Goal: Communication & Community: Answer question/provide support

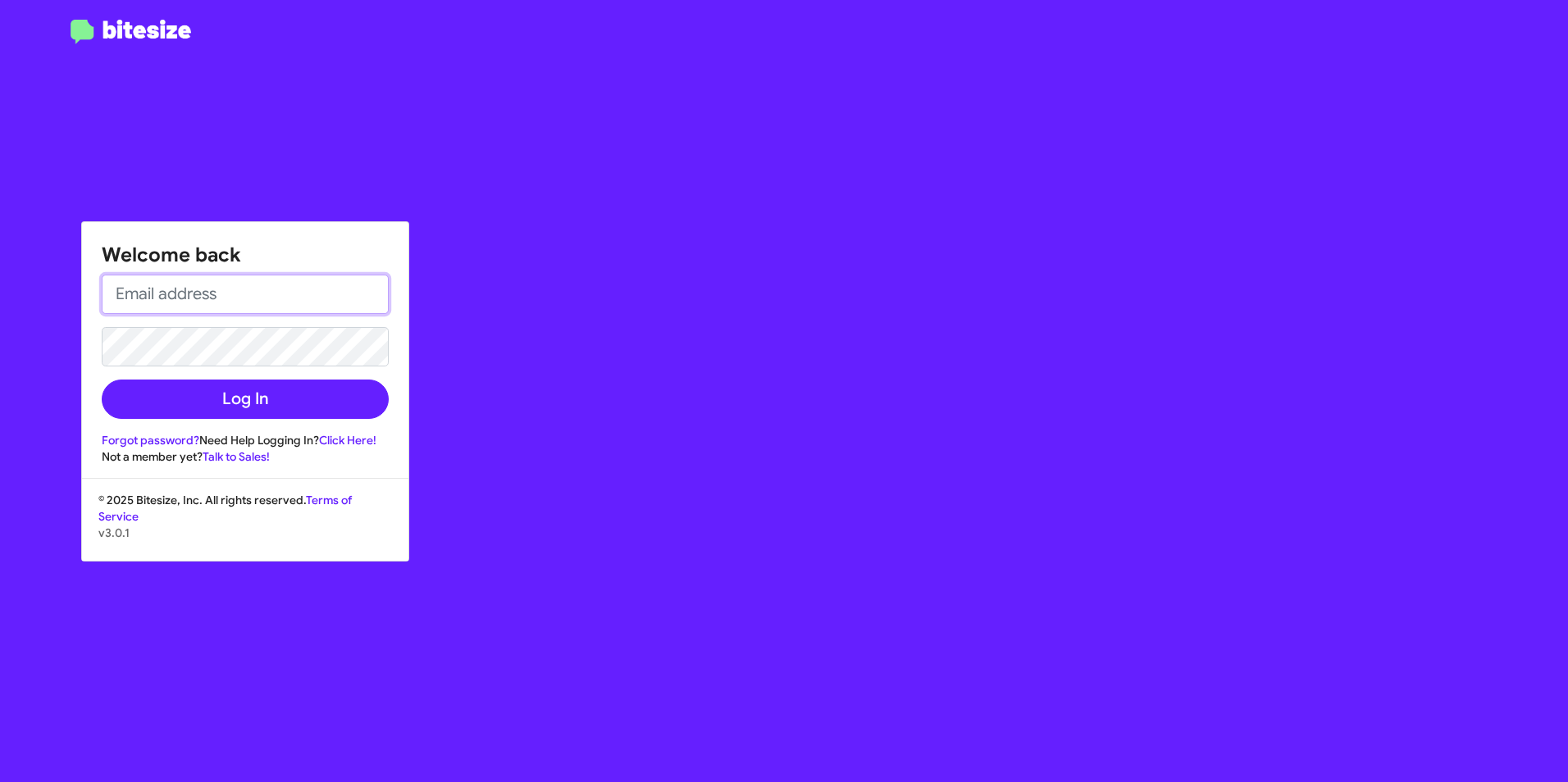
click at [233, 291] on input "email" at bounding box center [245, 294] width 287 height 39
type input "[EMAIL_ADDRESS][PERSON_NAME][DOMAIN_NAME]"
click at [101, 379] on button "Log In" at bounding box center [245, 398] width 287 height 39
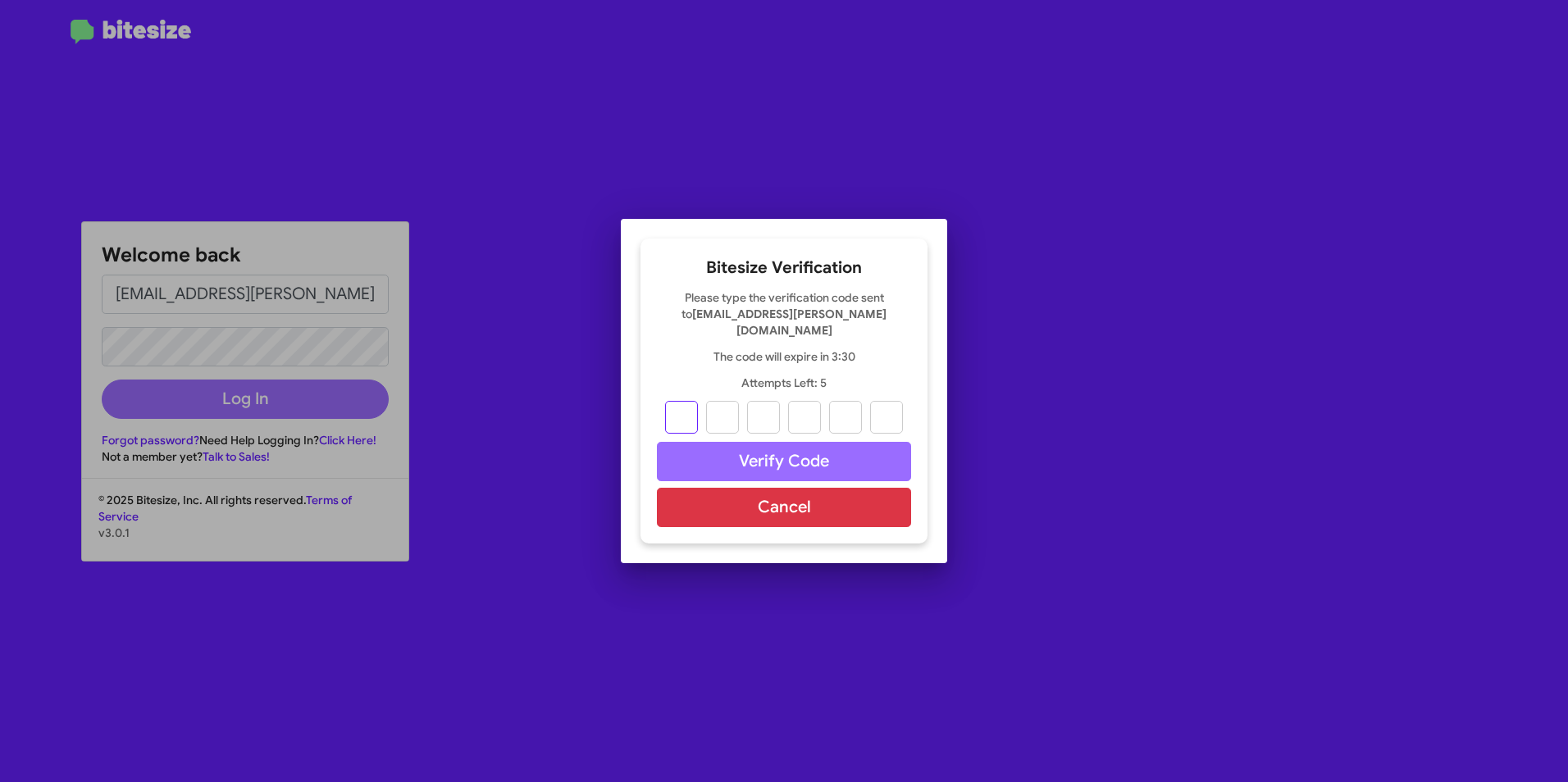
type input "7"
type input "9"
type input "4"
type input "0"
type input "6"
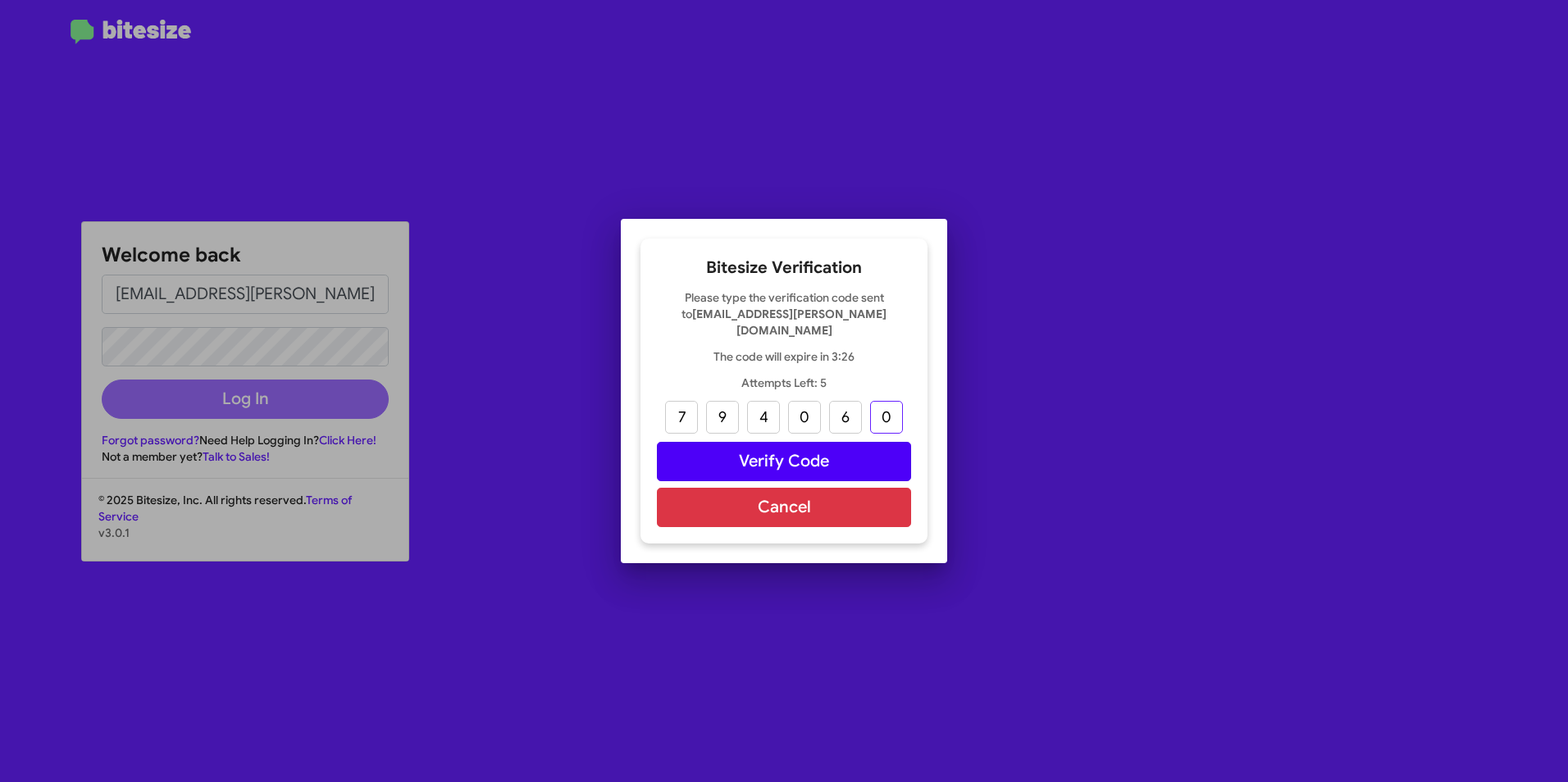
type input "0"
click at [886, 463] on button "Verify Code" at bounding box center [784, 461] width 254 height 39
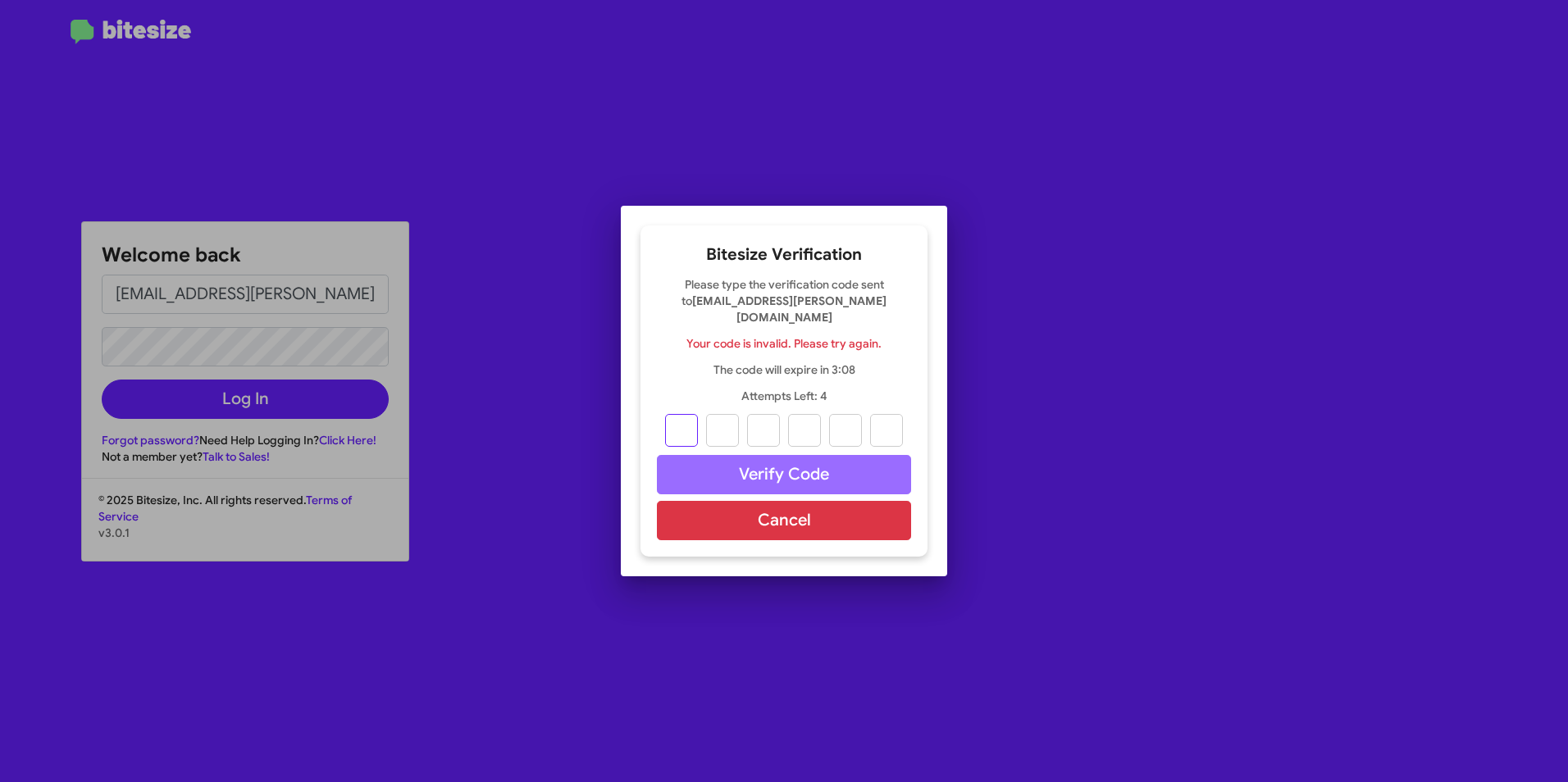
type input "7"
type input "9"
type input "4"
type input "0"
type input "6"
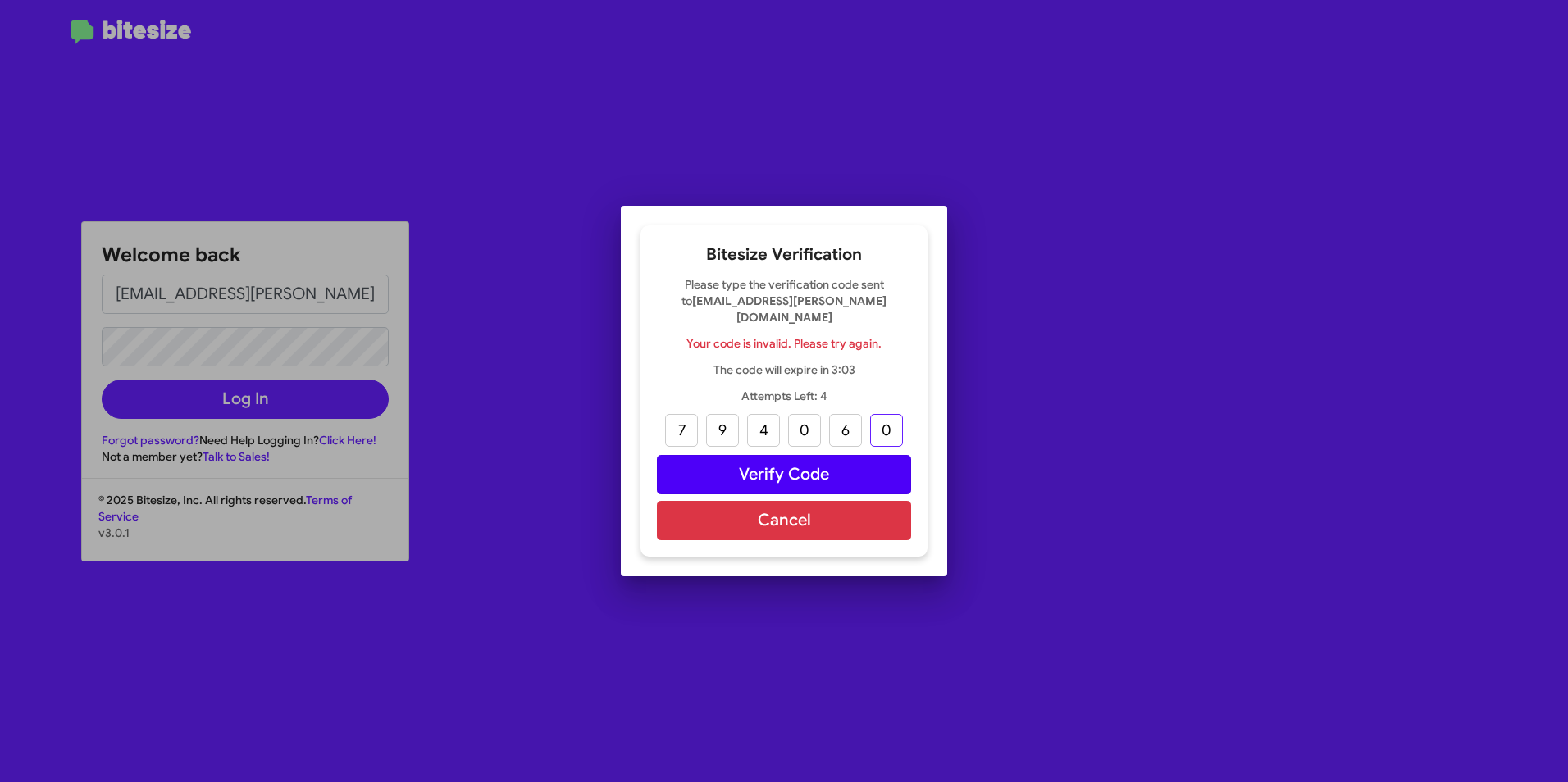
type input "0"
click at [762, 474] on button "Verify Code" at bounding box center [784, 474] width 254 height 39
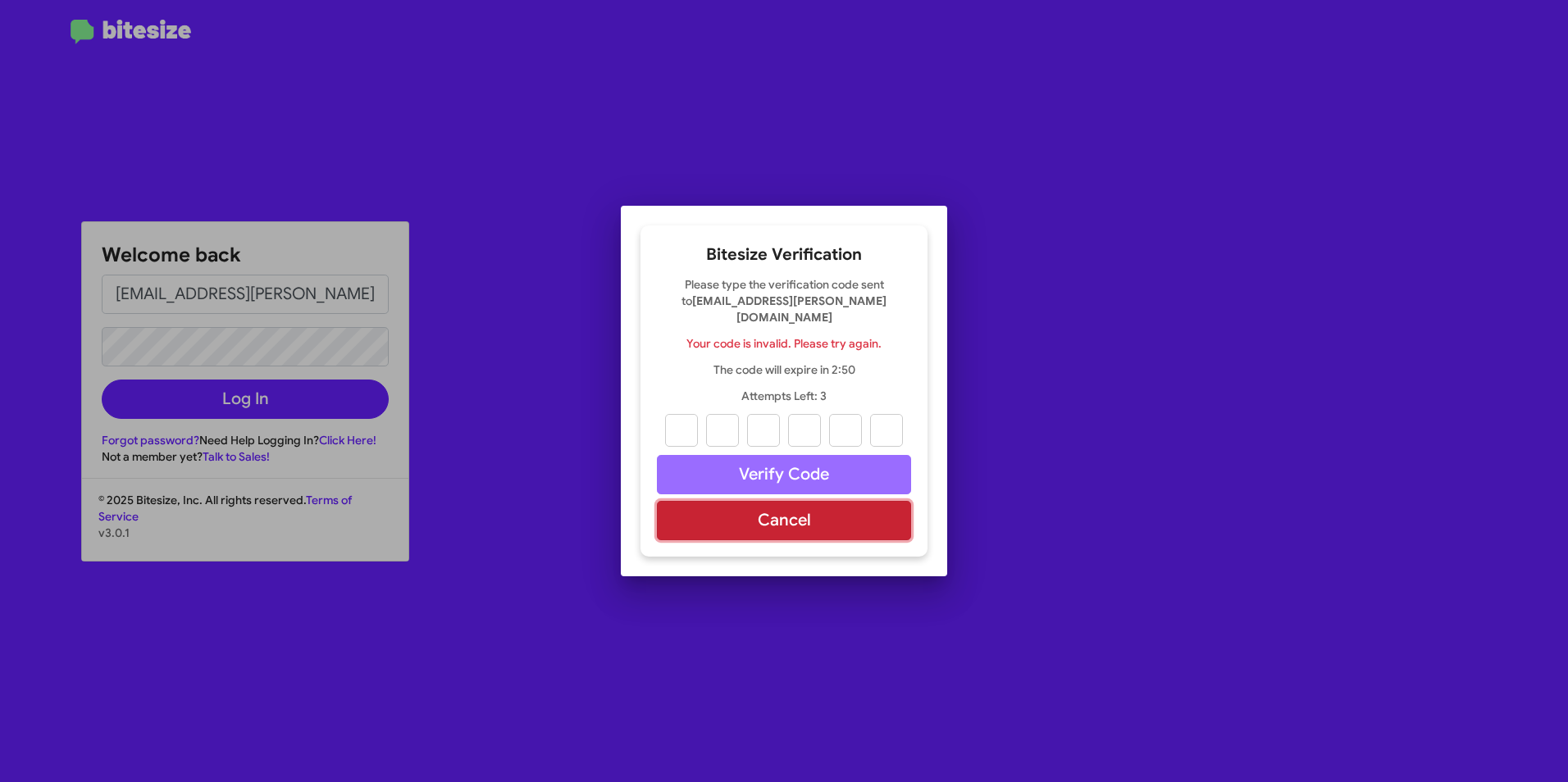
click at [702, 516] on button "Cancel" at bounding box center [784, 520] width 254 height 39
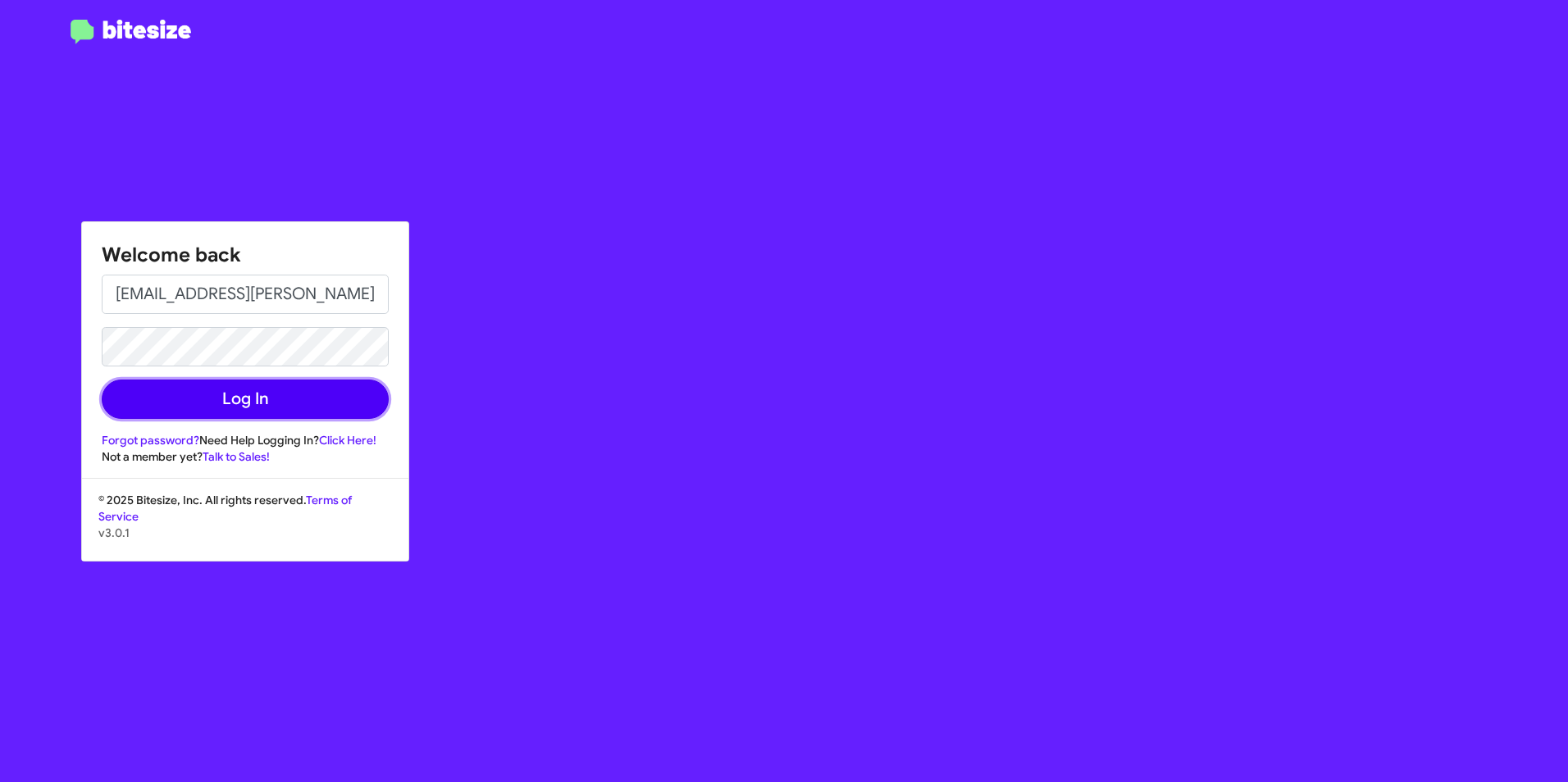
click at [300, 401] on button "Log In" at bounding box center [245, 398] width 287 height 39
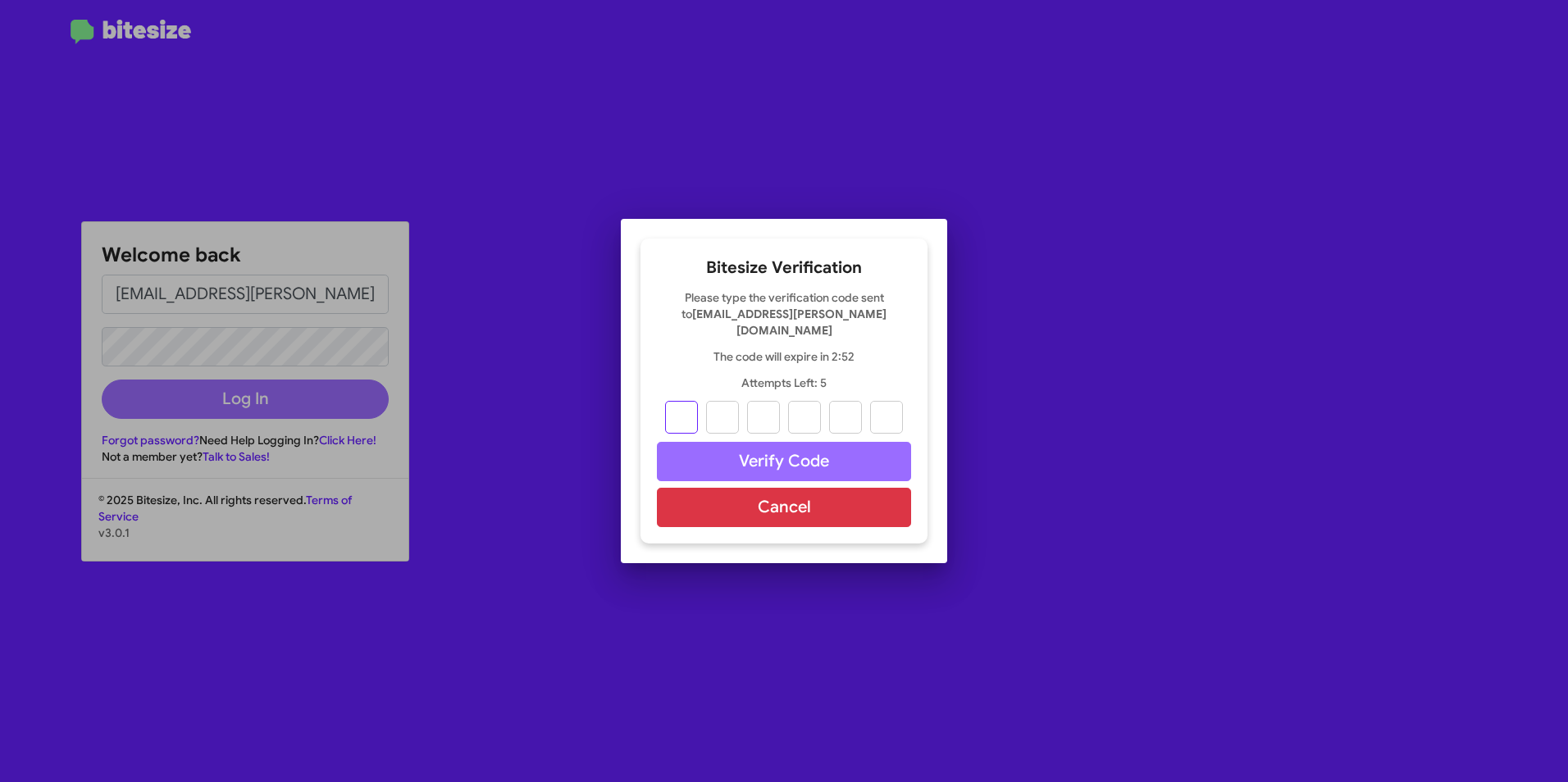
type input "0"
type input "4"
type input "2"
type input "5"
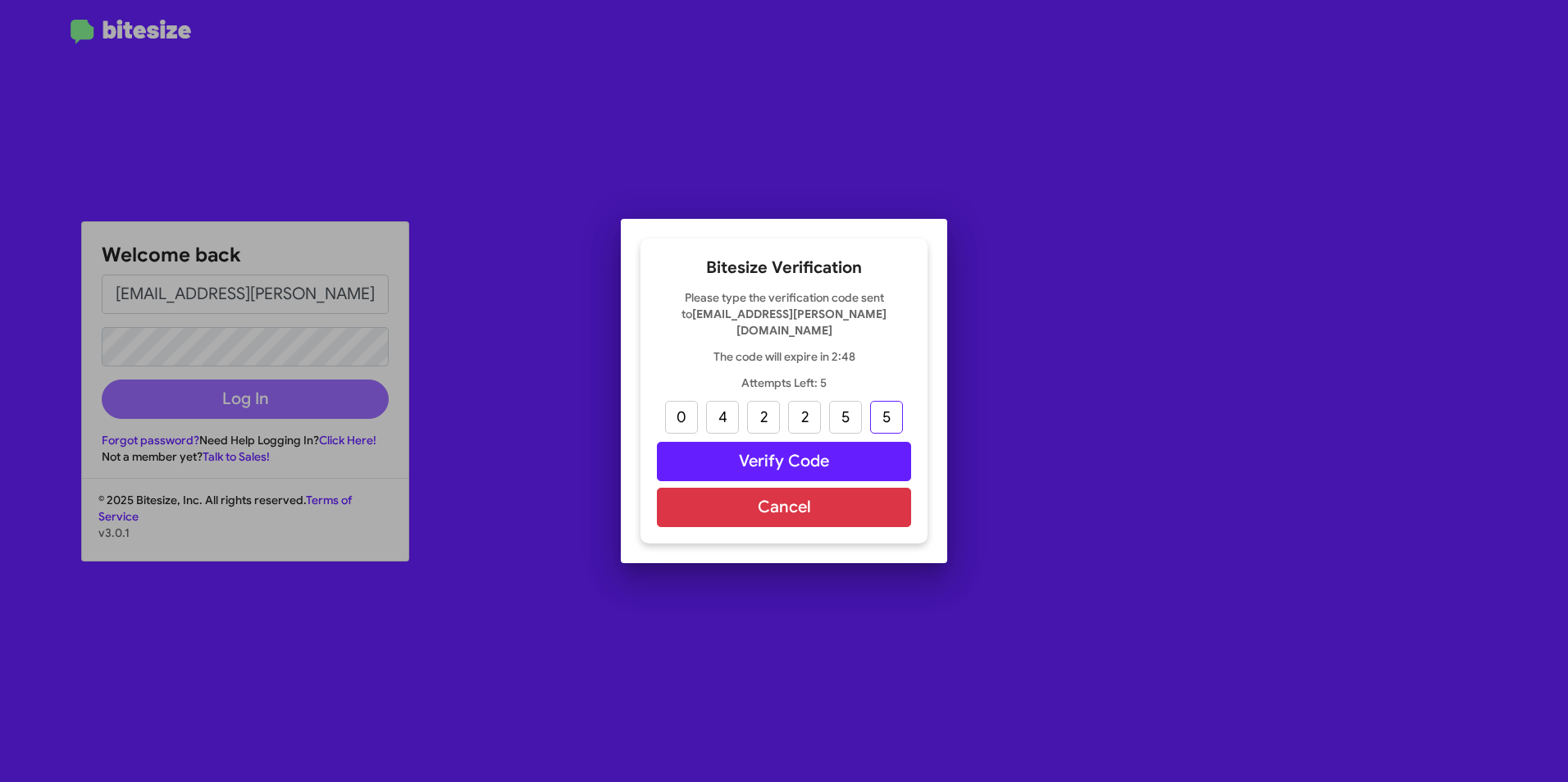
type input "5"
click at [792, 448] on button "Verify Code" at bounding box center [784, 461] width 254 height 39
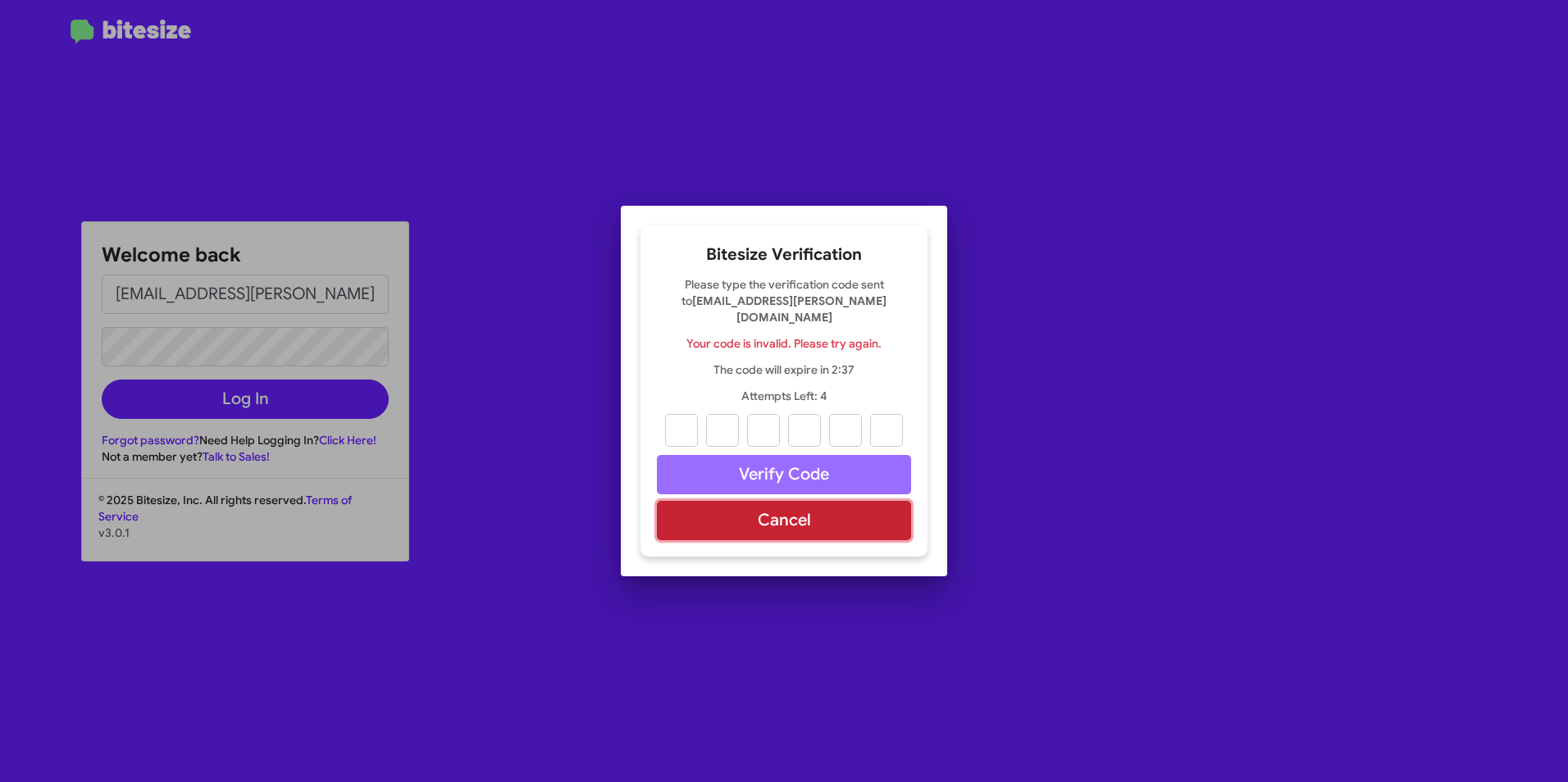
click at [781, 506] on button "Cancel" at bounding box center [784, 520] width 254 height 39
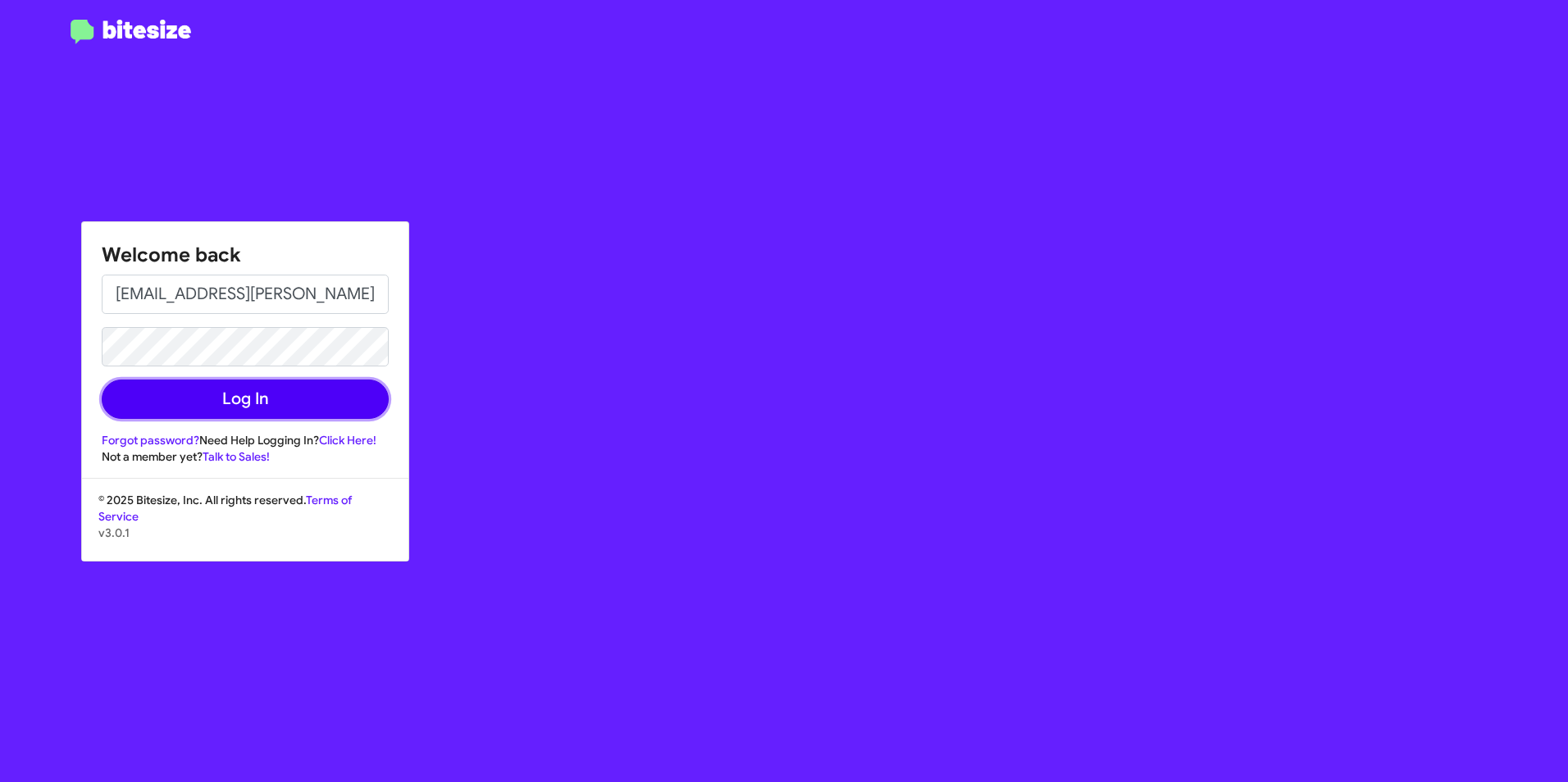
click at [238, 401] on button "Log In" at bounding box center [245, 398] width 287 height 39
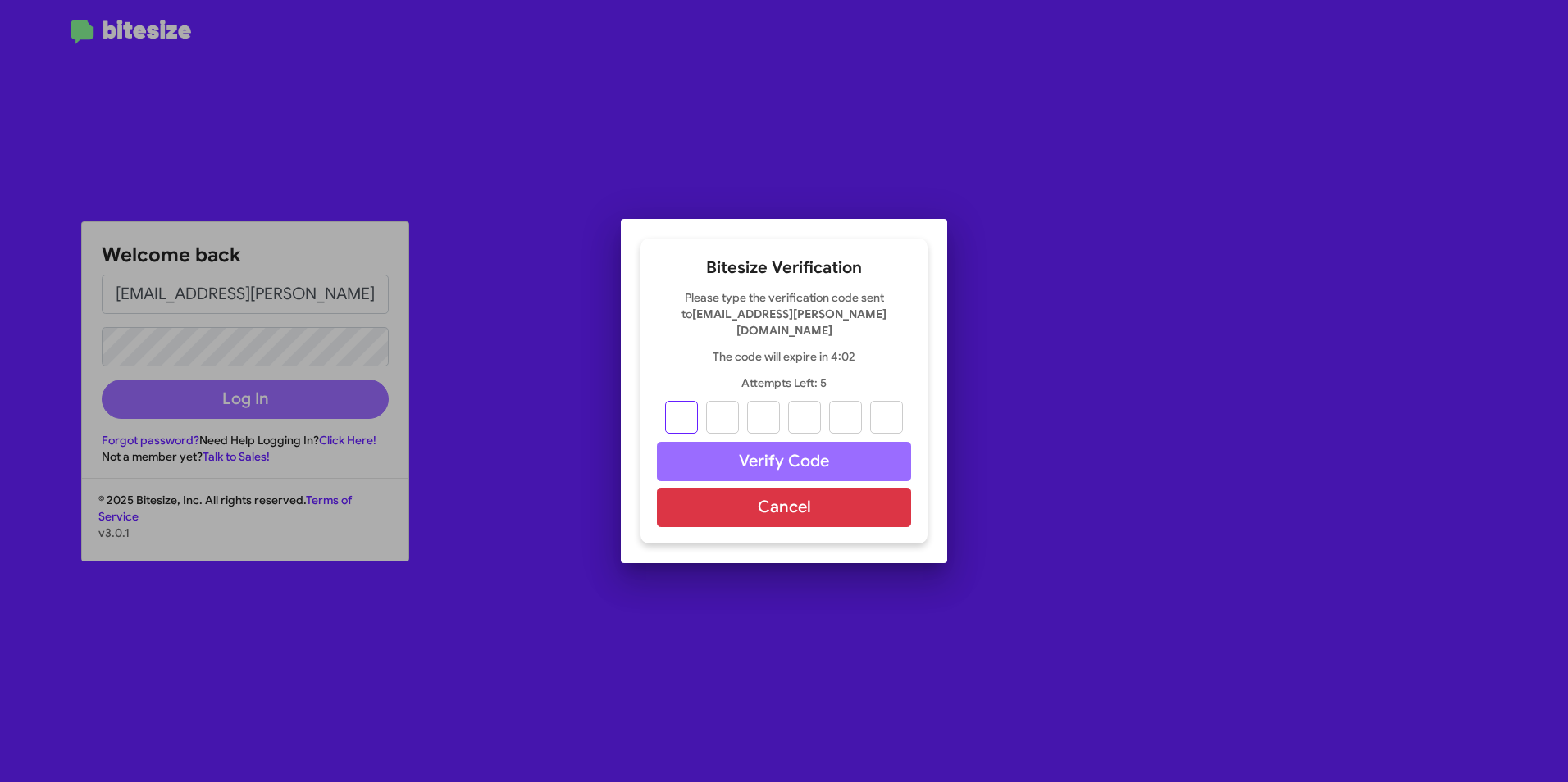
type input "5"
type input "3"
type input "1"
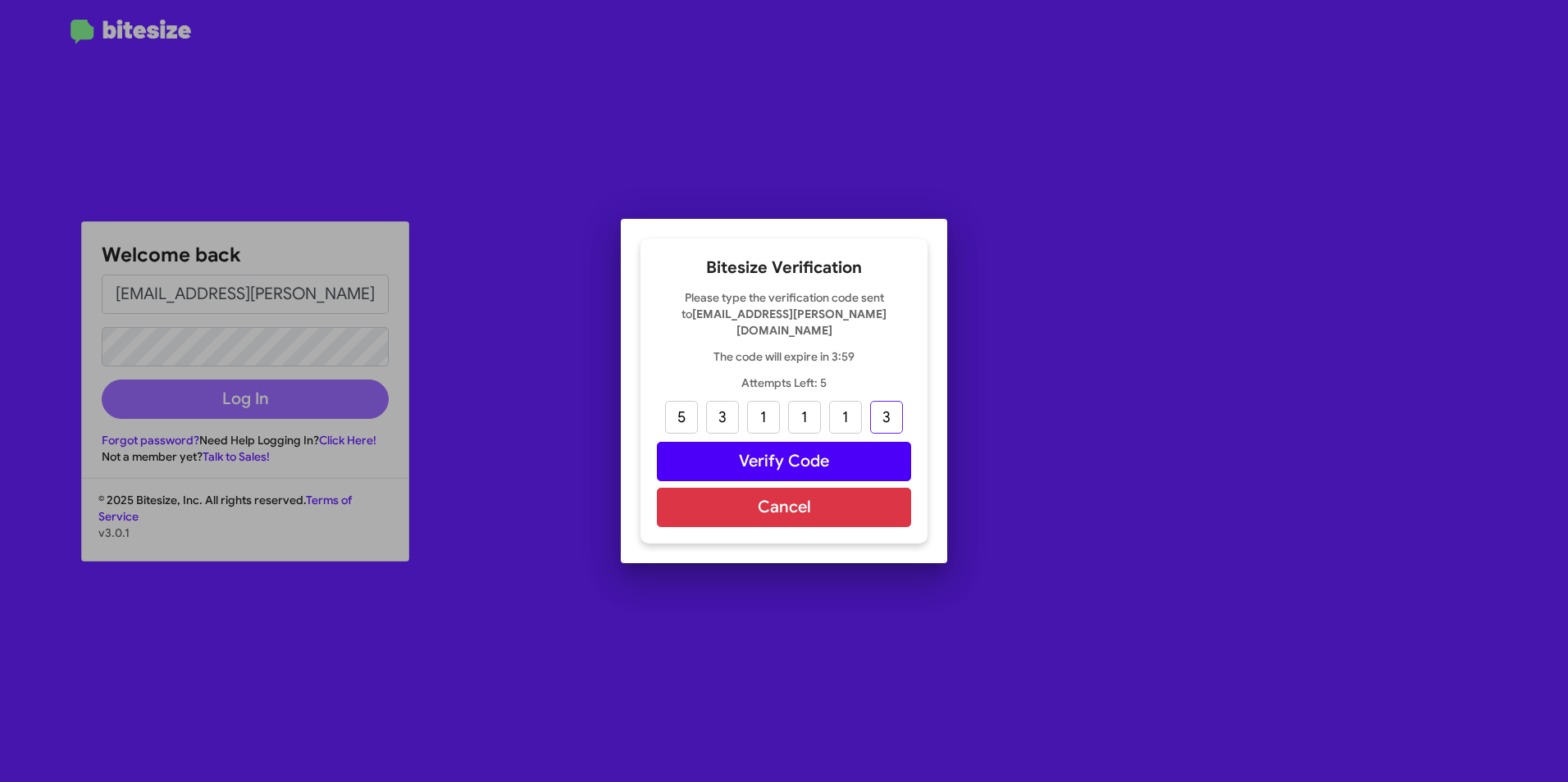
type input "3"
click at [779, 453] on button "Verify Code" at bounding box center [784, 461] width 254 height 39
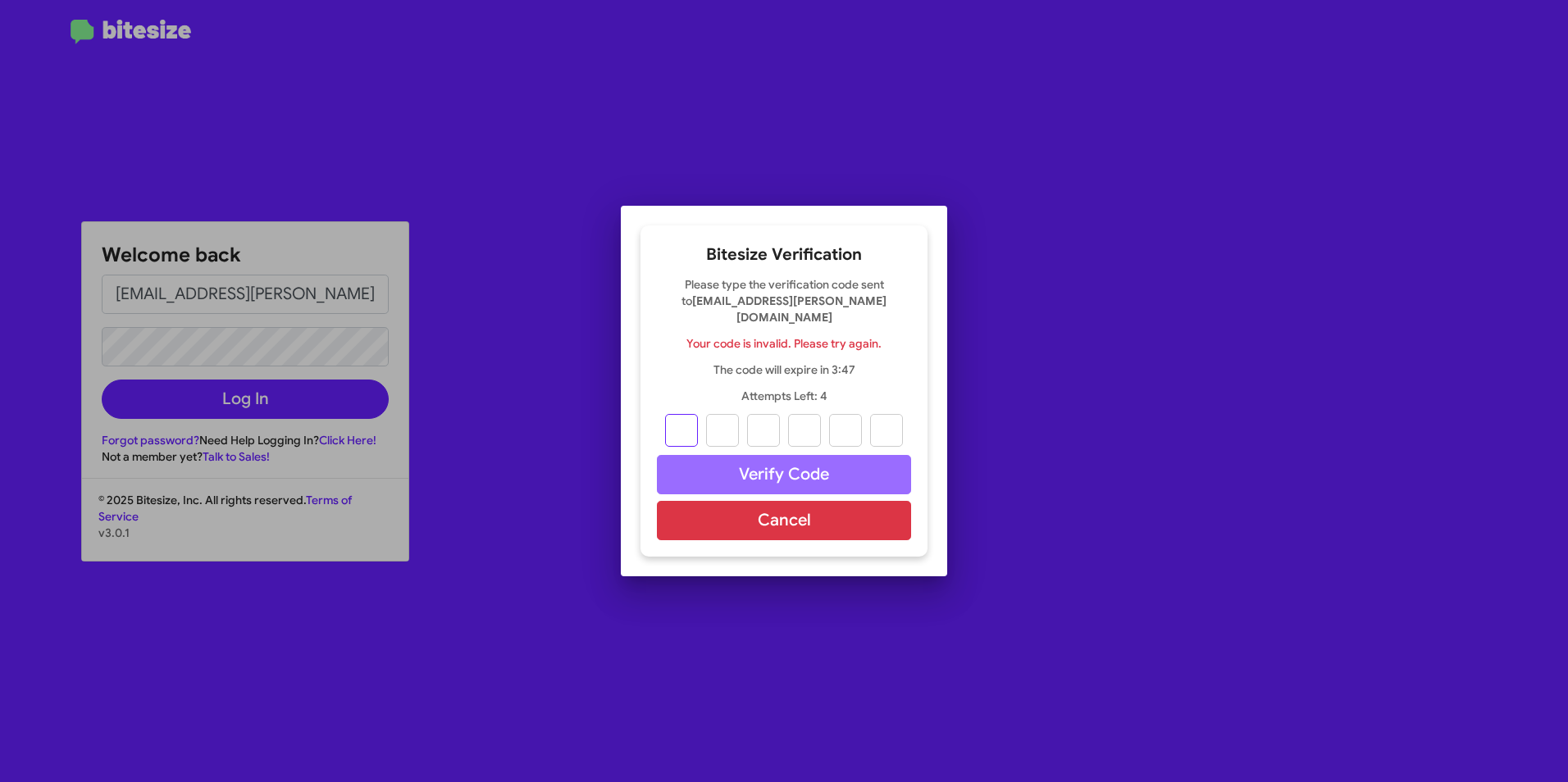
click at [692, 419] on input "text" at bounding box center [682, 431] width 33 height 33
type input "5"
type input "3"
type input "1"
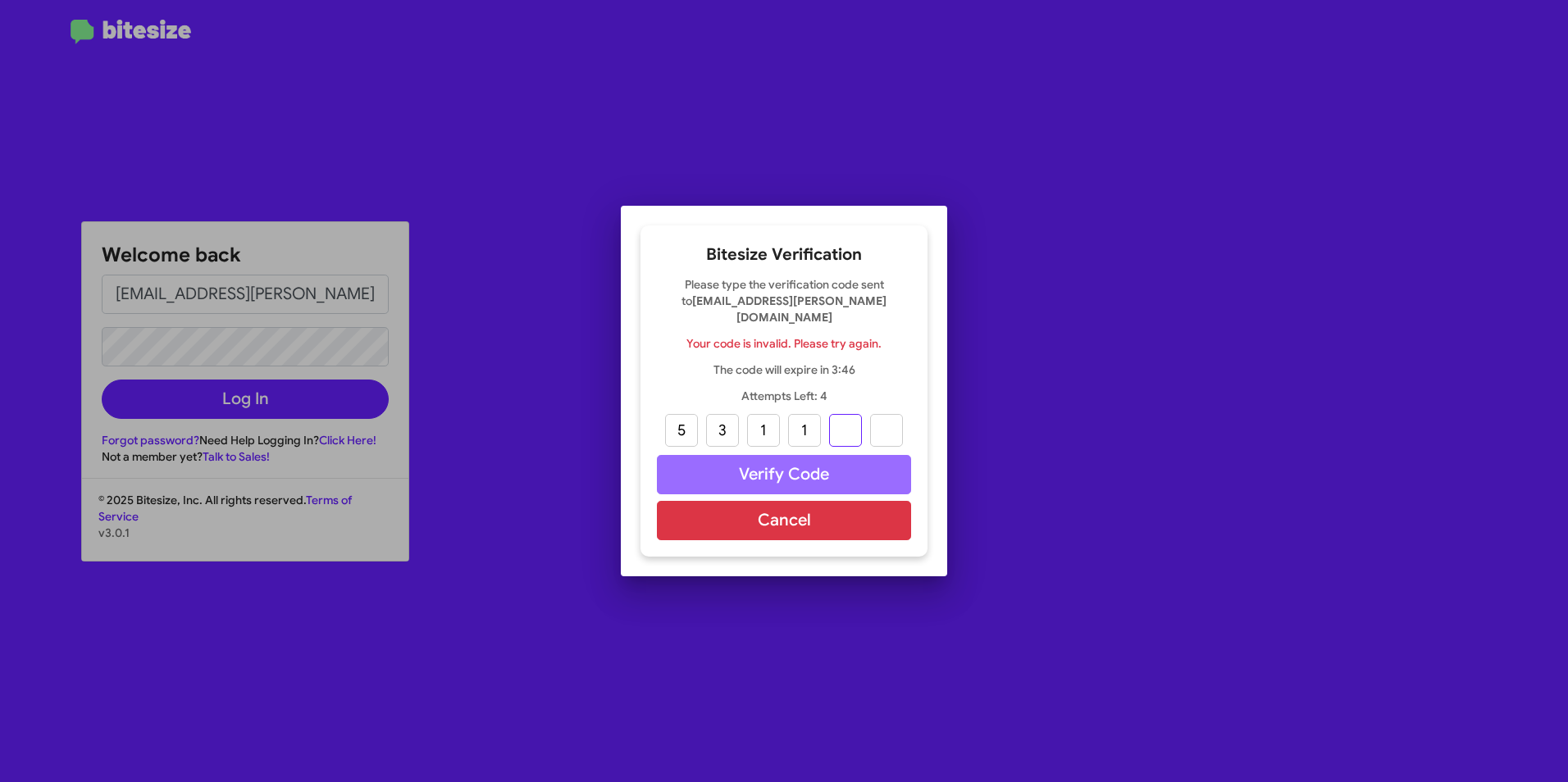
type input "1"
type input "3"
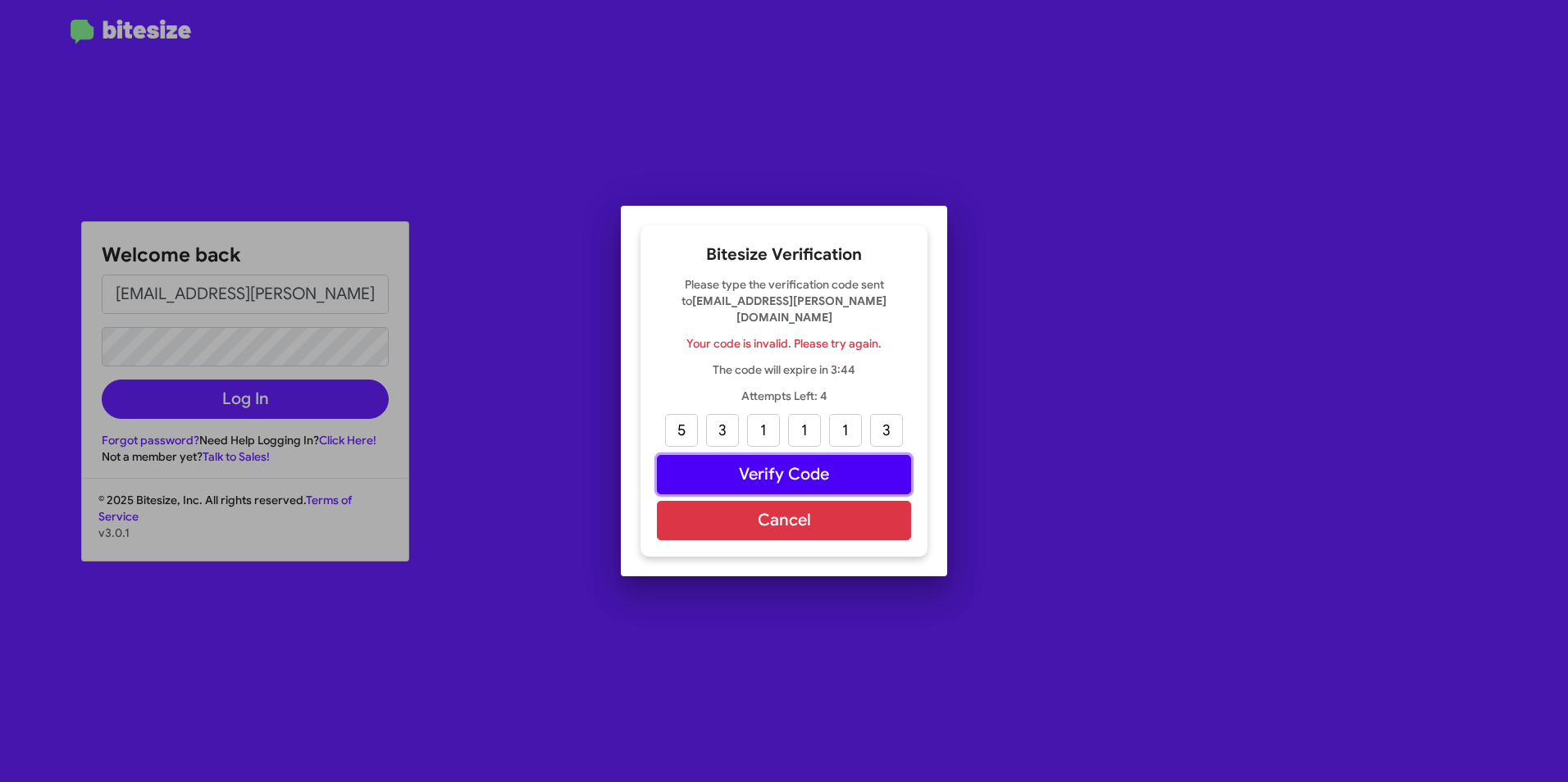
click at [811, 460] on button "Verify Code" at bounding box center [784, 474] width 254 height 39
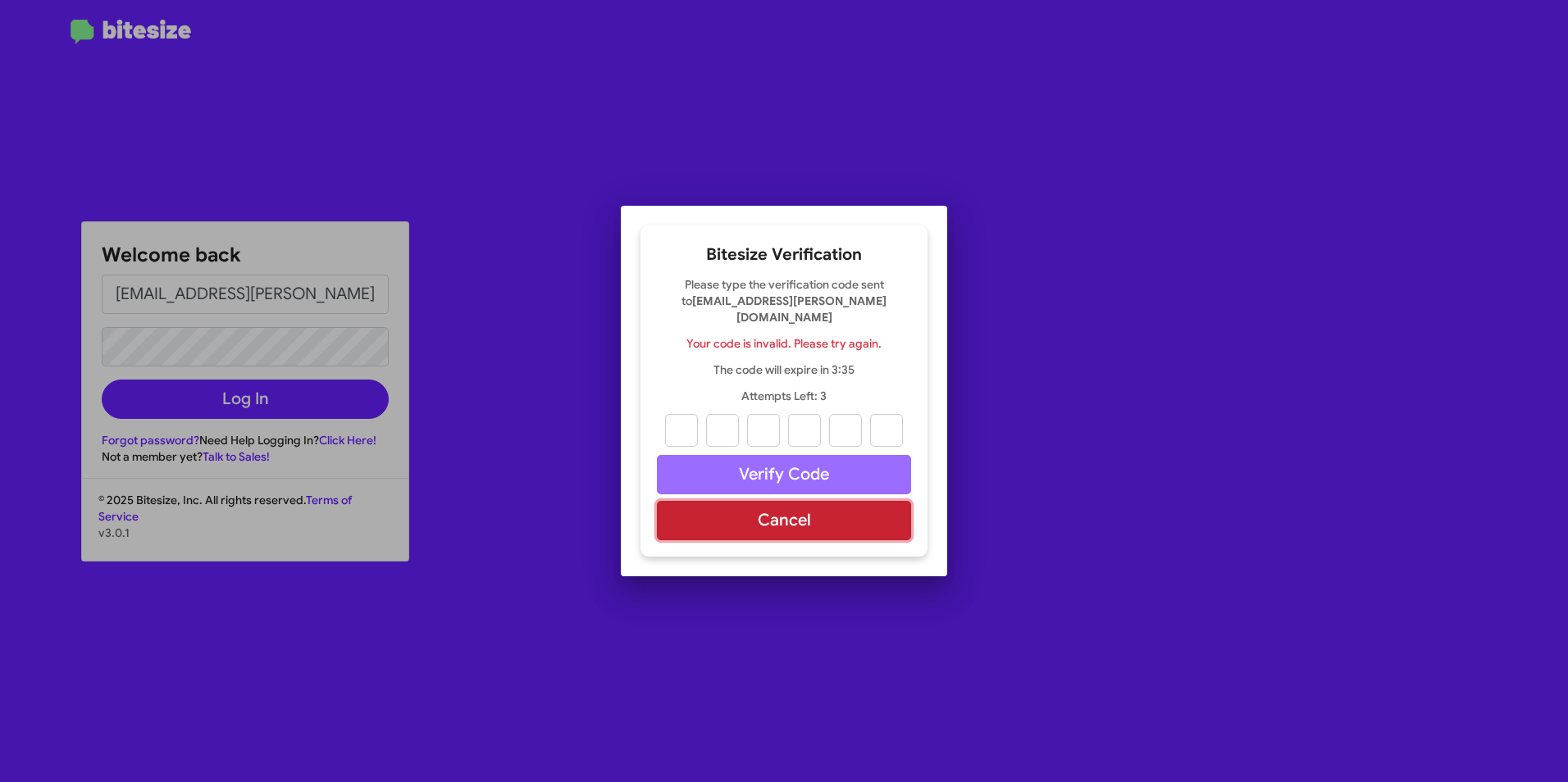
click at [795, 519] on button "Cancel" at bounding box center [784, 520] width 254 height 39
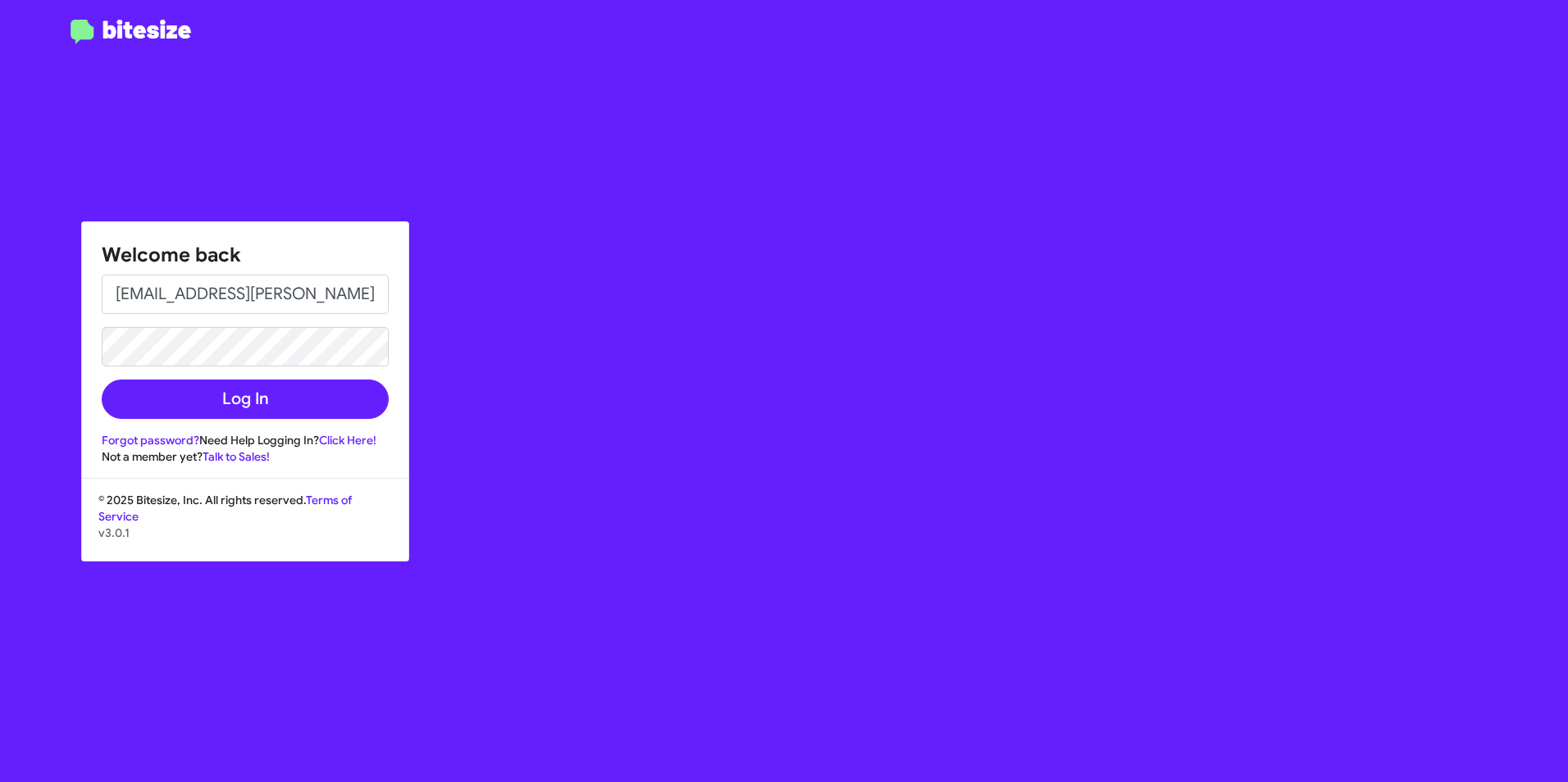
click at [489, 402] on div "Welcome back crystal.white@ferman.com Log In Forgot password? Need Help Logging…" at bounding box center [914, 391] width 1307 height 782
click at [293, 394] on button "Log In" at bounding box center [245, 398] width 287 height 39
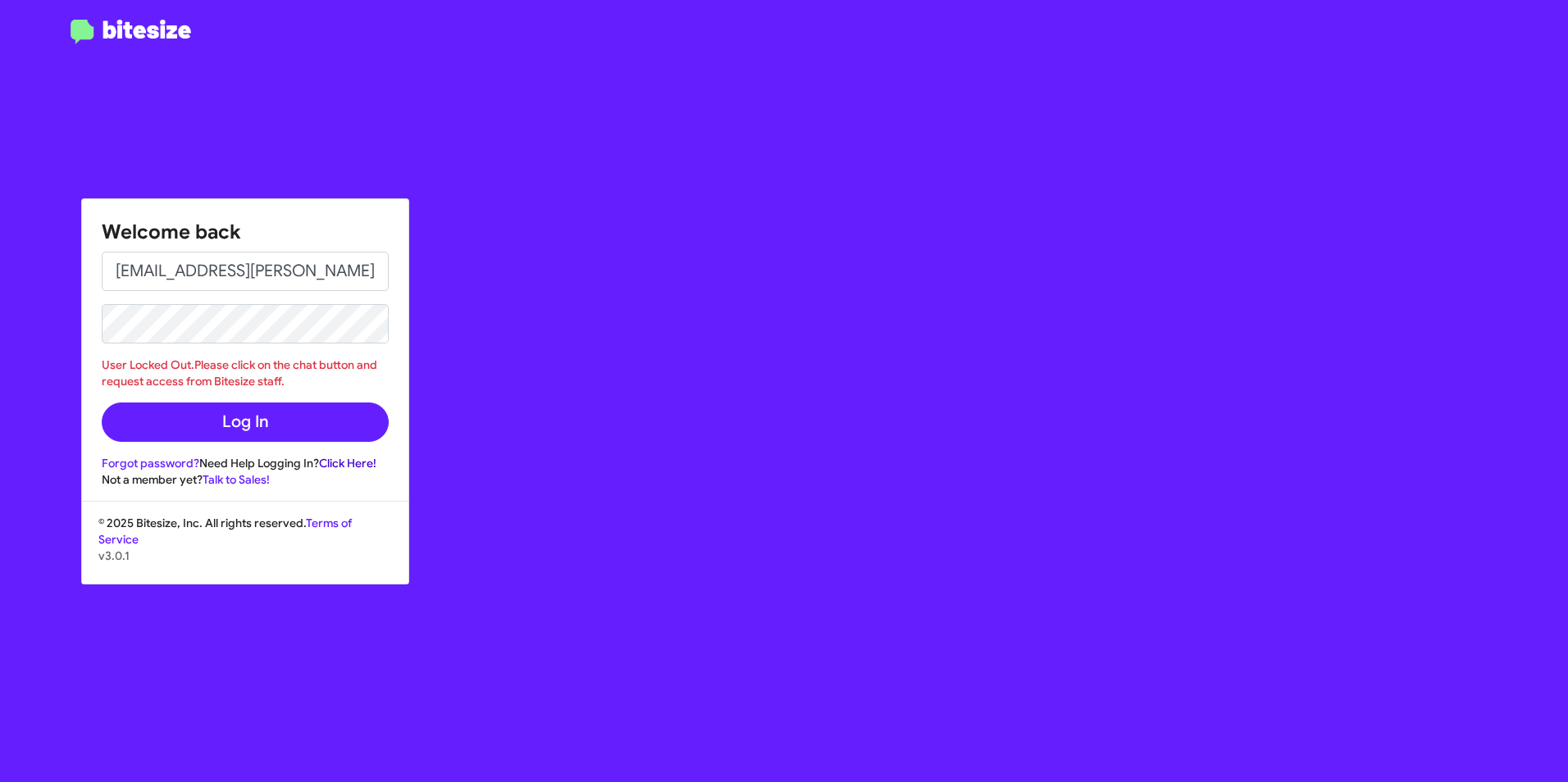
click at [347, 461] on link "Click Here!" at bounding box center [348, 463] width 58 height 15
click at [662, 613] on div "Welcome back crystal.white@ferman.com User Locked Out.Please click on the chat …" at bounding box center [914, 391] width 1307 height 782
click at [391, 227] on div "Welcome back crystal.white@ferman.com User Locked Out.Please click on the chat …" at bounding box center [245, 343] width 326 height 288
click at [385, 534] on div "© 2025 Bitesize, Inc. All rights reserved. Terms of Service v3.0.1" at bounding box center [245, 549] width 326 height 69
click at [395, 525] on div "© 2025 Bitesize, Inc. All rights reserved. Terms of Service v3.0.1" at bounding box center [245, 549] width 326 height 69
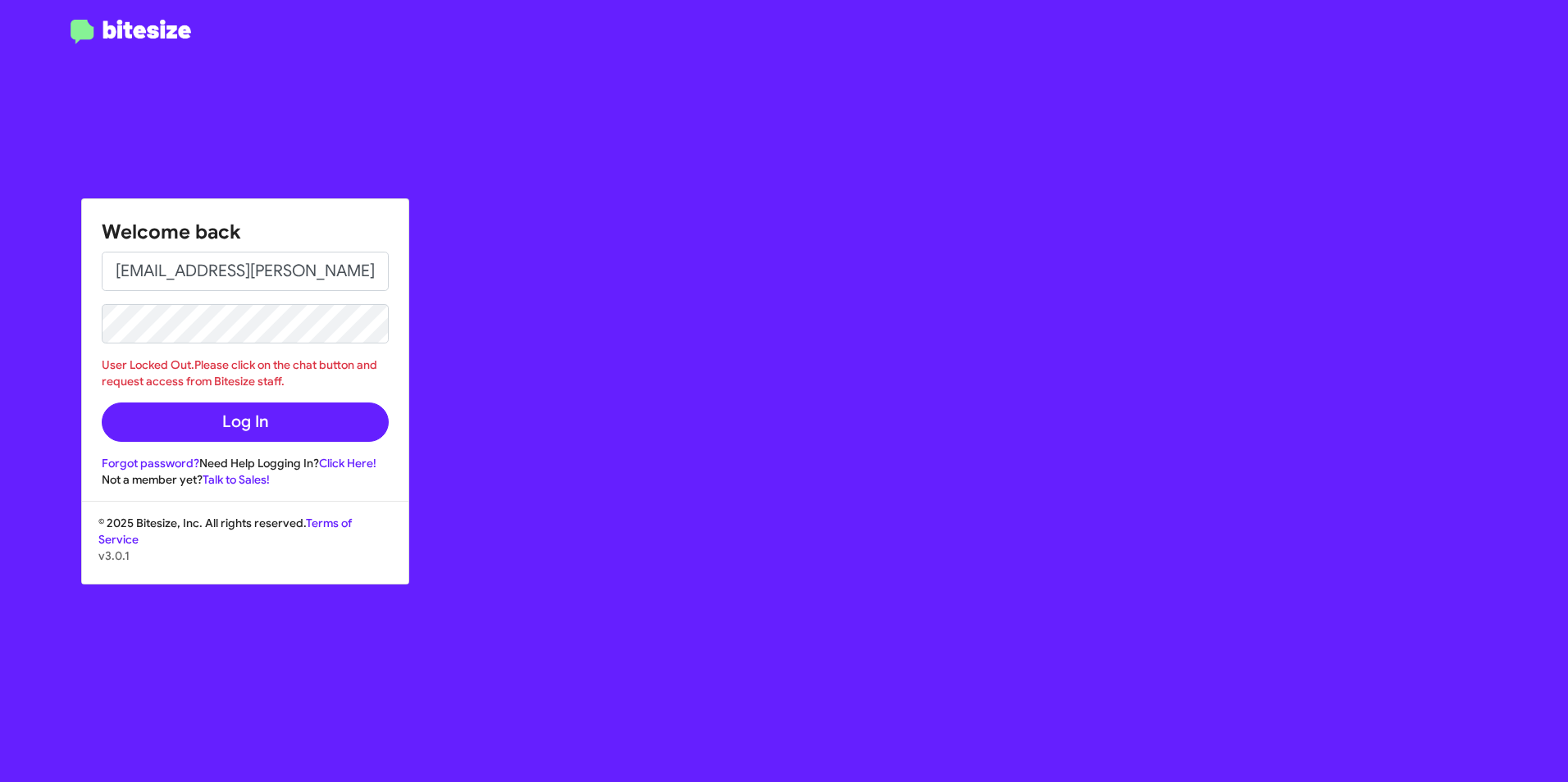
click at [382, 379] on div "User Locked Out.Please click on the chat button and request access from Bitesiz…" at bounding box center [245, 373] width 287 height 33
click at [385, 557] on p "v3.0.1" at bounding box center [246, 556] width 294 height 17
click at [63, 311] on div "Welcome back crystal.white@ferman.com User Locked Out.Please click on the chat …" at bounding box center [784, 391] width 1568 height 782
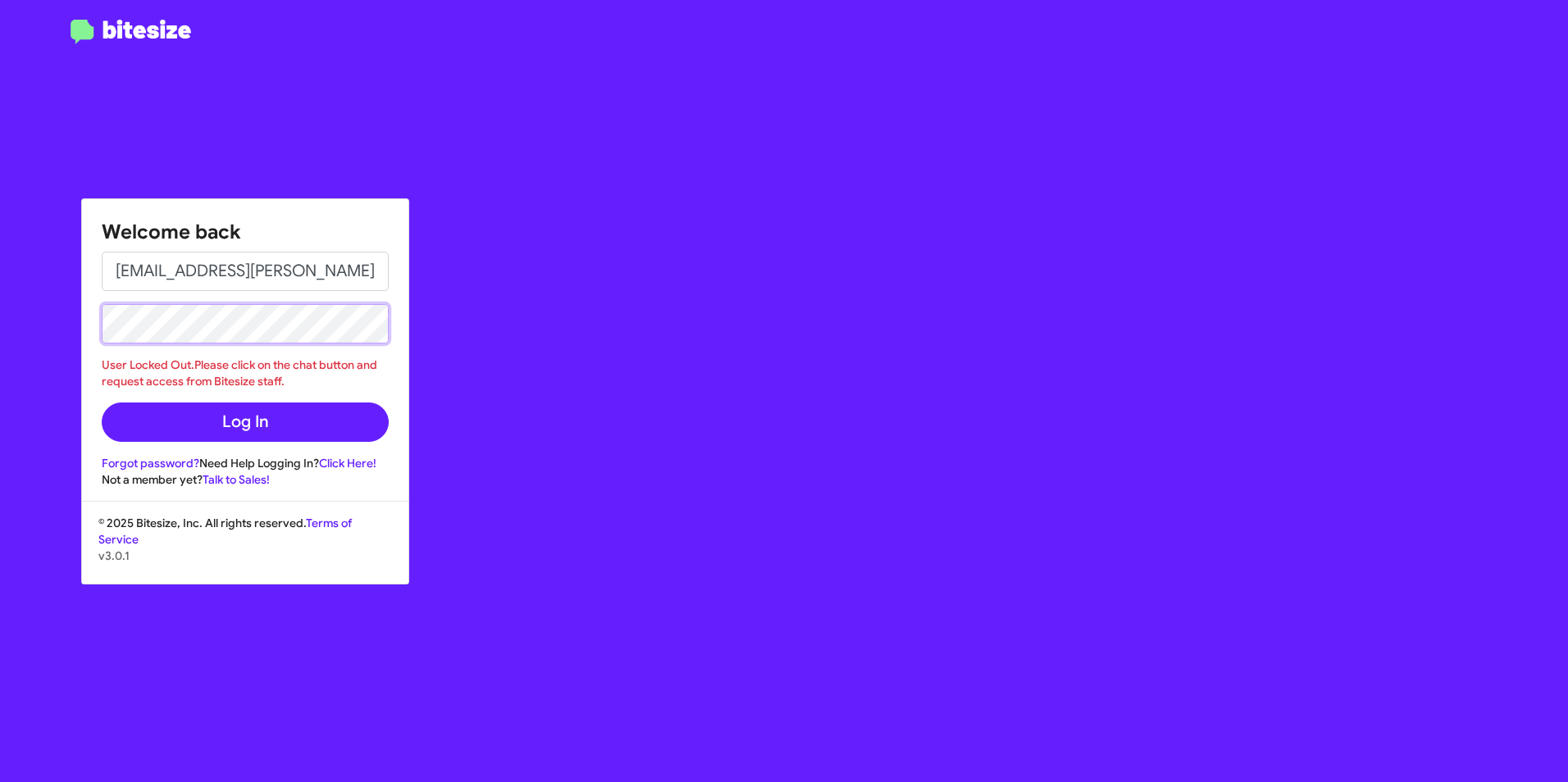
click at [101, 403] on button "Log In" at bounding box center [245, 422] width 287 height 39
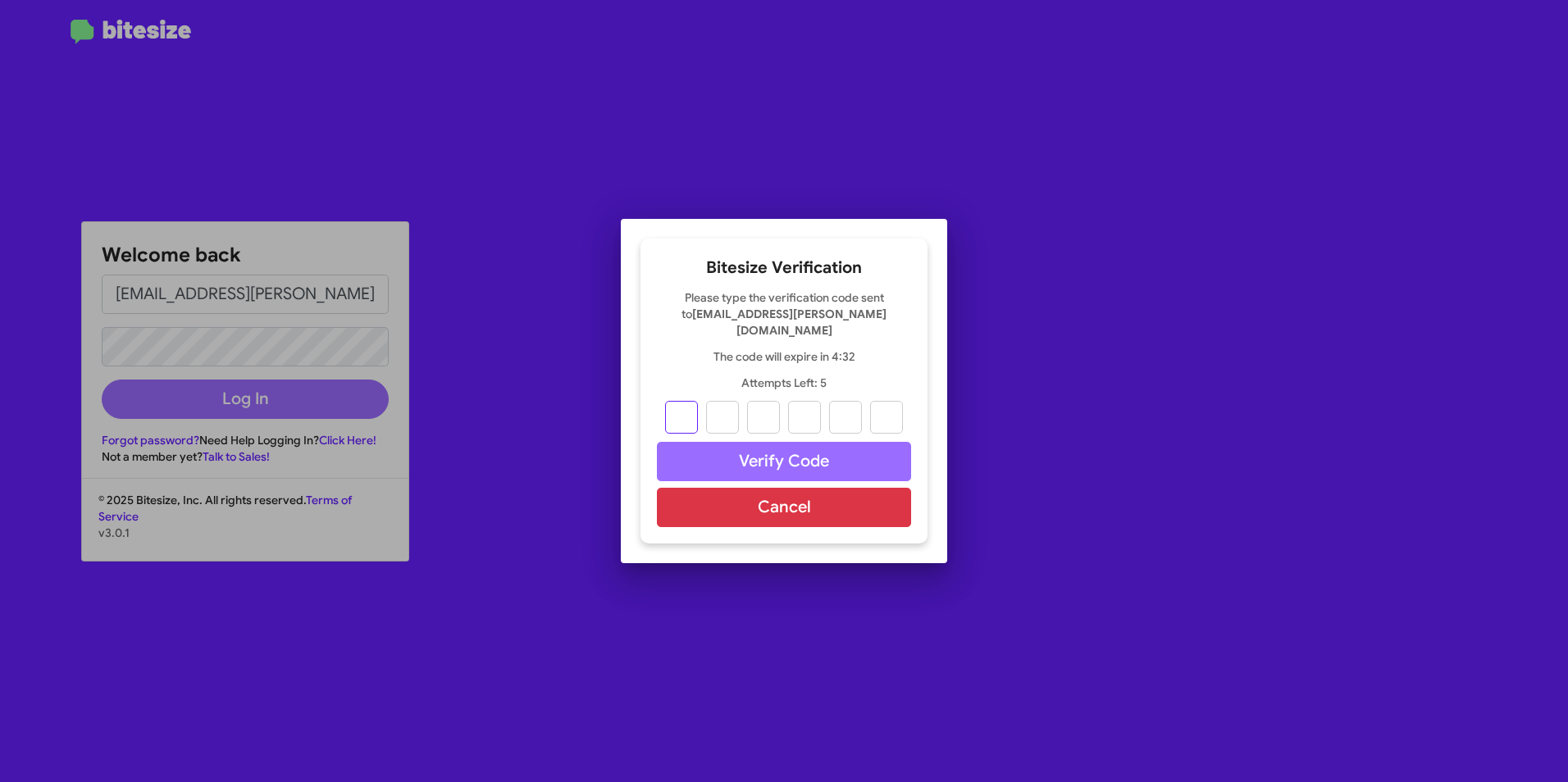
type input "1"
type input "2"
type input "3"
type input "8"
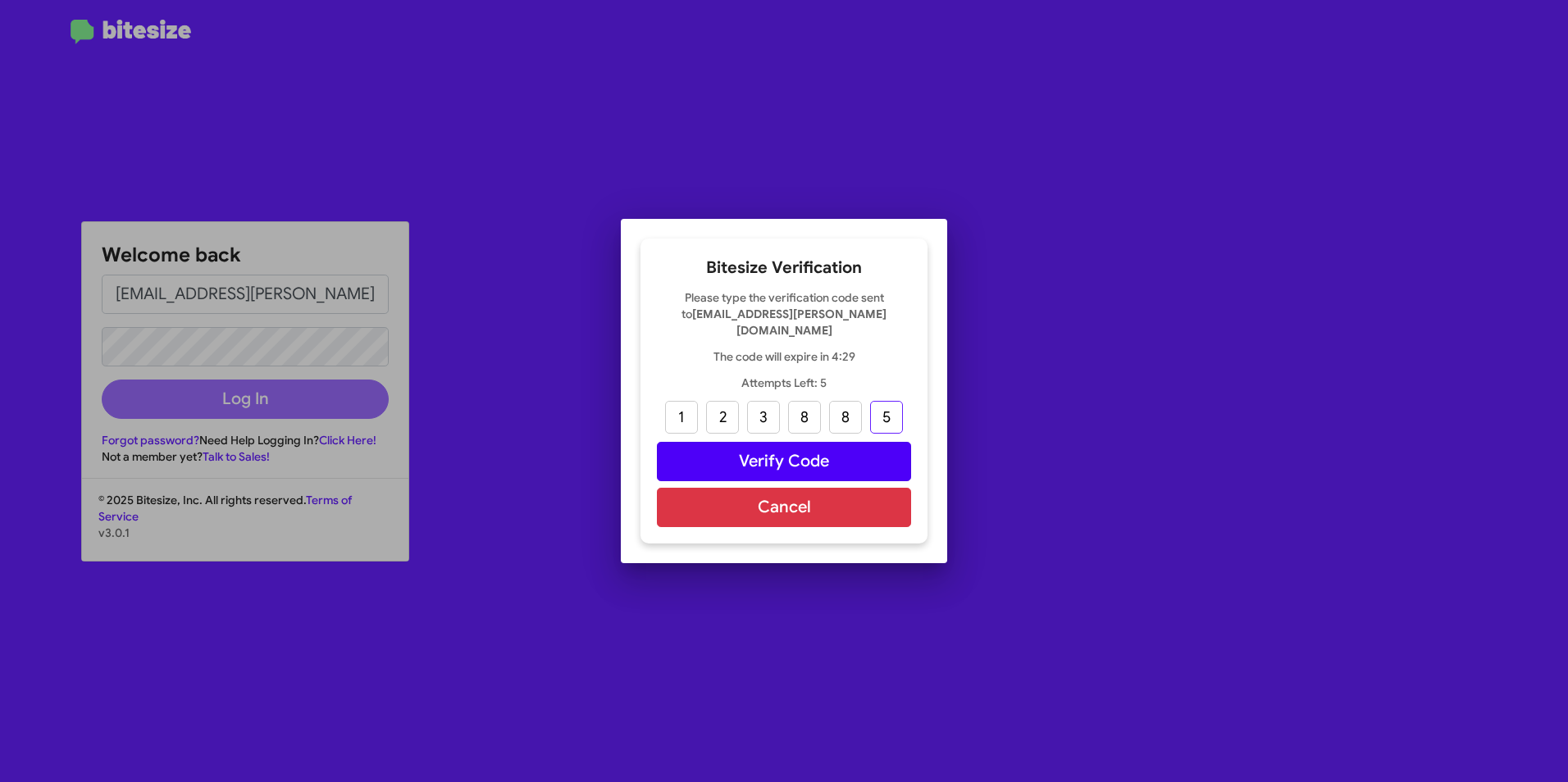
type input "5"
click at [731, 442] on button "Verify Code" at bounding box center [784, 461] width 254 height 39
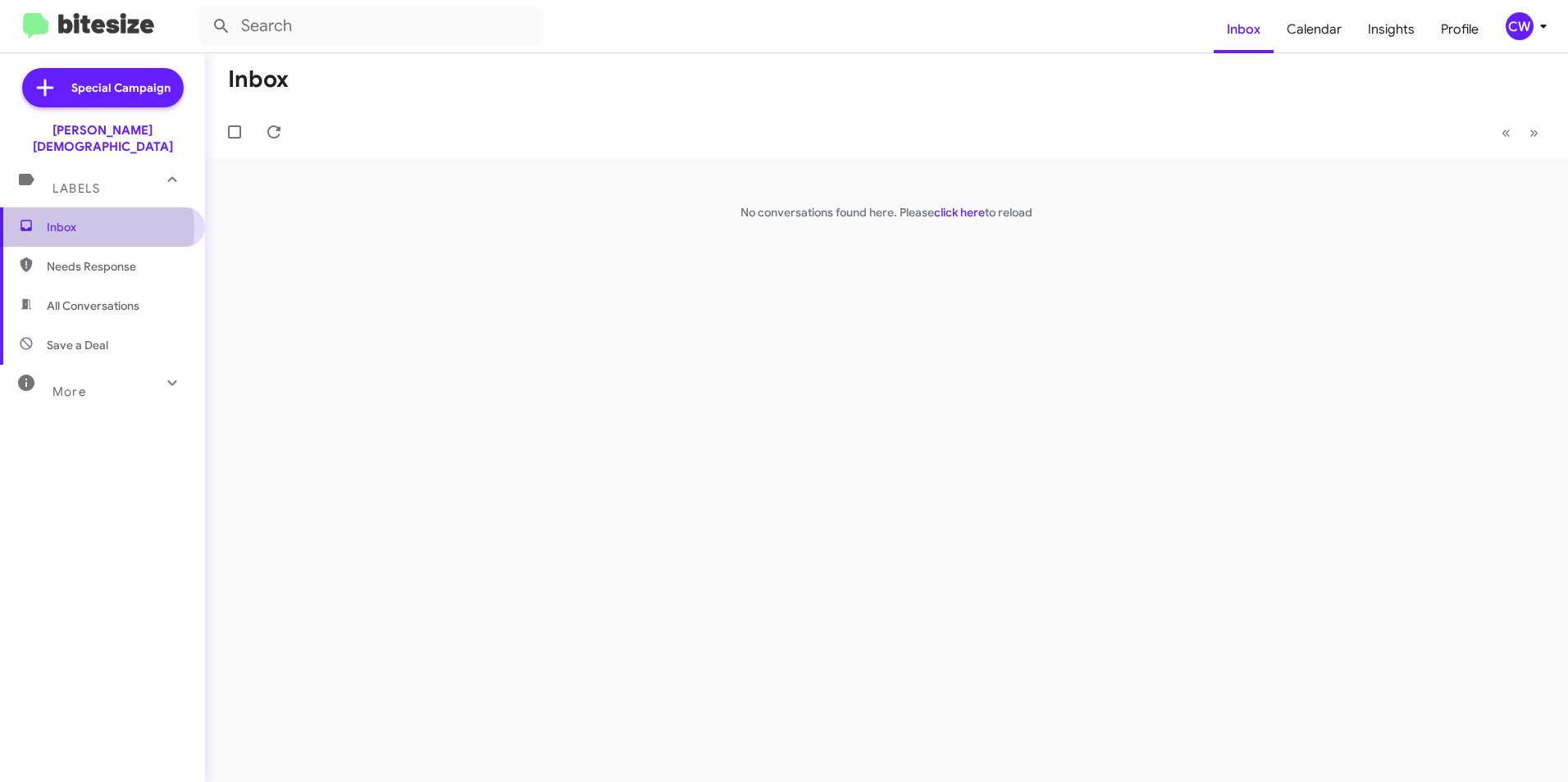
click at [67, 219] on span "Inbox" at bounding box center [116, 227] width 140 height 17
click at [90, 219] on span "Inbox" at bounding box center [116, 227] width 140 height 17
click at [121, 219] on span "Inbox" at bounding box center [116, 227] width 140 height 17
click at [1389, 33] on span "Insights" at bounding box center [1391, 30] width 73 height 47
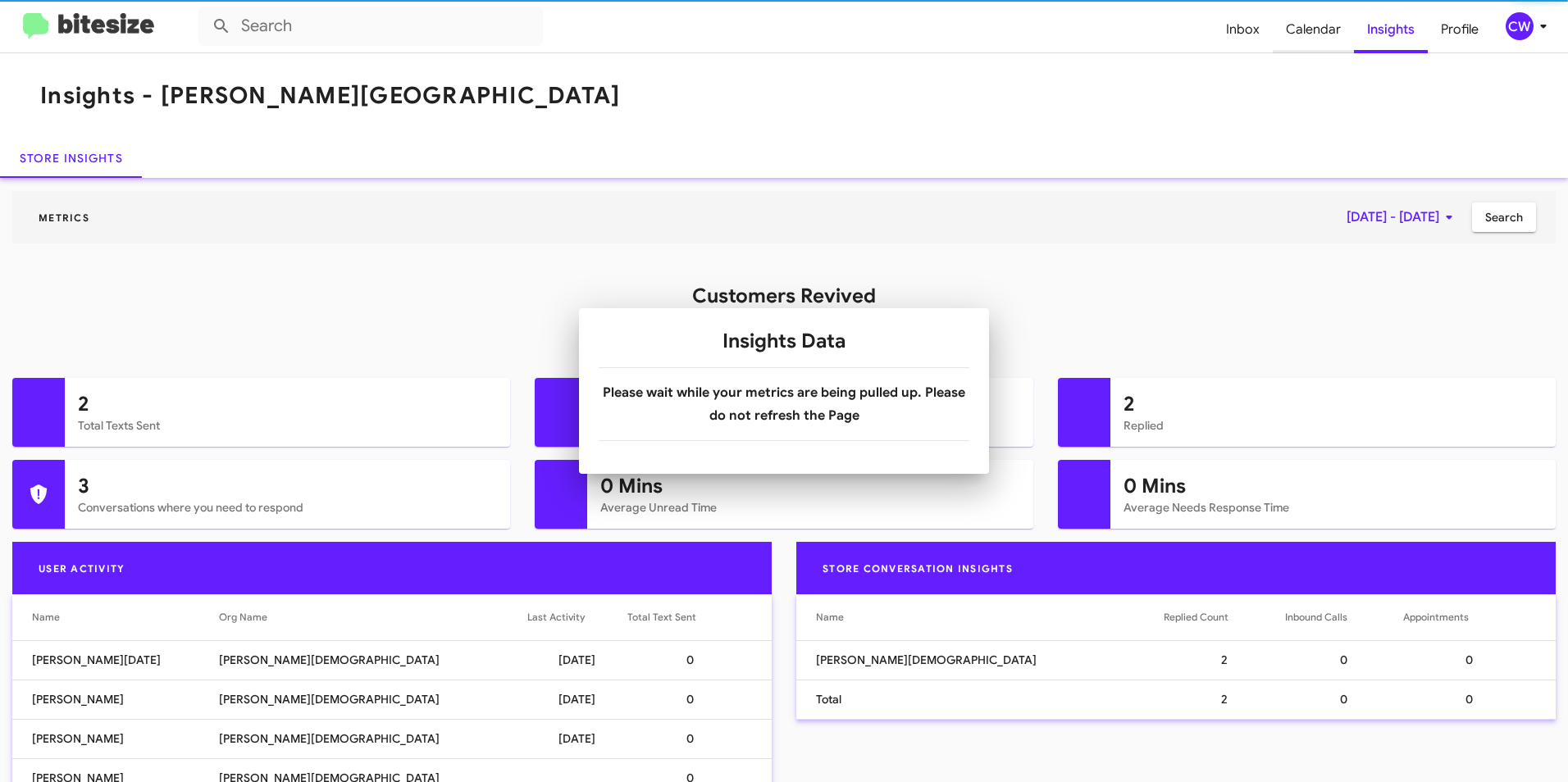
click at [1317, 32] on body "Inbox Calendar Insights Profile CW Insights - Ferman Wesley Chapel Store Insigh…" at bounding box center [784, 391] width 1568 height 782
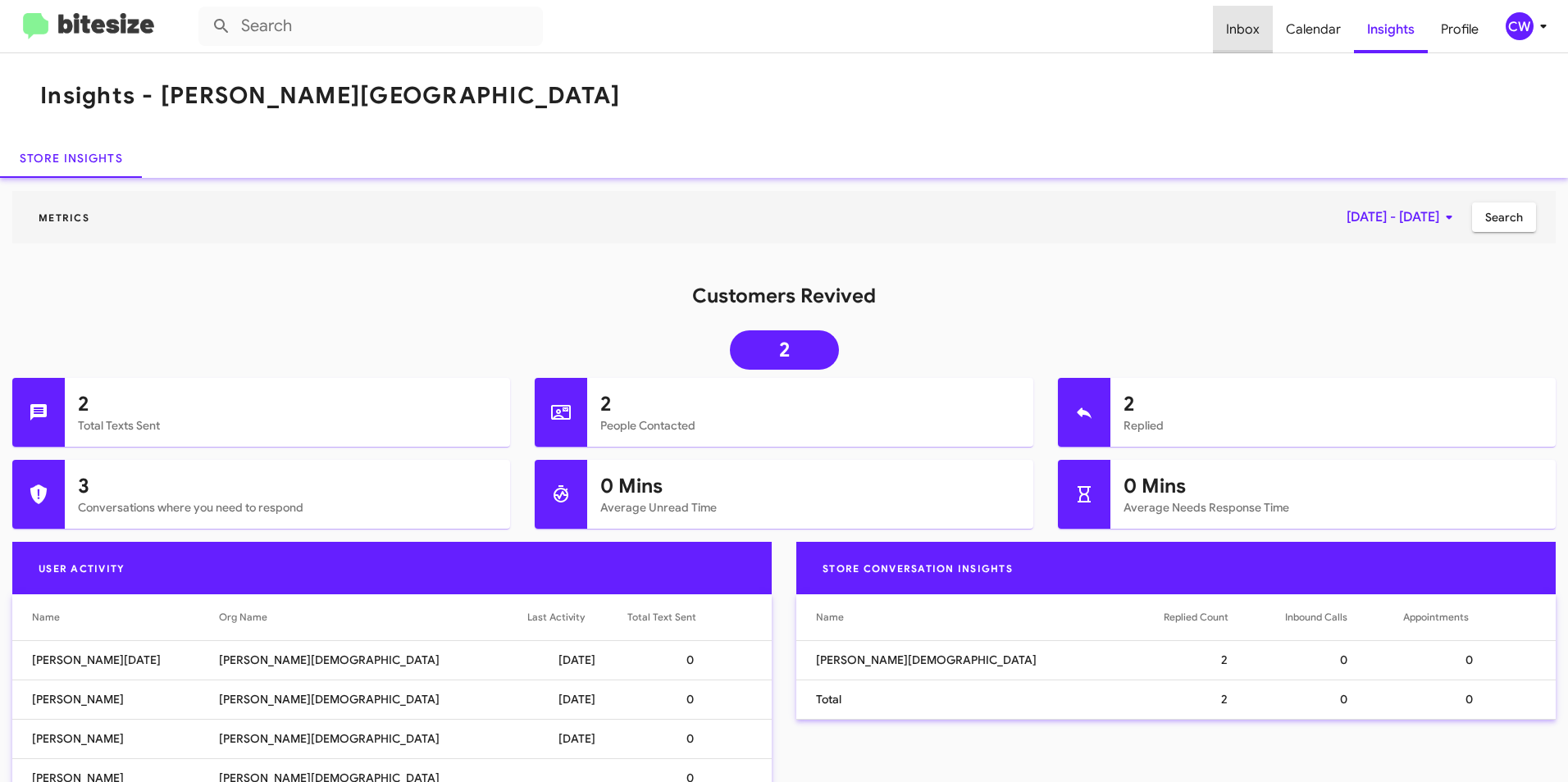
drag, startPoint x: 1317, startPoint y: 32, endPoint x: 1250, endPoint y: 29, distance: 67.1
click at [1250, 29] on span "Inbox" at bounding box center [1243, 30] width 60 height 47
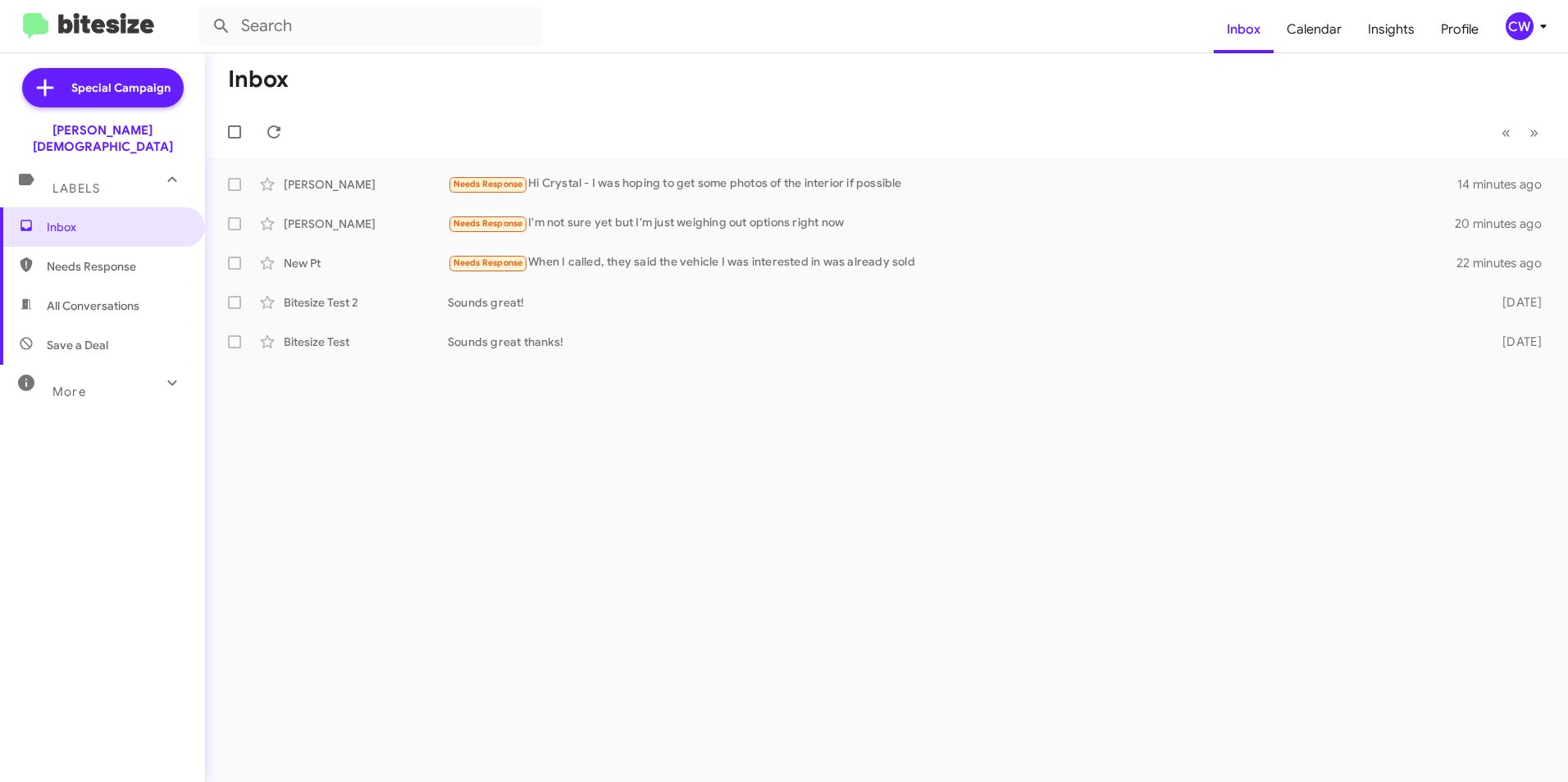
click at [554, 32] on form at bounding box center [706, 26] width 1016 height 39
click at [688, 180] on div "Needs Response Hi Crystal - I was hoping to get some photos of the interior if …" at bounding box center [968, 184] width 1042 height 19
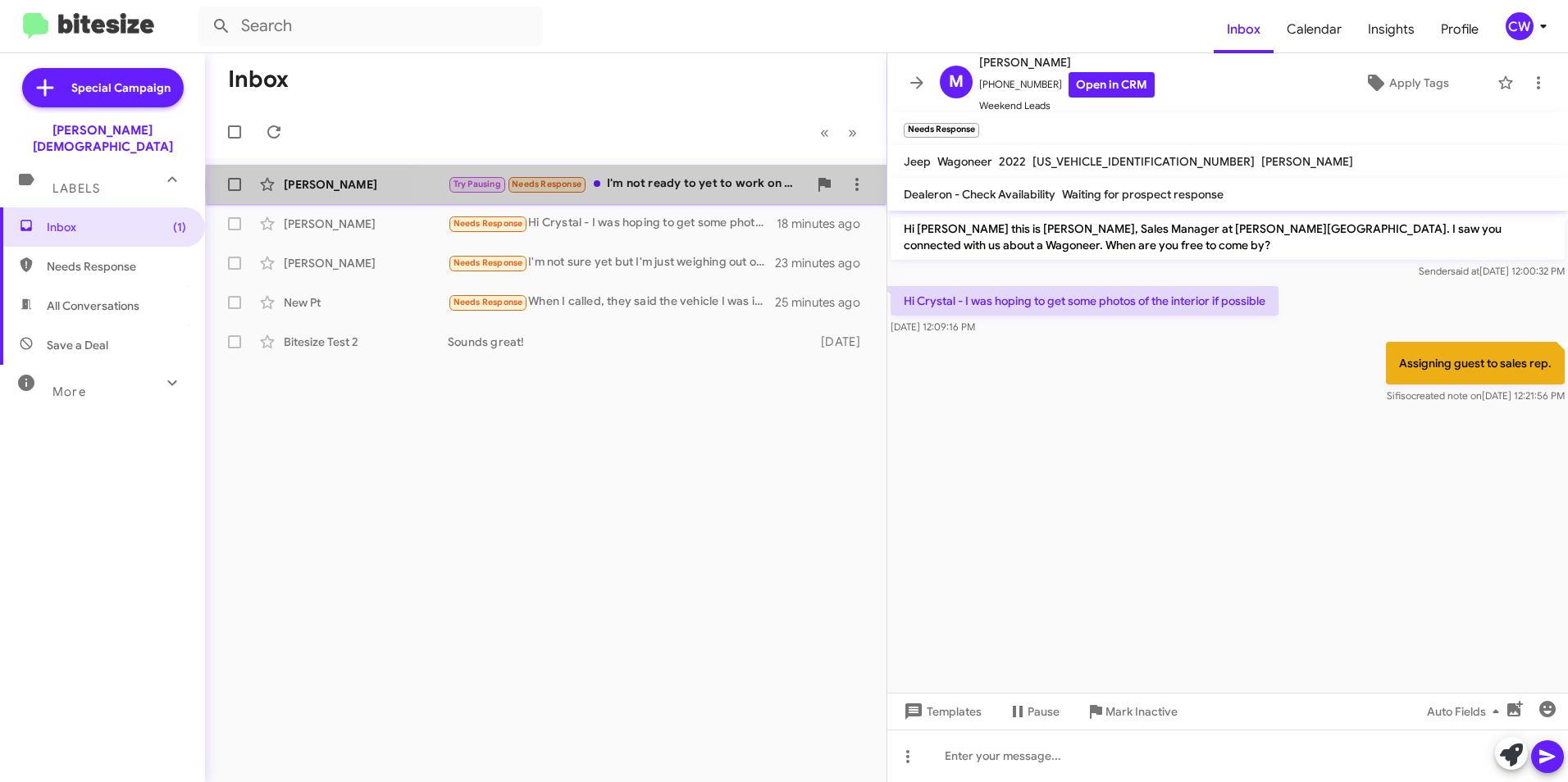
click at [702, 185] on div "Try Pausing Needs Response I'm not ready to yet to work on a deal" at bounding box center [628, 184] width 360 height 19
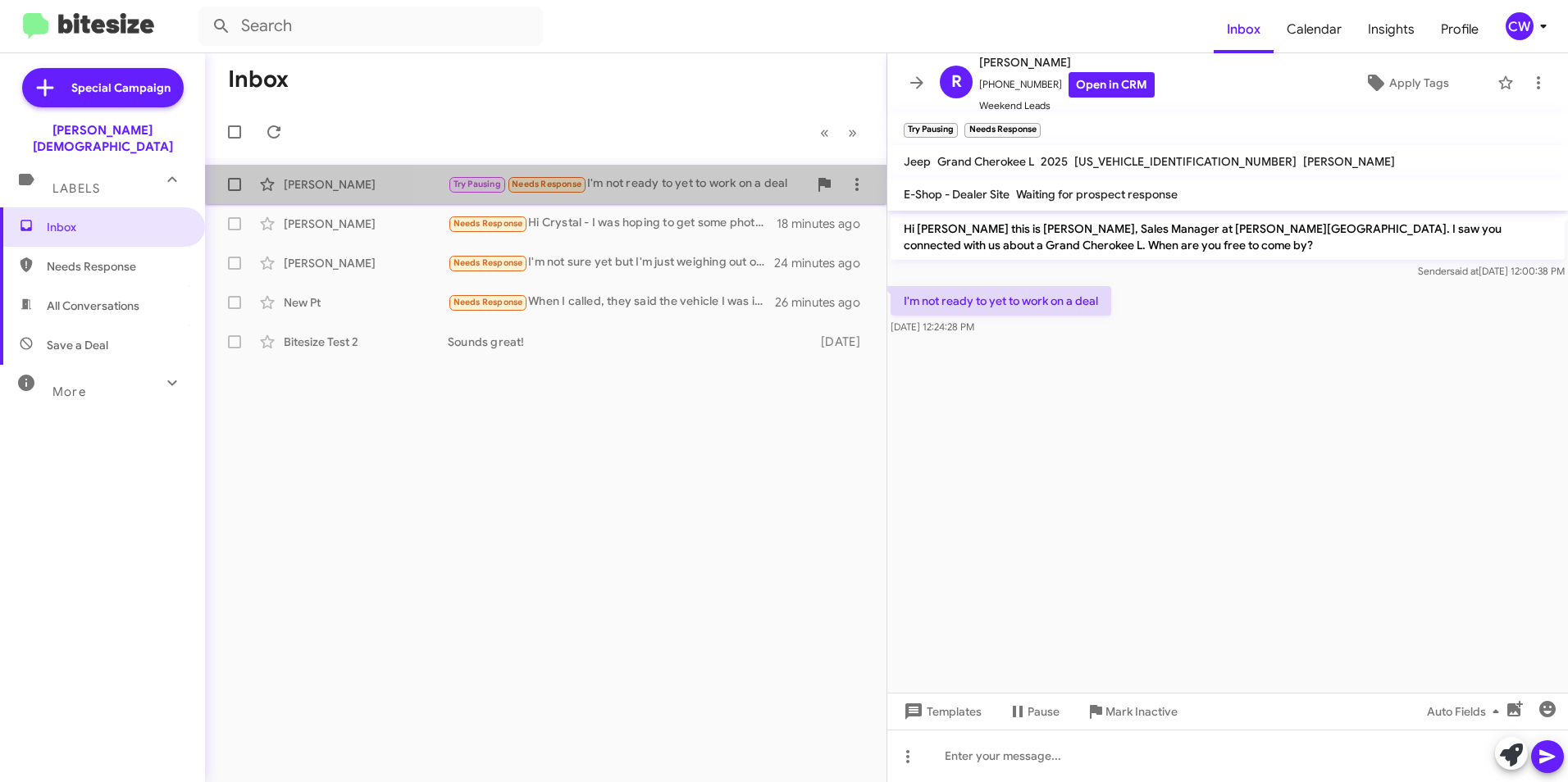
click at [656, 180] on div "Try Pausing Needs Response I'm not ready to yet to work on a deal" at bounding box center [628, 184] width 360 height 19
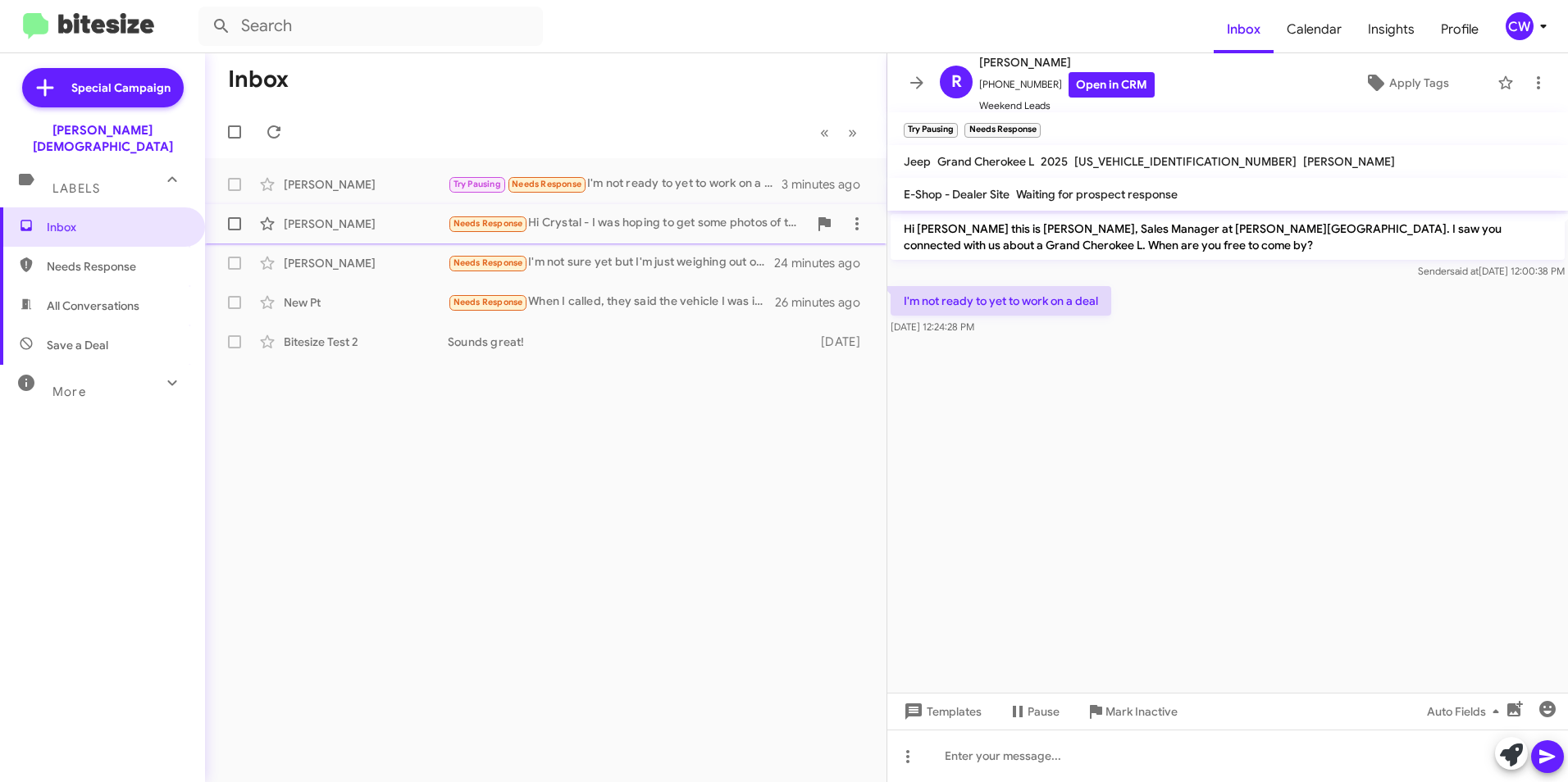
click at [621, 222] on div "Needs Response Hi Crystal - I was hoping to get some photos of the interior if …" at bounding box center [628, 224] width 360 height 19
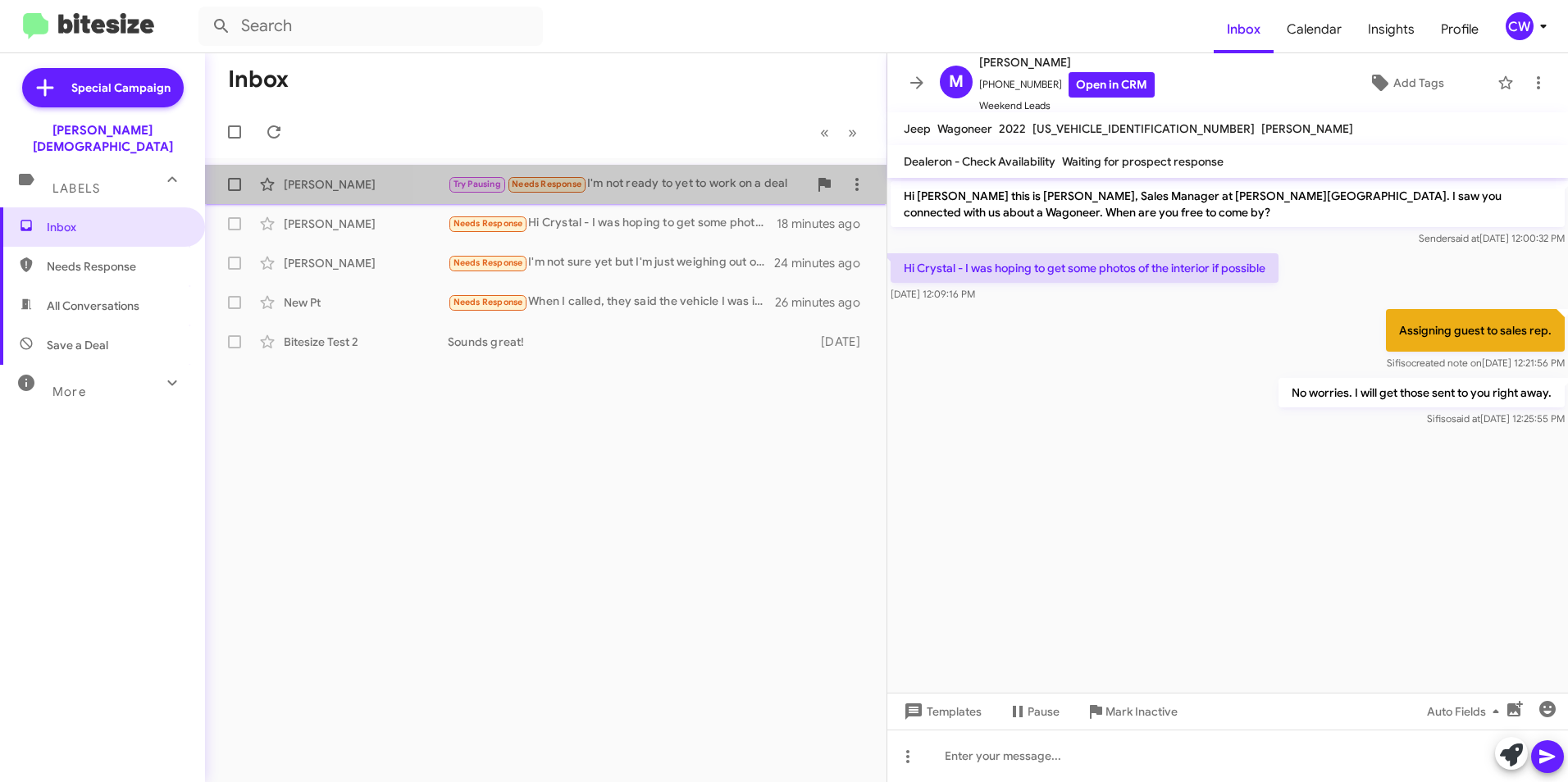
click at [653, 186] on div "Try Pausing Needs Response I'm not ready to yet to work on a deal" at bounding box center [628, 184] width 360 height 19
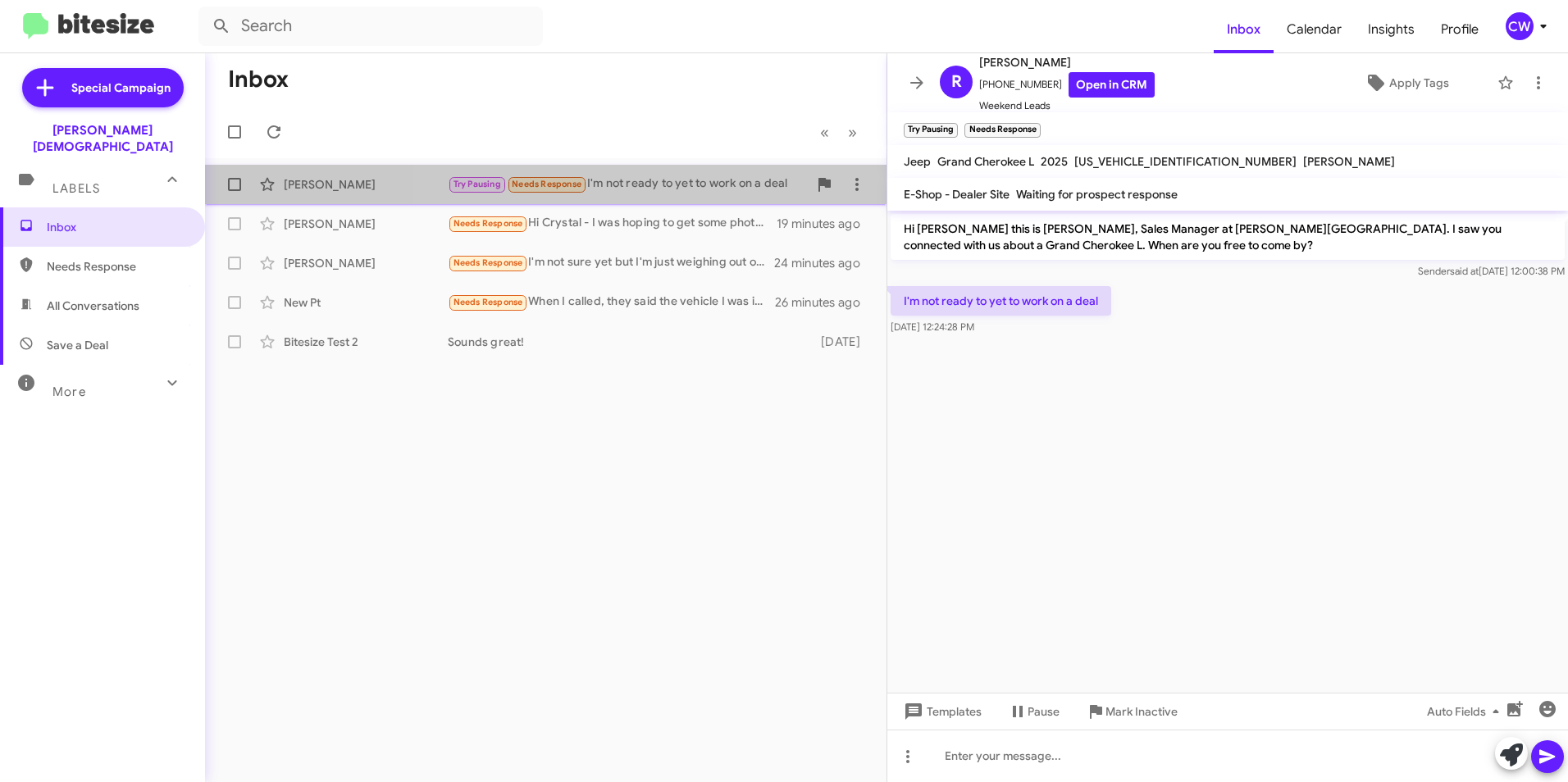
click at [663, 190] on div "Try Pausing Needs Response I'm not ready to yet to work on a deal" at bounding box center [628, 184] width 360 height 19
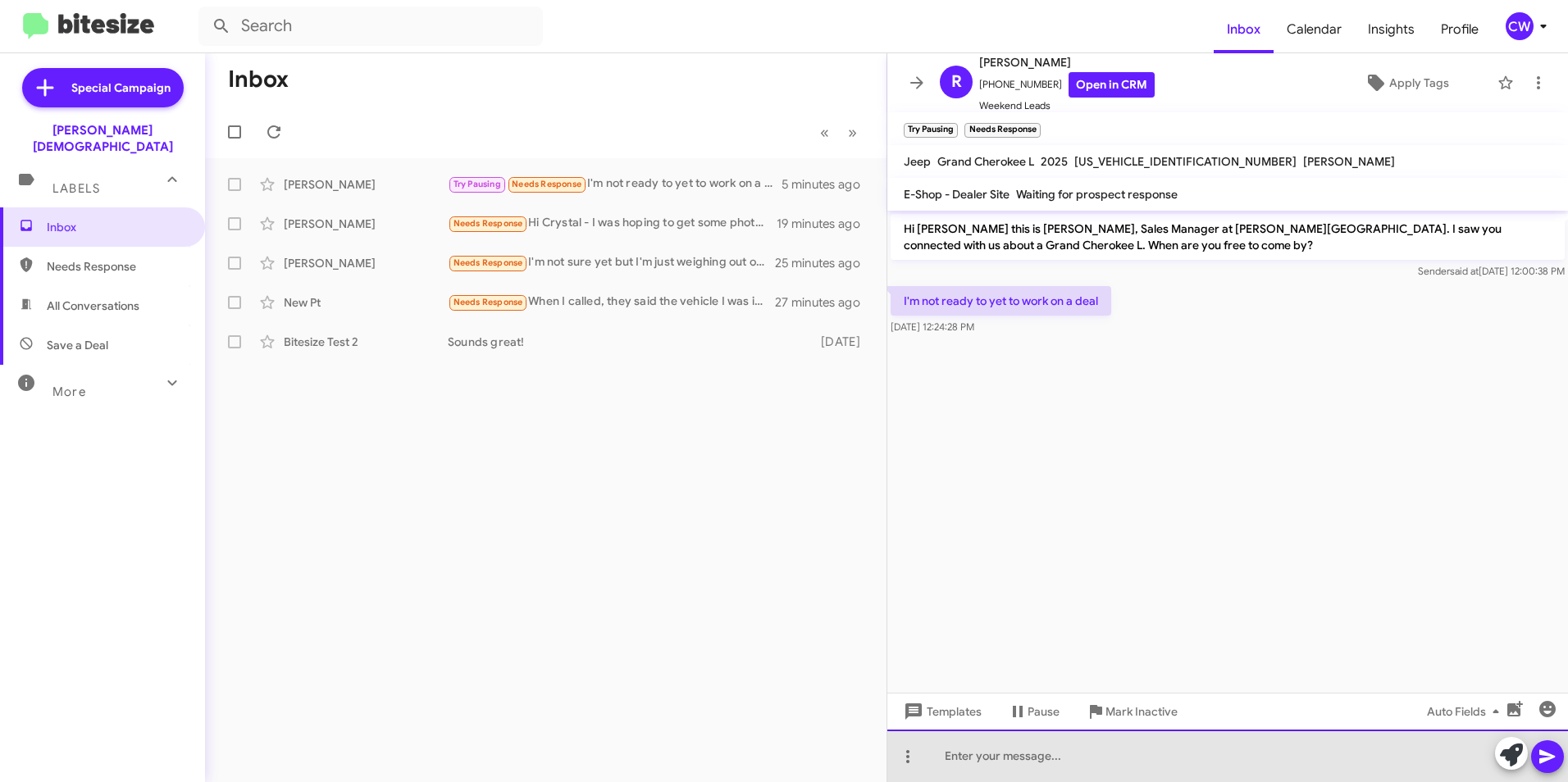
click at [1035, 775] on div at bounding box center [1227, 756] width 681 height 52
click at [945, 755] on div at bounding box center [1227, 756] width 681 height 52
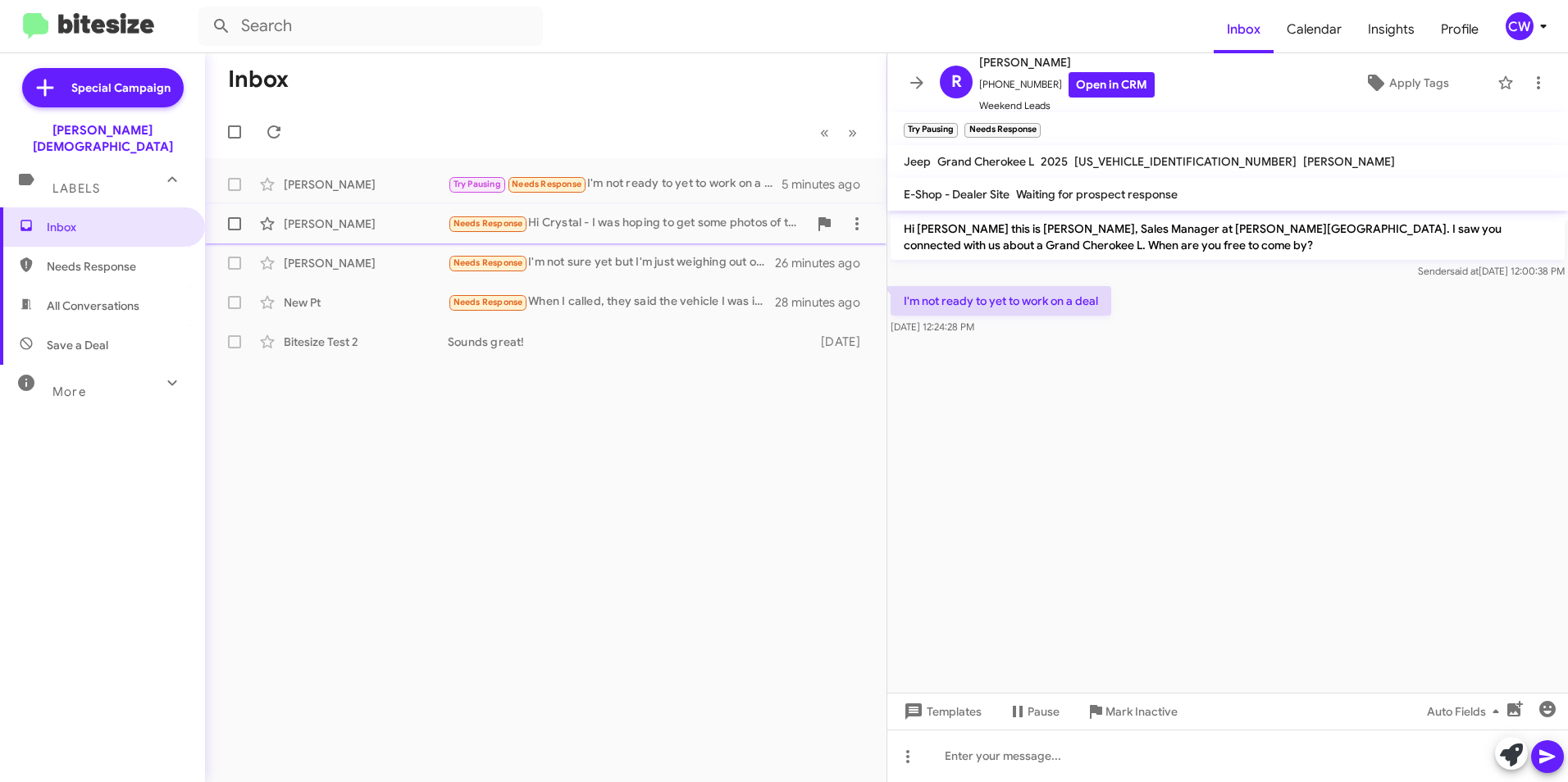
click at [644, 227] on div "Needs Response Hi Crystal - I was hoping to get some photos of the interior if …" at bounding box center [628, 224] width 360 height 19
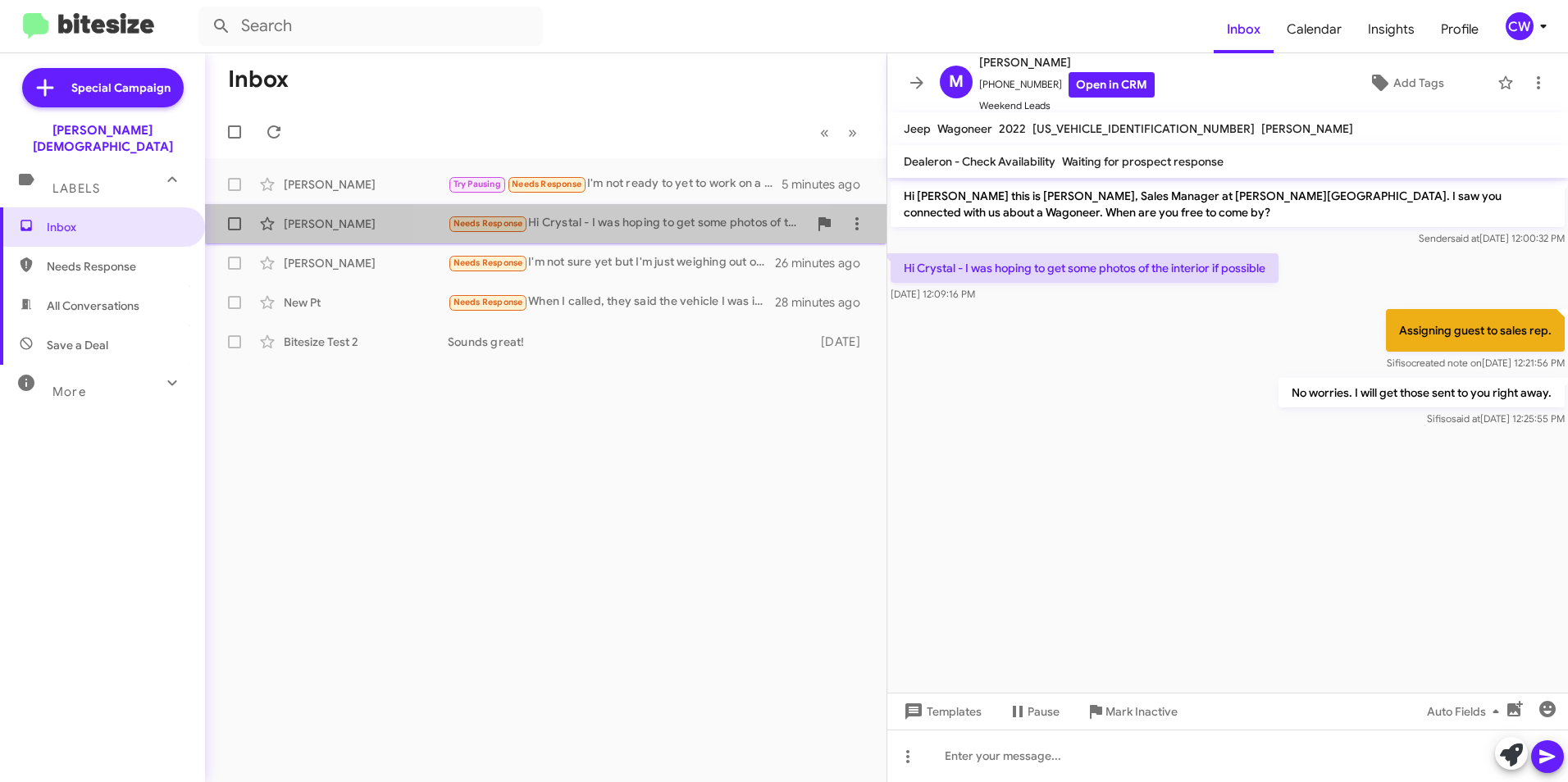
click at [628, 225] on div "Needs Response Hi Crystal - I was hoping to get some photos of the interior if …" at bounding box center [628, 224] width 360 height 19
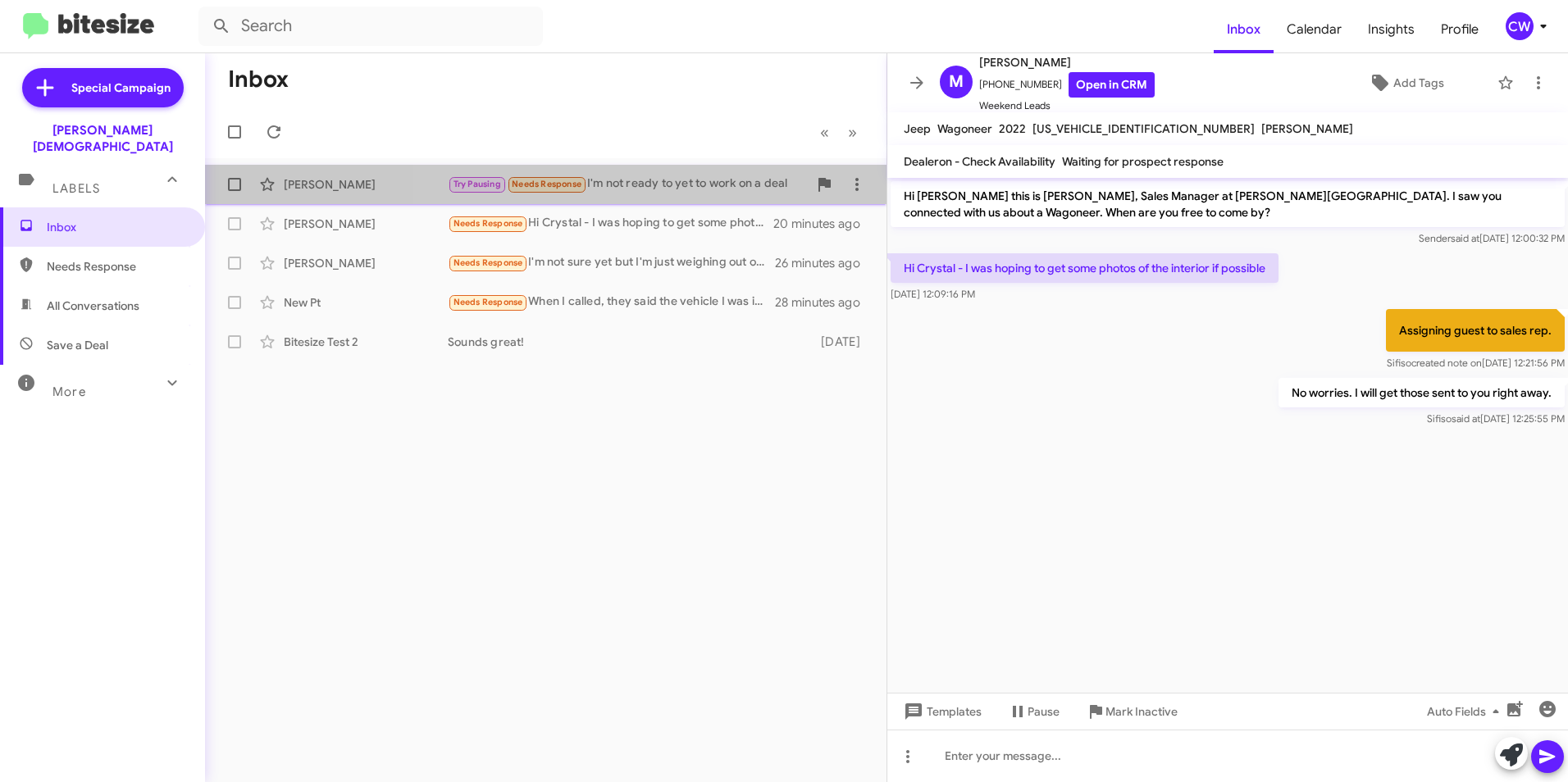
click at [667, 183] on div "Try Pausing Needs Response I'm not ready to yet to work on a deal" at bounding box center [628, 184] width 360 height 19
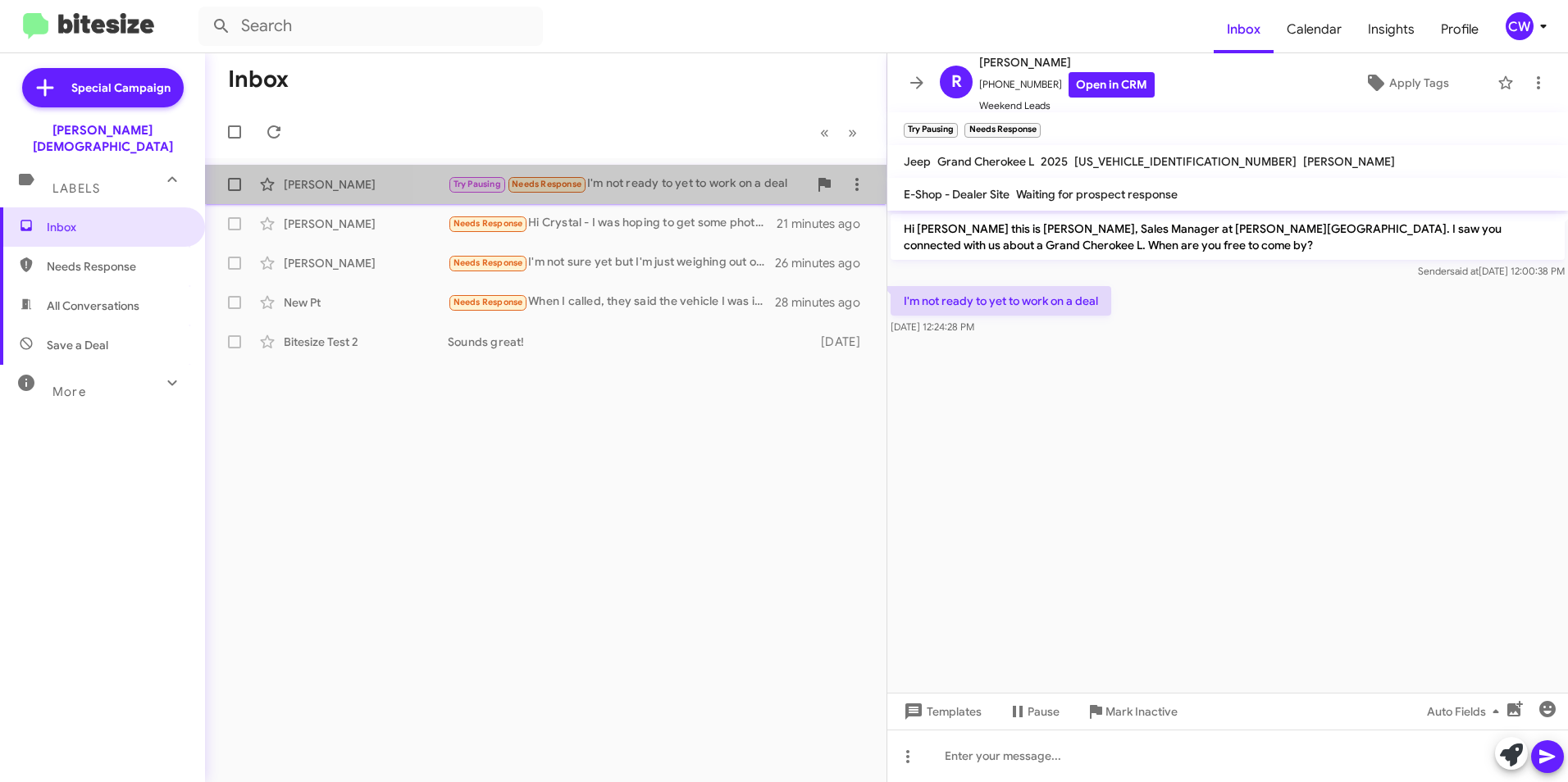
click at [712, 188] on div "Try Pausing Needs Response I'm not ready to yet to work on a deal" at bounding box center [628, 184] width 360 height 19
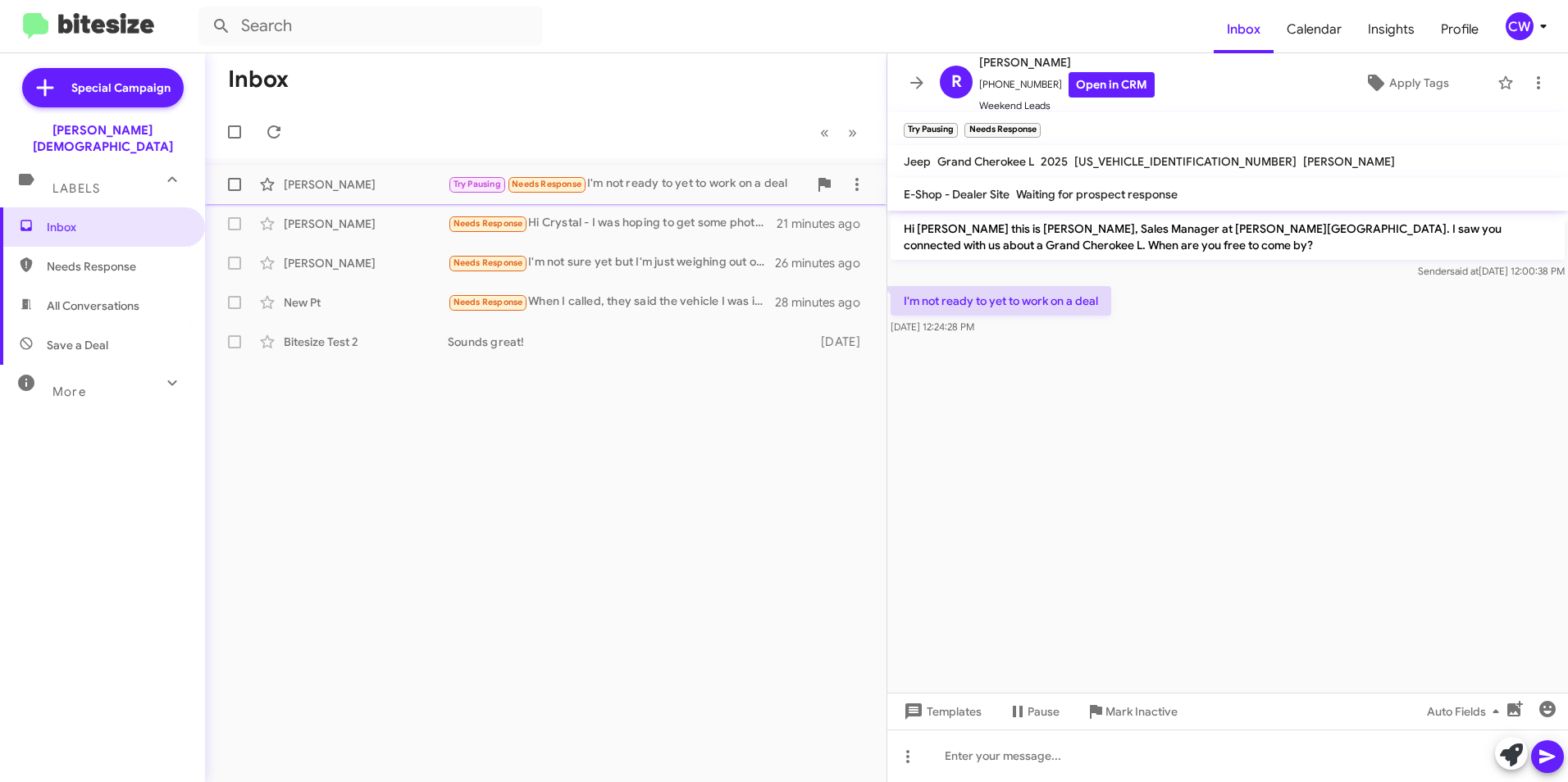
click at [725, 185] on div "Try Pausing Needs Response I'm not ready to yet to work on a deal" at bounding box center [628, 184] width 360 height 19
click at [591, 220] on div "Needs Response Hi Crystal - I was hoping to get some photos of the interior if …" at bounding box center [628, 224] width 360 height 19
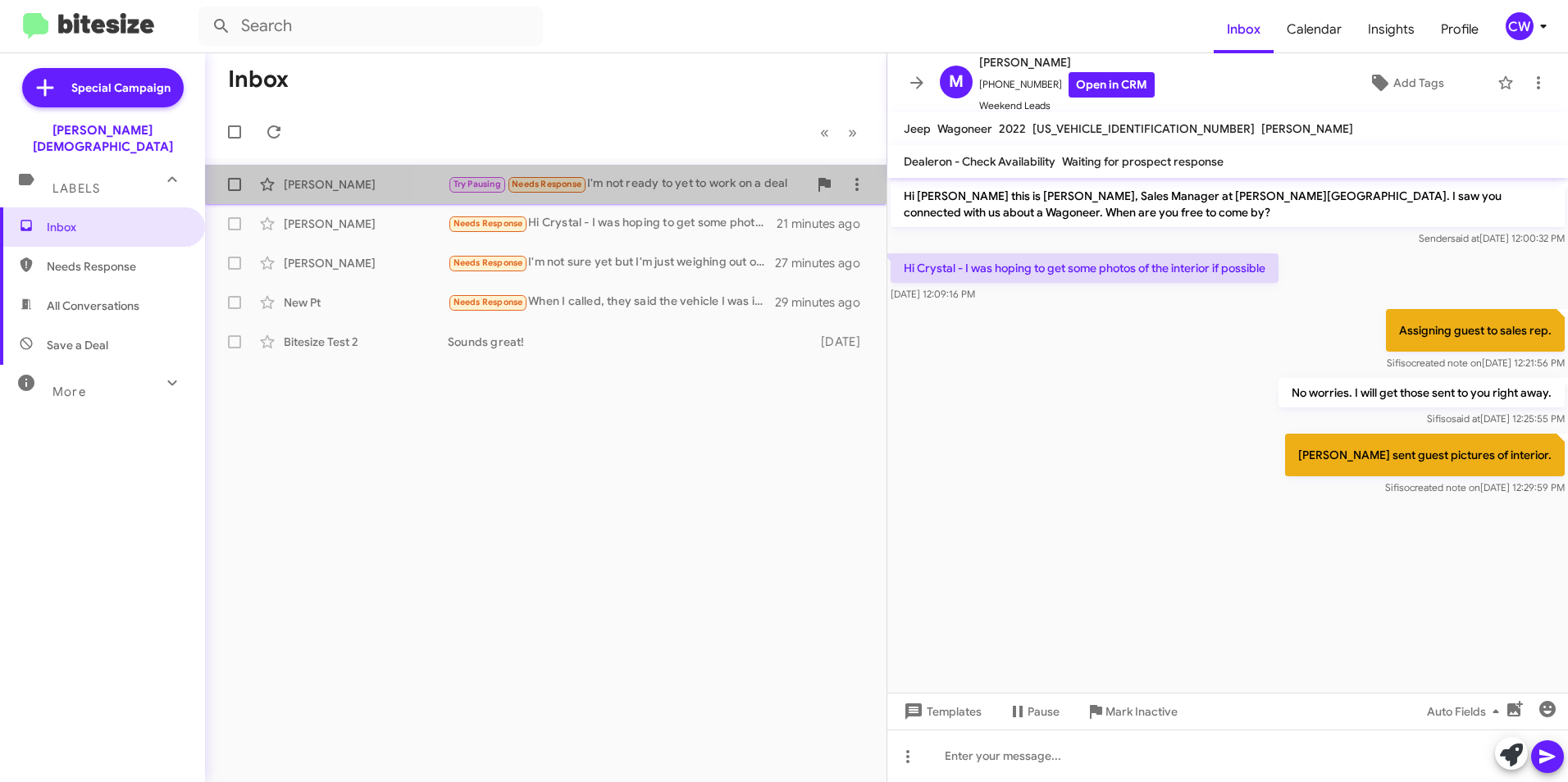
click at [629, 180] on div "Try Pausing Needs Response I'm not ready to yet to work on a deal" at bounding box center [628, 184] width 360 height 19
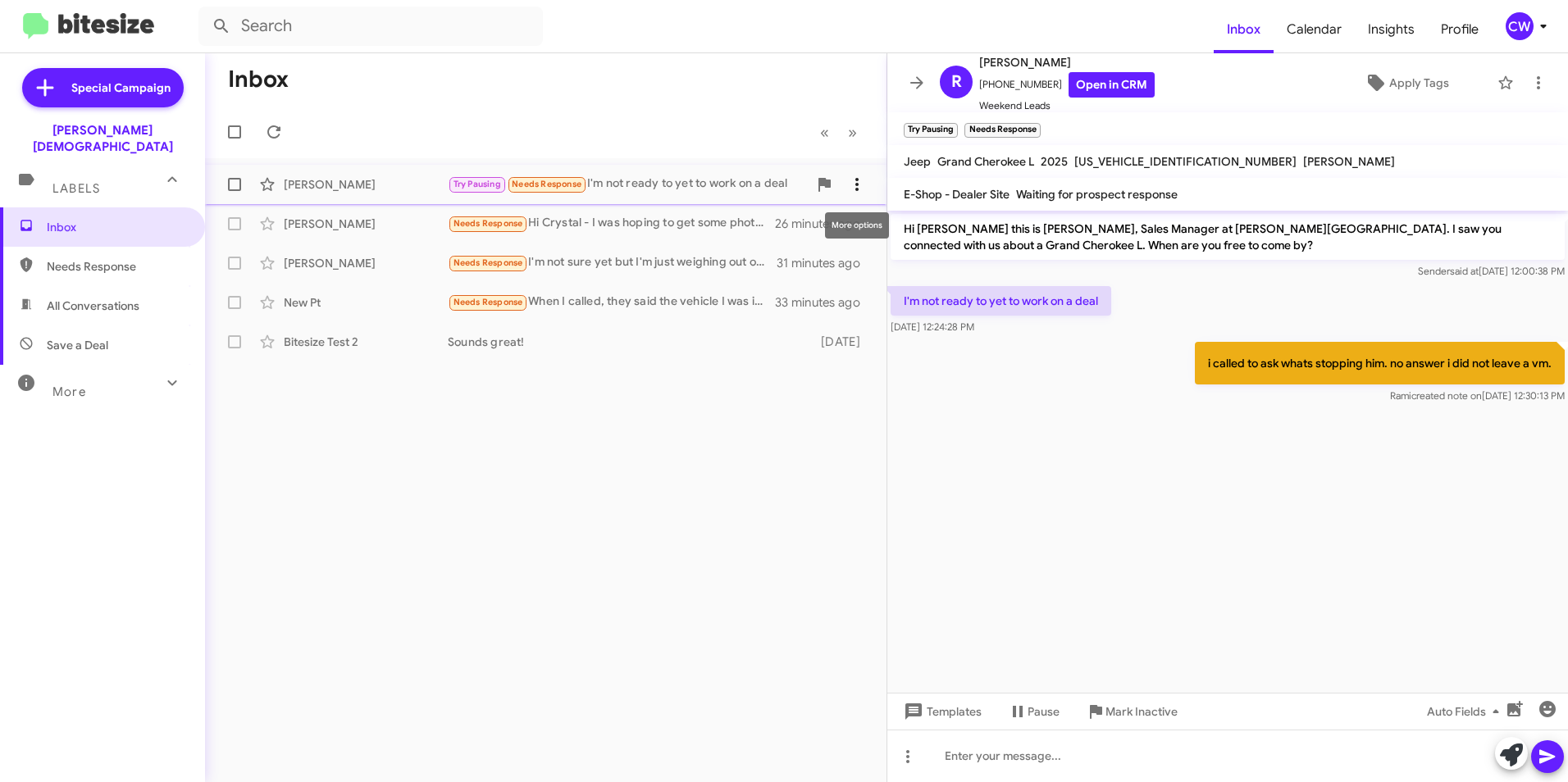
click at [856, 189] on icon at bounding box center [857, 184] width 20 height 20
click at [674, 92] on div at bounding box center [784, 391] width 1568 height 782
click at [782, 560] on div "Inbox « Previous » Next Michael Biratsis No worries. I will get those sent to y…" at bounding box center [546, 418] width 682 height 729
click at [481, 261] on span "Needs Response" at bounding box center [489, 263] width 70 height 10
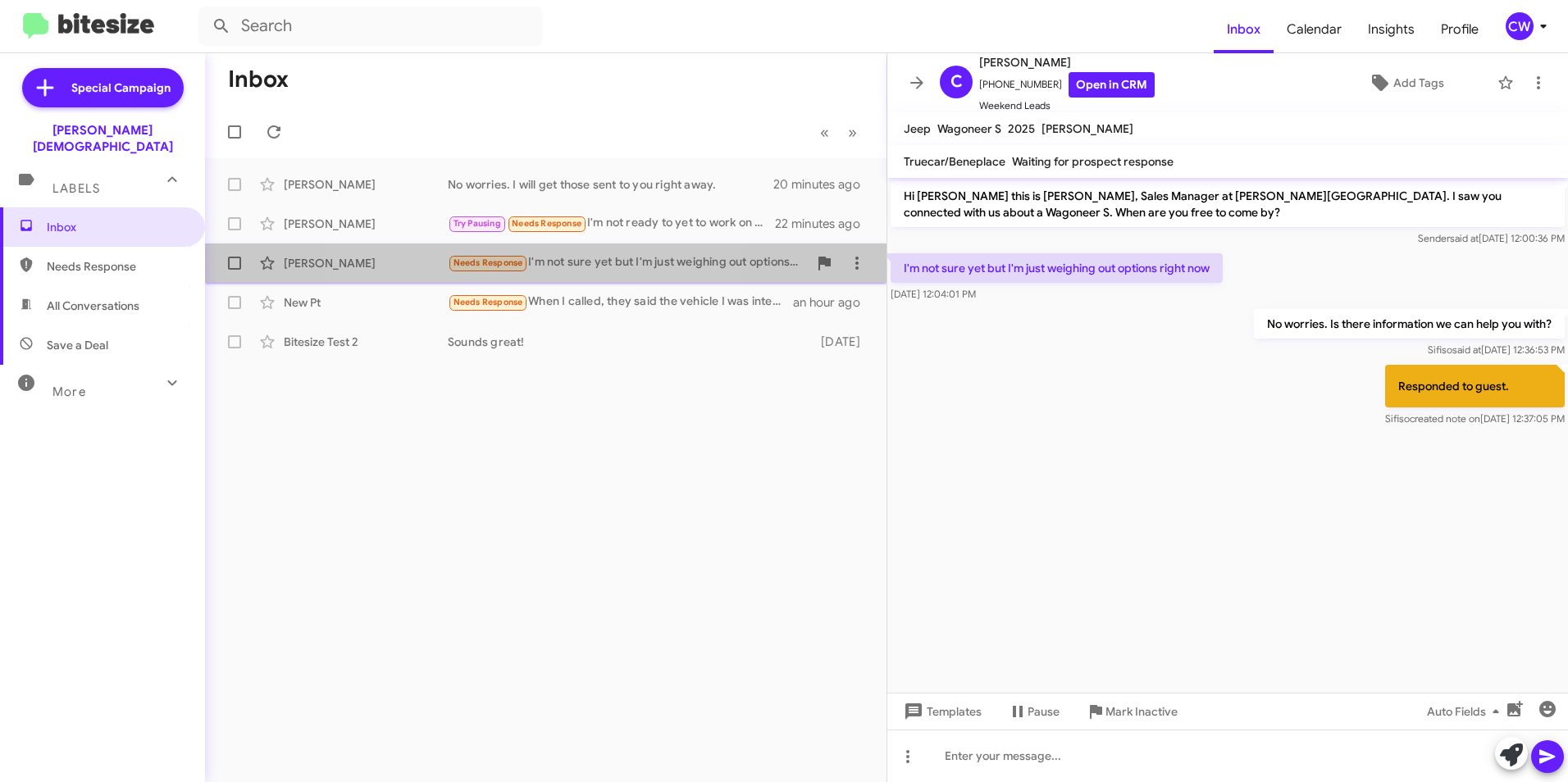
click at [502, 268] on span "Needs Response" at bounding box center [489, 263] width 70 height 10
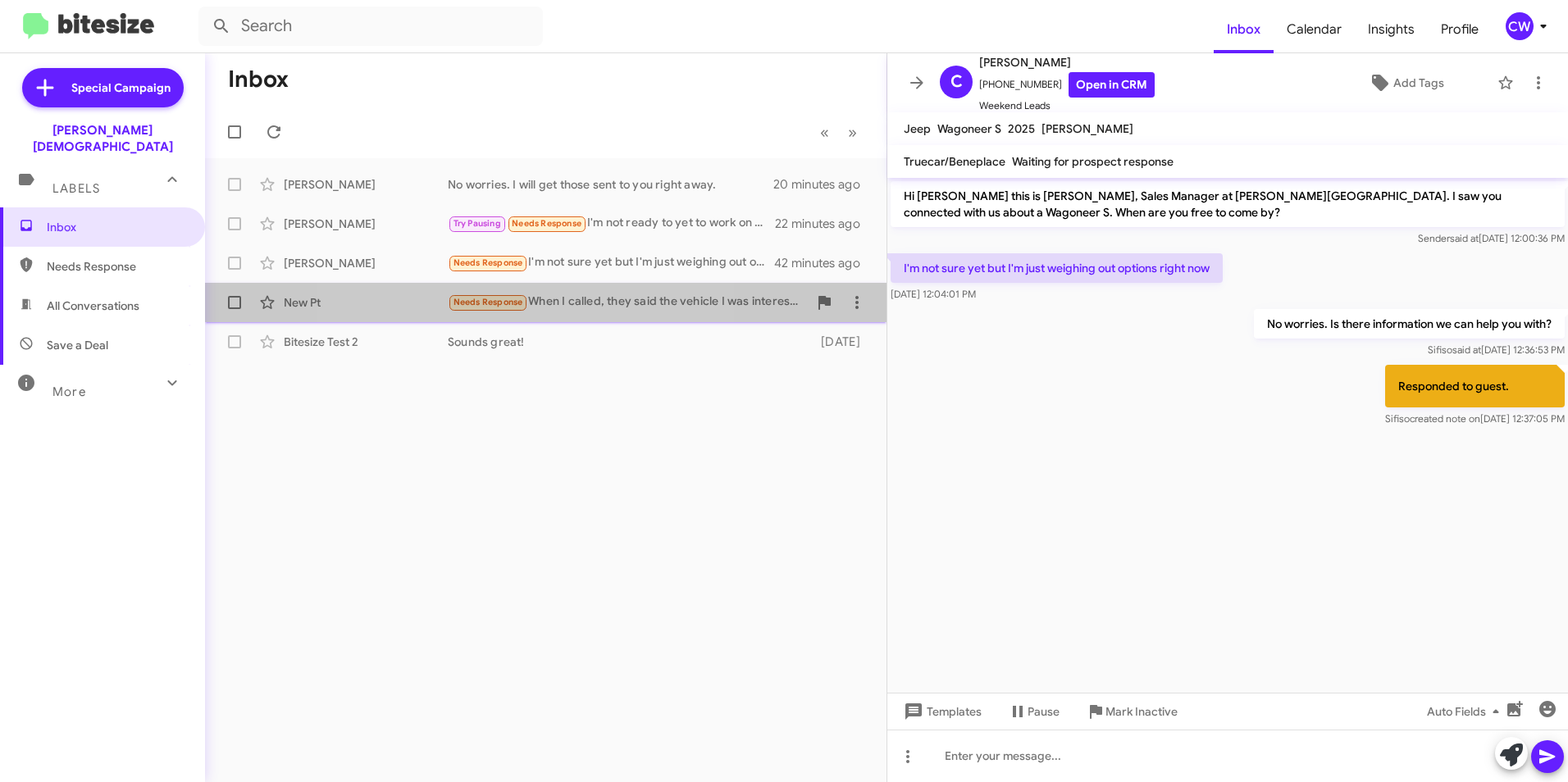
click at [498, 302] on span "Needs Response" at bounding box center [489, 302] width 70 height 10
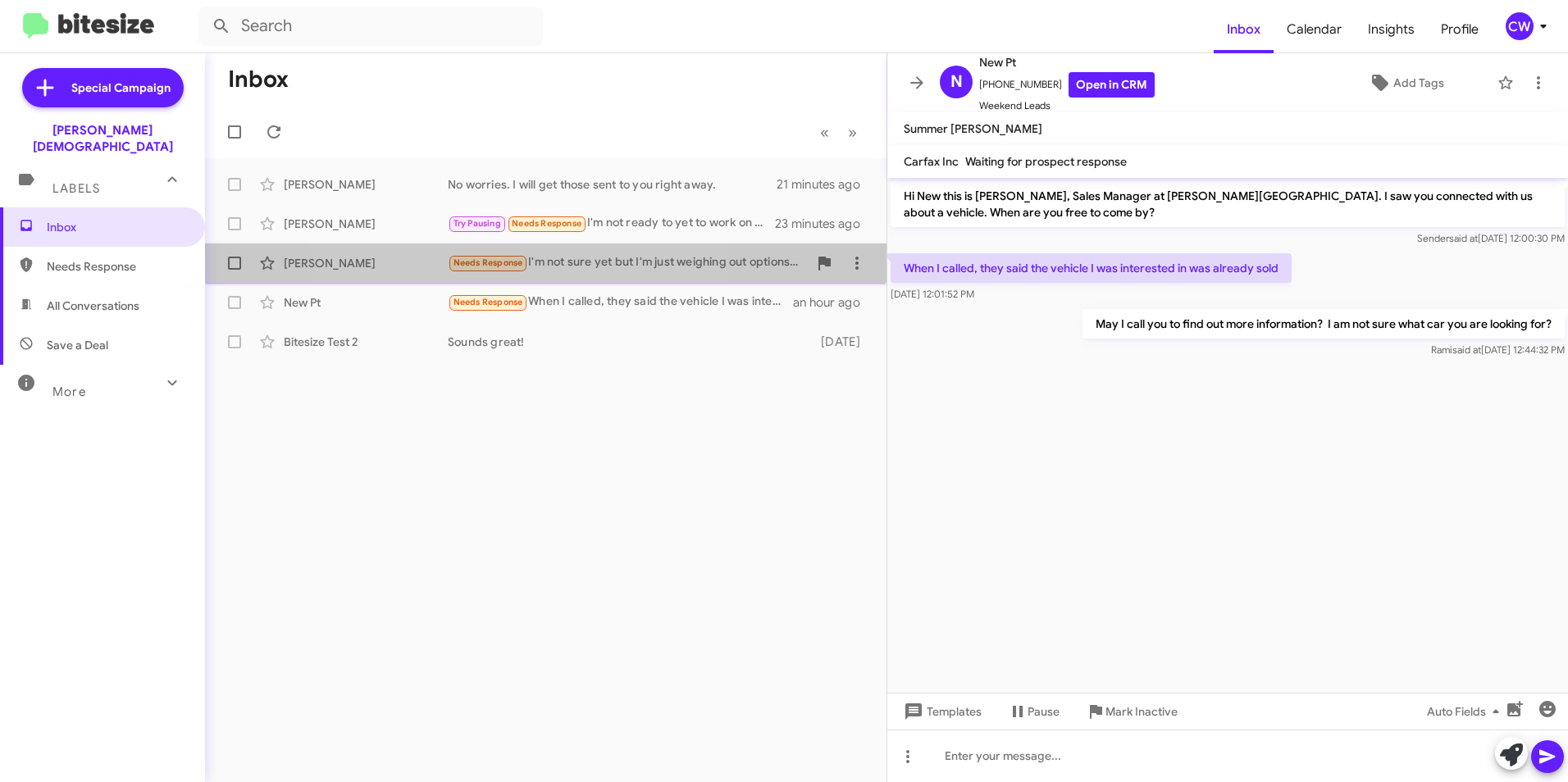
click at [494, 262] on span "Needs Response" at bounding box center [489, 263] width 70 height 10
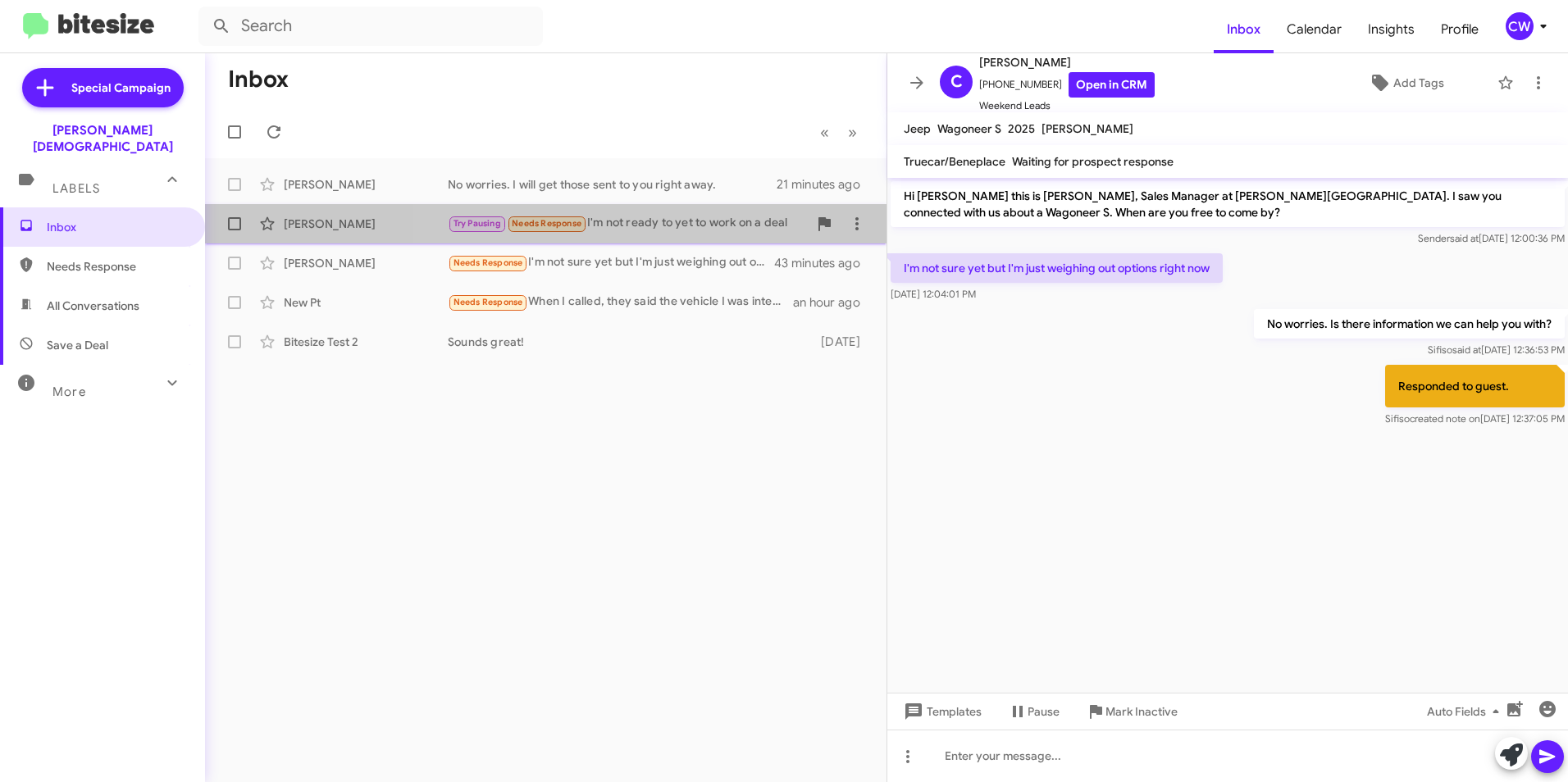
click at [552, 225] on span "Needs Response" at bounding box center [547, 224] width 70 height 10
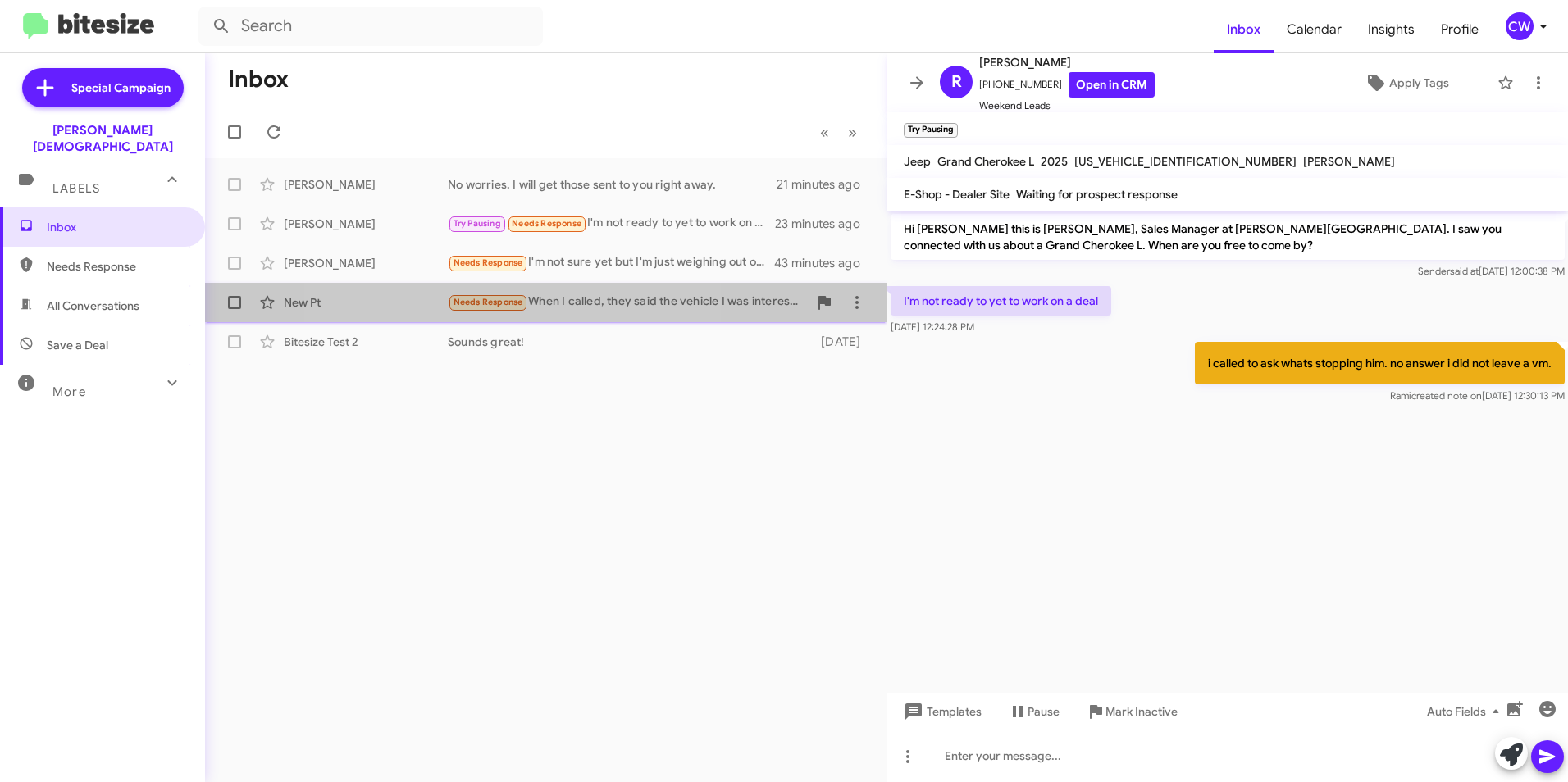
click at [491, 306] on span "Needs Response" at bounding box center [489, 302] width 70 height 10
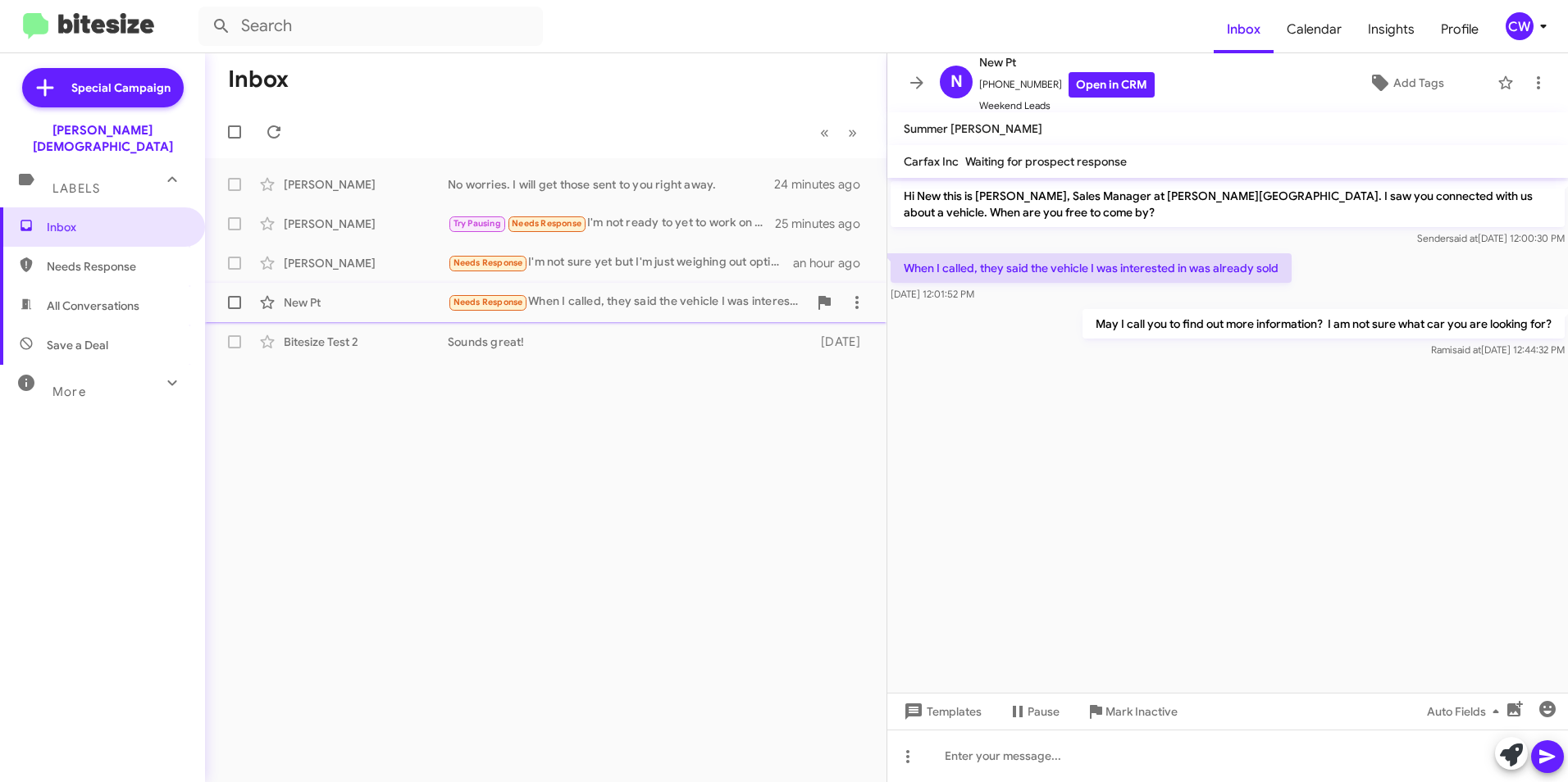
click at [475, 304] on span "Needs Response" at bounding box center [489, 302] width 70 height 10
click at [600, 301] on div "Try Pausing I'm not ready to yet to work on a deal" at bounding box center [628, 302] width 360 height 19
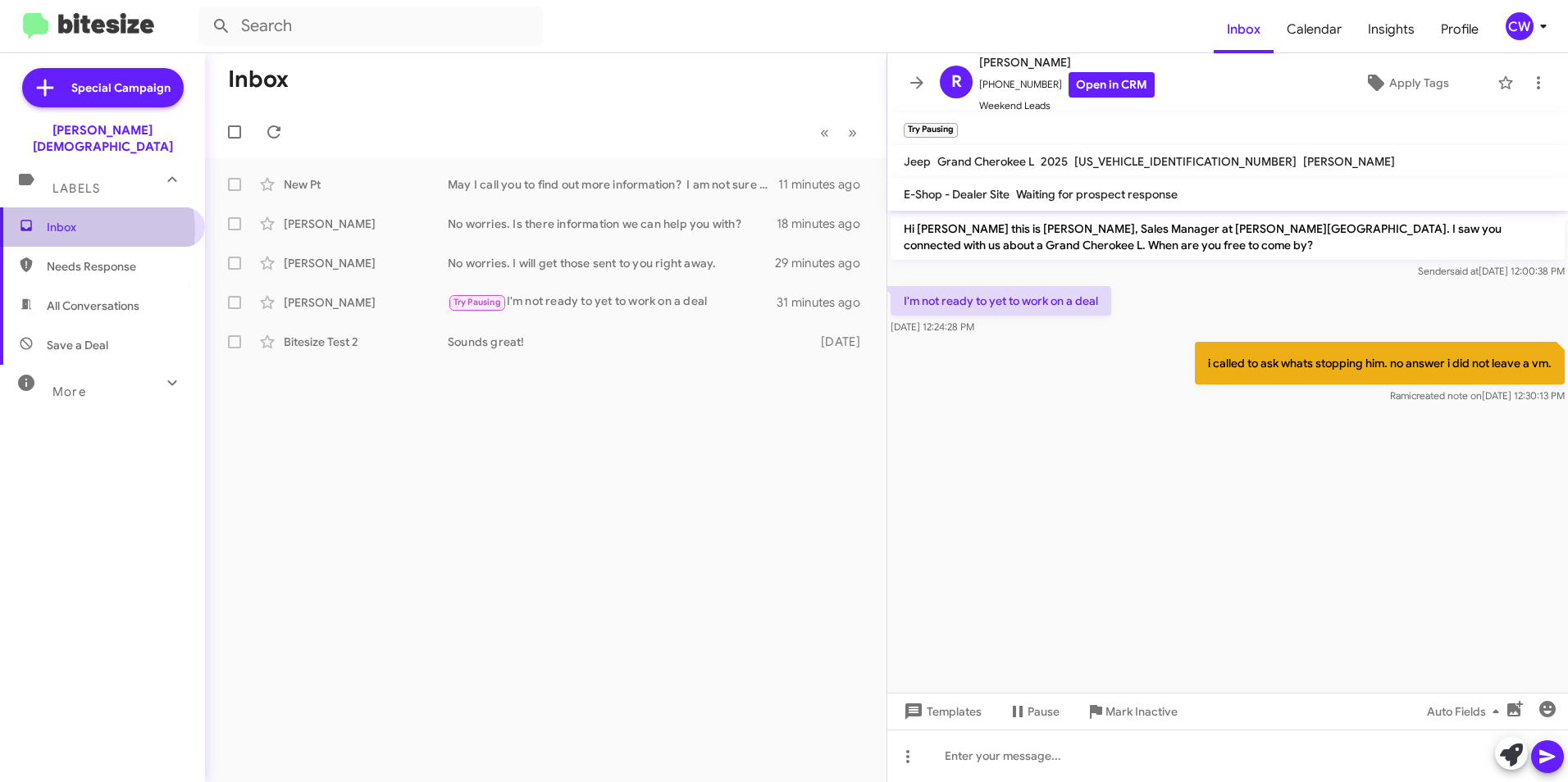
click at [81, 219] on span "Inbox" at bounding box center [116, 227] width 140 height 17
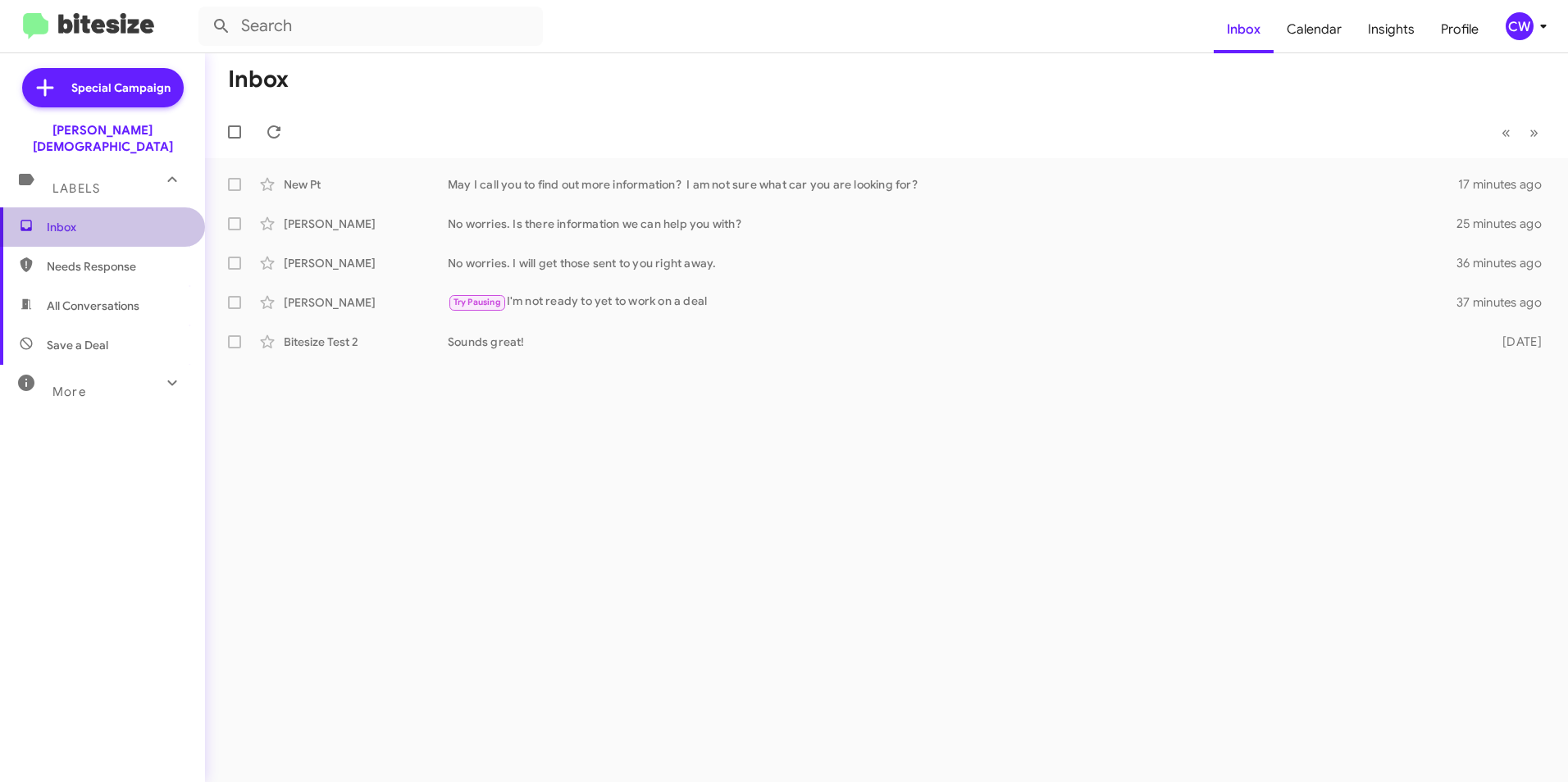
click at [121, 219] on span "Inbox" at bounding box center [116, 227] width 140 height 17
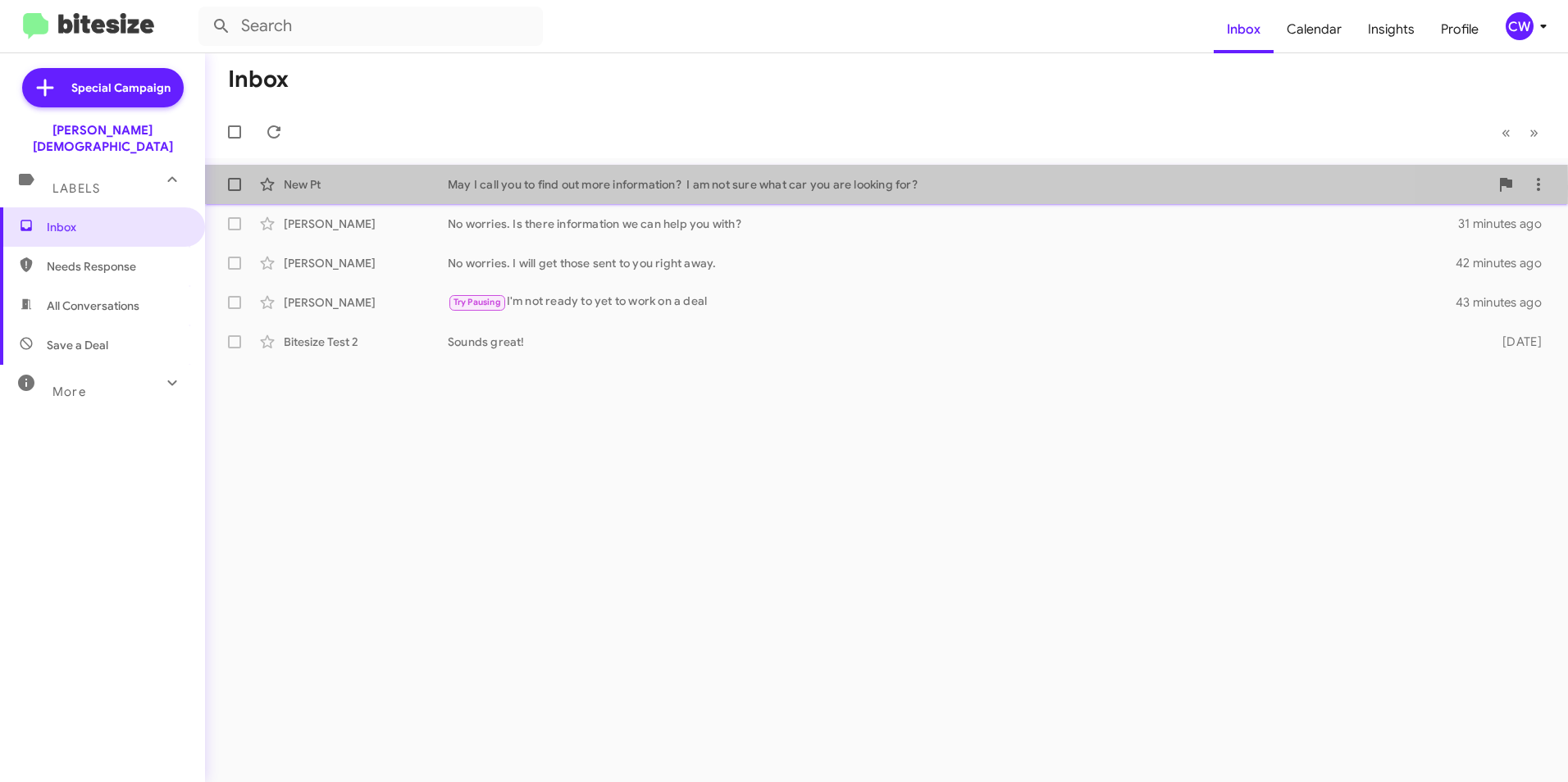
click at [553, 186] on div "May I call you to find out more information? I am not sure what car you are loo…" at bounding box center [968, 184] width 1042 height 17
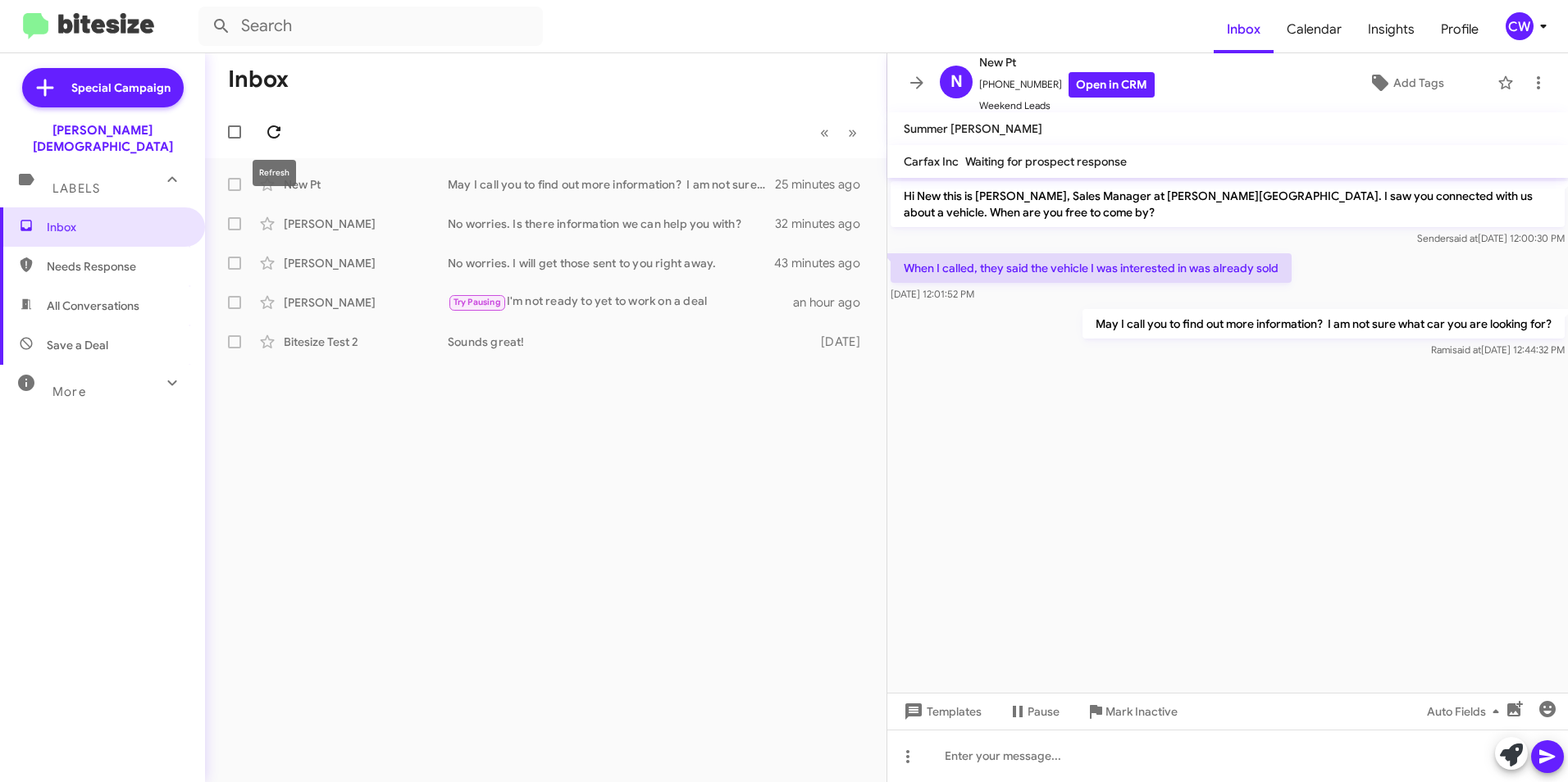
click at [273, 135] on icon at bounding box center [274, 132] width 20 height 20
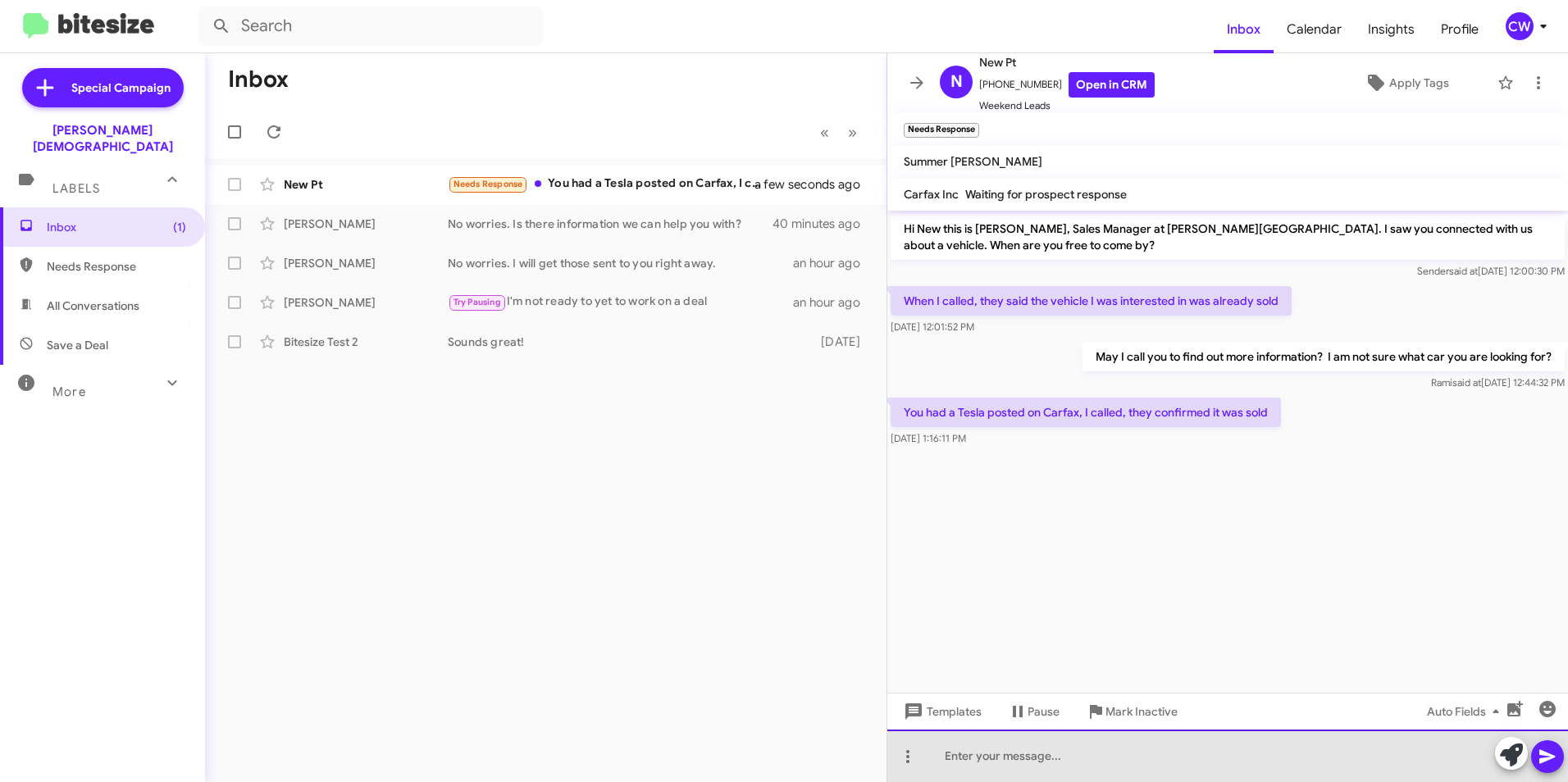
click at [954, 758] on div at bounding box center [1227, 756] width 681 height 52
click at [1033, 759] on div at bounding box center [1227, 756] width 681 height 52
click at [1153, 765] on div "Is now an okay time to reach out to you?" at bounding box center [1227, 756] width 681 height 52
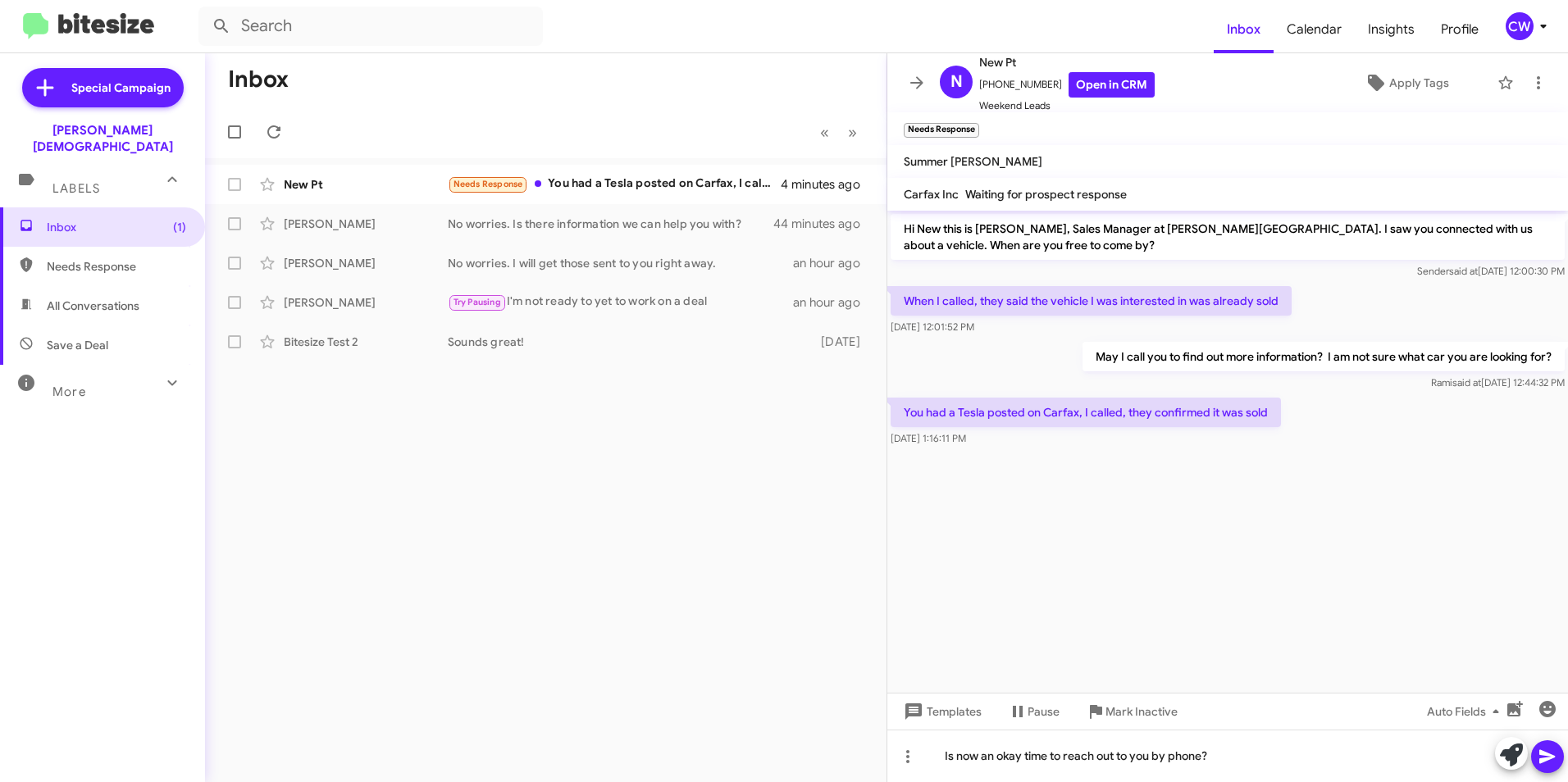
click at [1538, 751] on icon at bounding box center [1548, 757] width 20 height 20
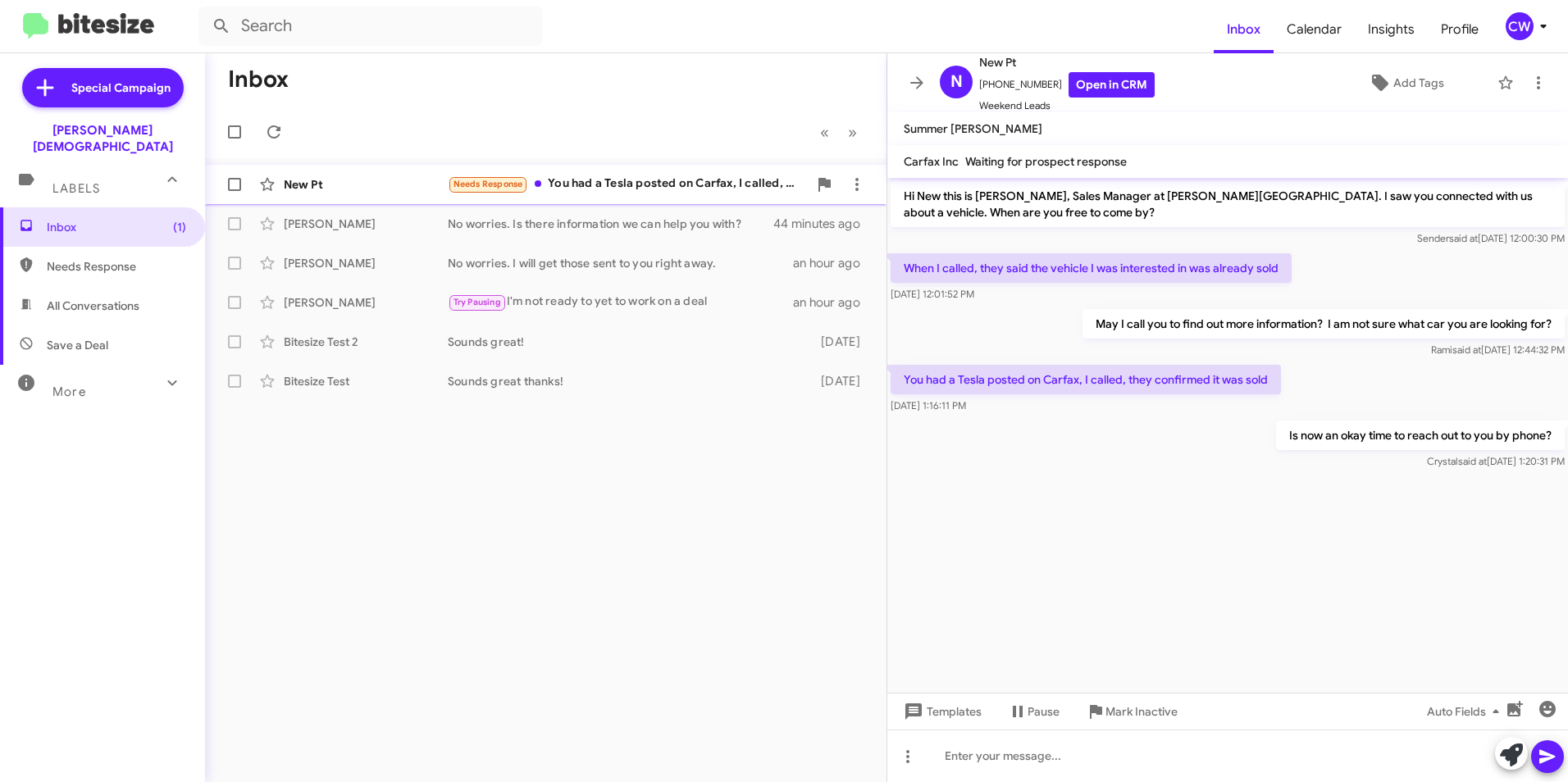
click at [655, 186] on div "Needs Response You had a Tesla posted on Carfax, I called, they confirmed it wa…" at bounding box center [628, 184] width 360 height 19
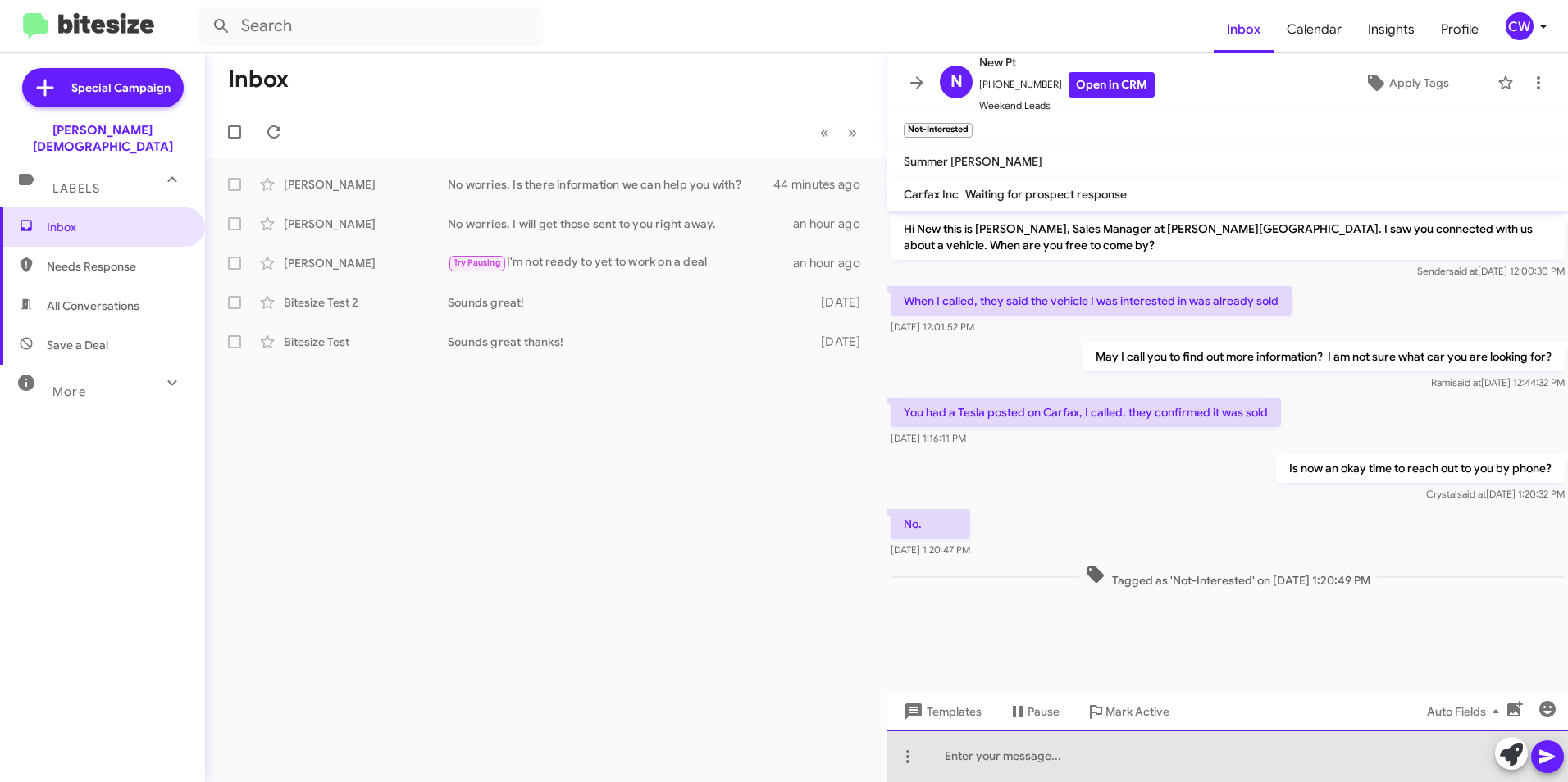
click at [985, 763] on div at bounding box center [1227, 756] width 681 height 52
drag, startPoint x: 1155, startPoint y: 765, endPoint x: 931, endPoint y: 759, distance: 224.1
click at [931, 759] on div "The Tesla that we had here" at bounding box center [1227, 756] width 681 height 52
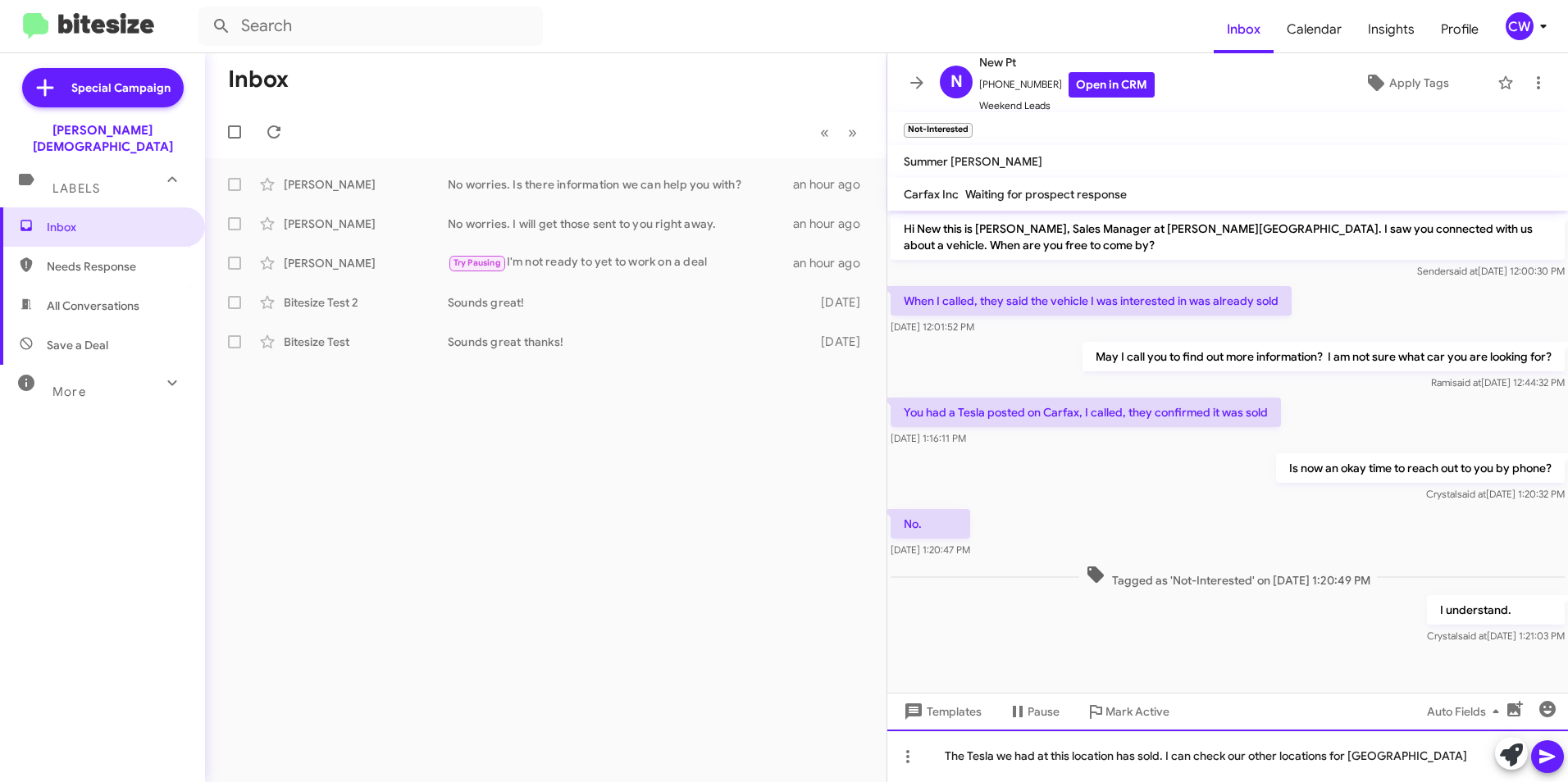
click at [1350, 758] on div "The Tesla we had at this location has sold. I can check our other locations for…" at bounding box center [1227, 756] width 681 height 52
click at [1380, 755] on div "The Tesla we had at this location has sold. I can check our other locations for…" at bounding box center [1227, 756] width 681 height 52
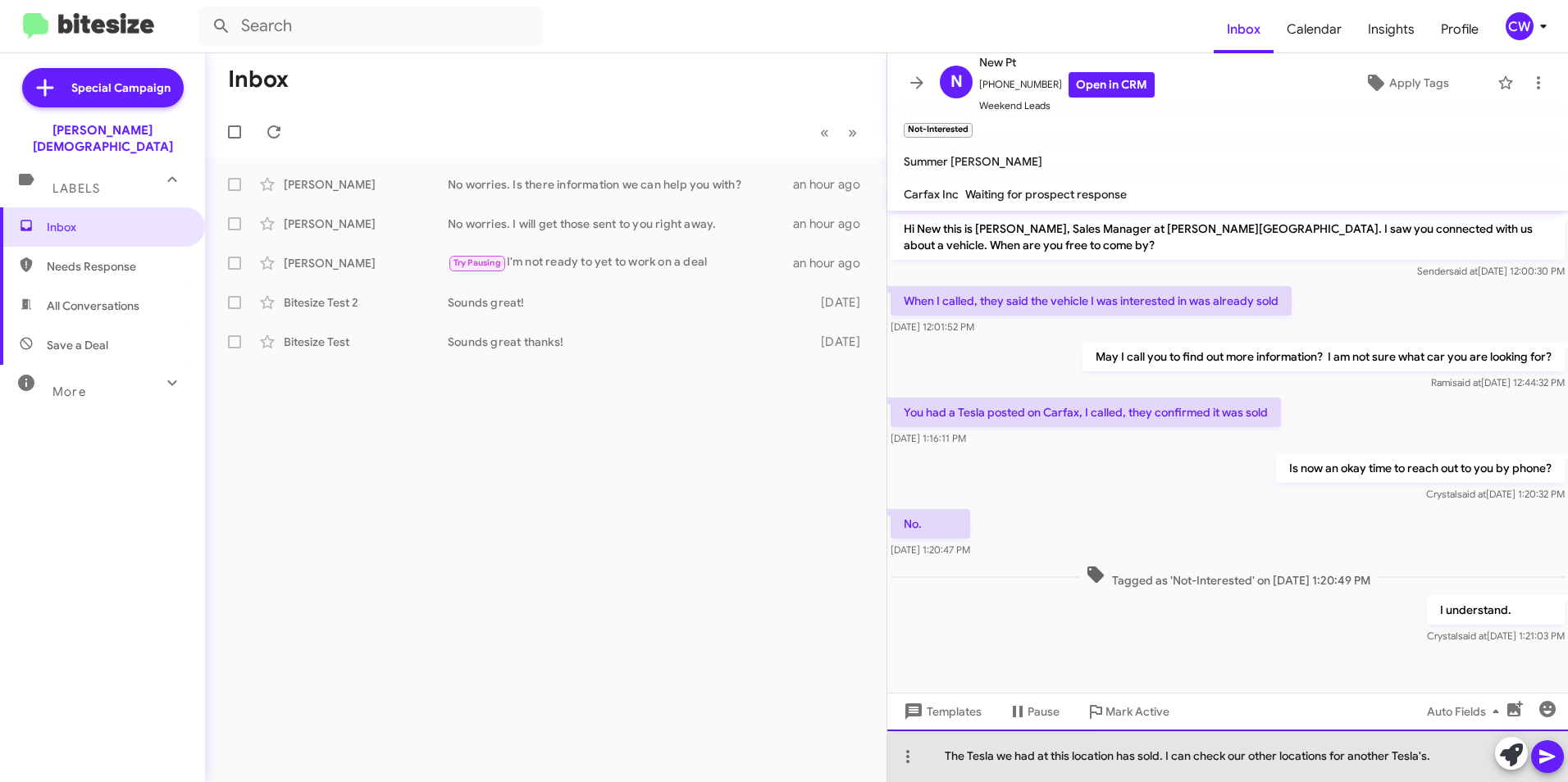
click at [1430, 763] on div "The Tesla we had at this location has sold. I can check our other locations for…" at bounding box center [1227, 756] width 681 height 52
click at [1432, 763] on div "The Tesla we had at this location has sold. I can check our other locations for…" at bounding box center [1227, 756] width 681 height 52
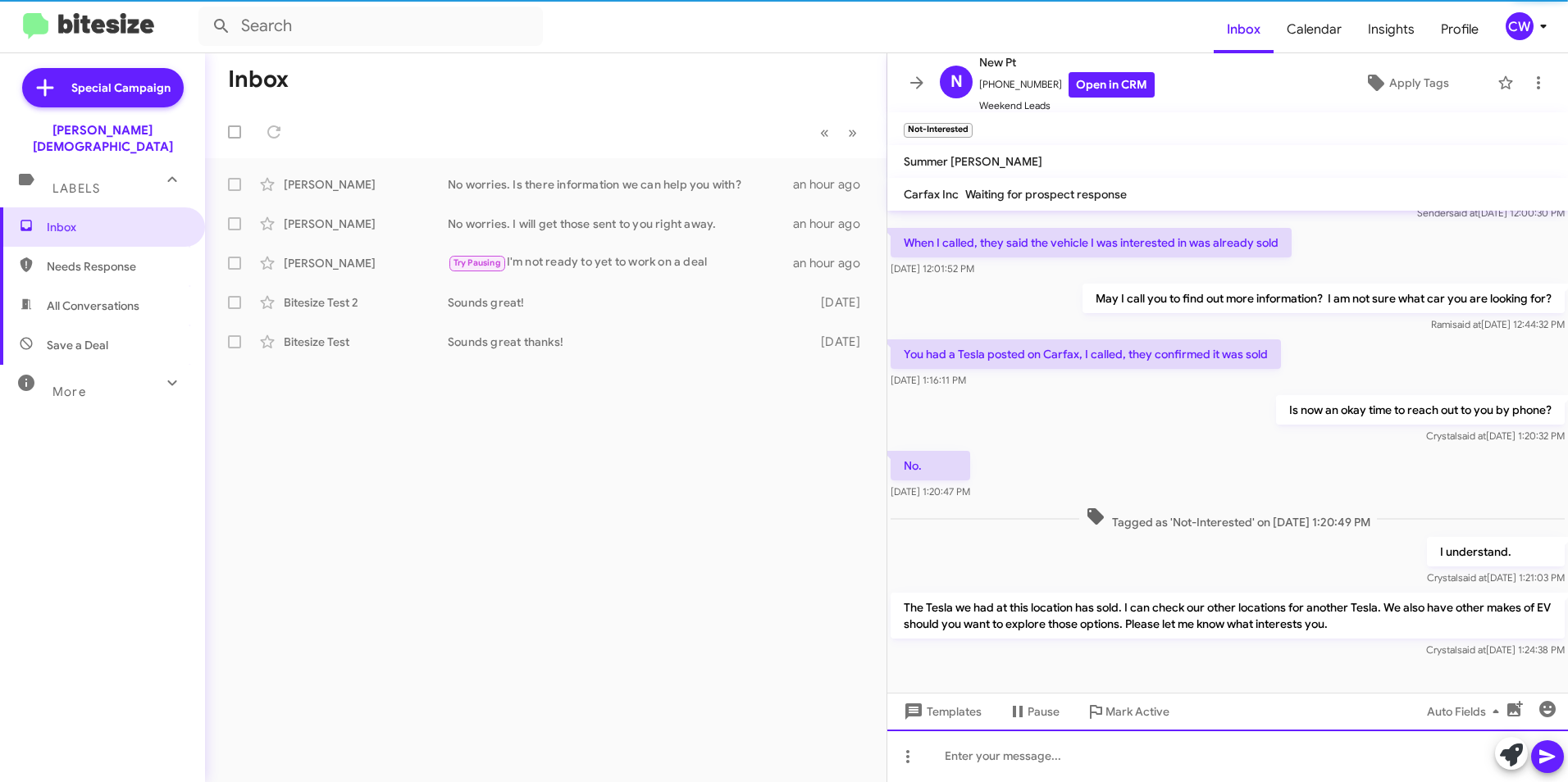
scroll to position [64, 0]
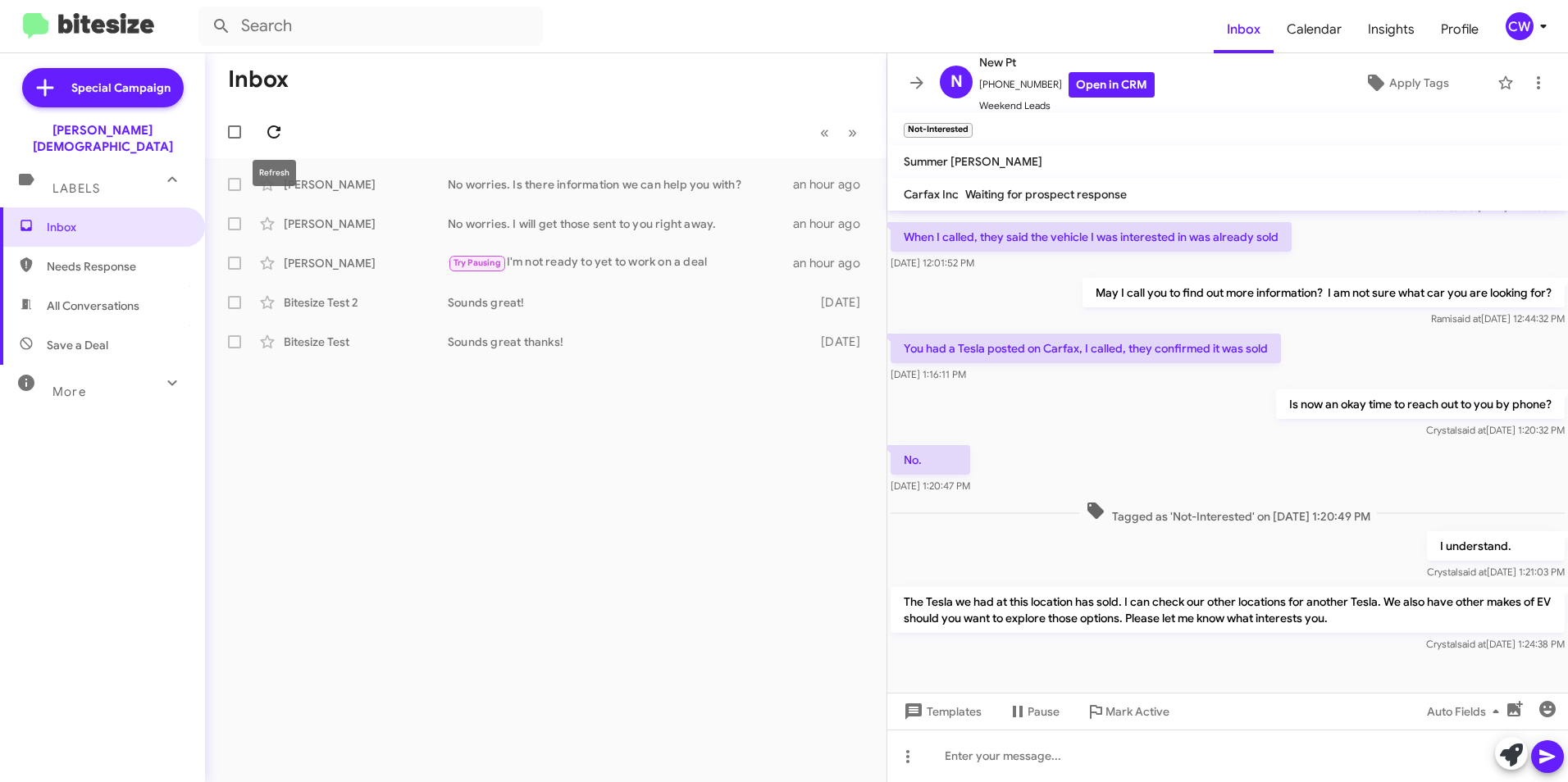
click at [272, 138] on icon at bounding box center [274, 132] width 13 height 13
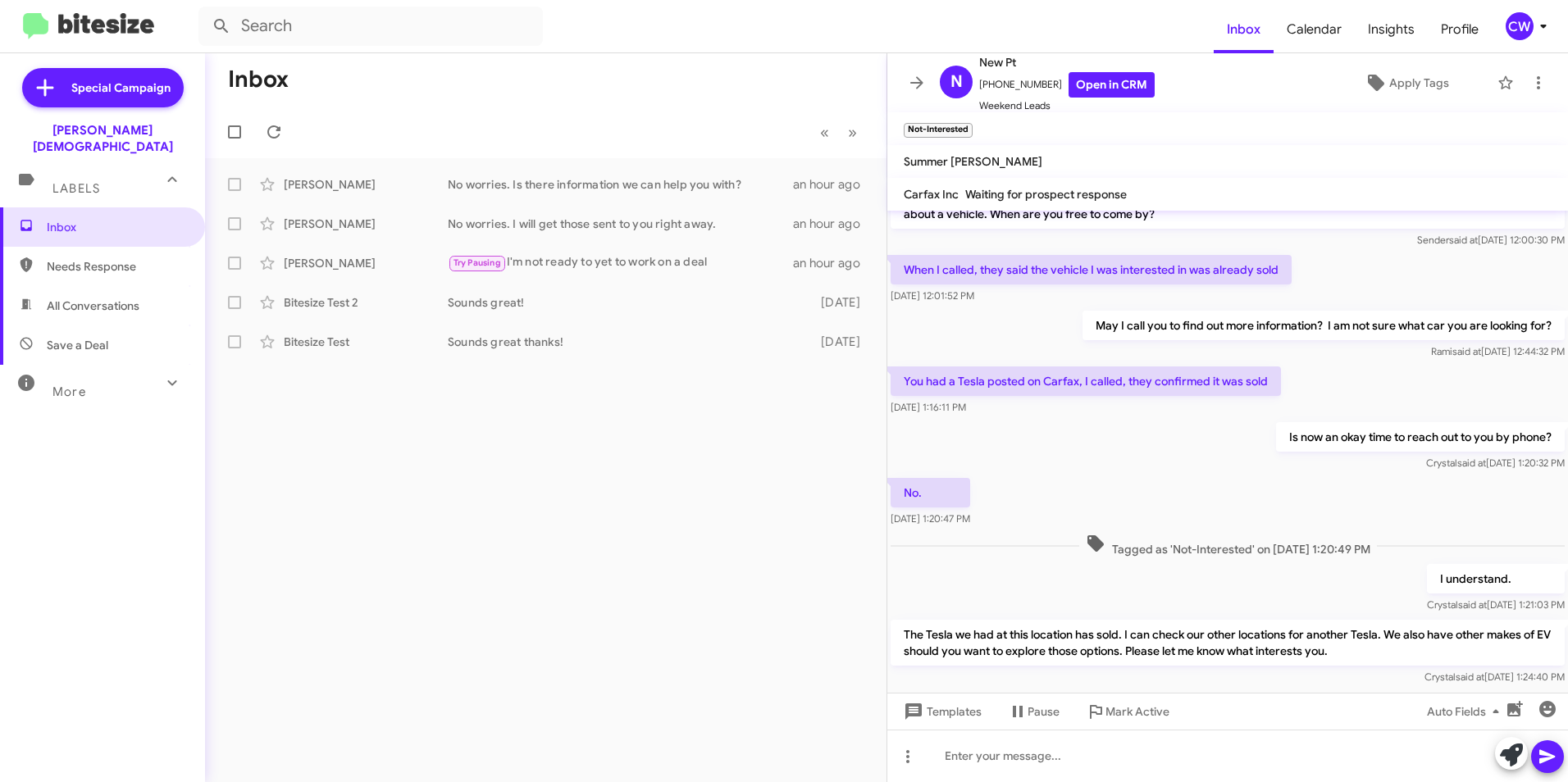
scroll to position [64, 0]
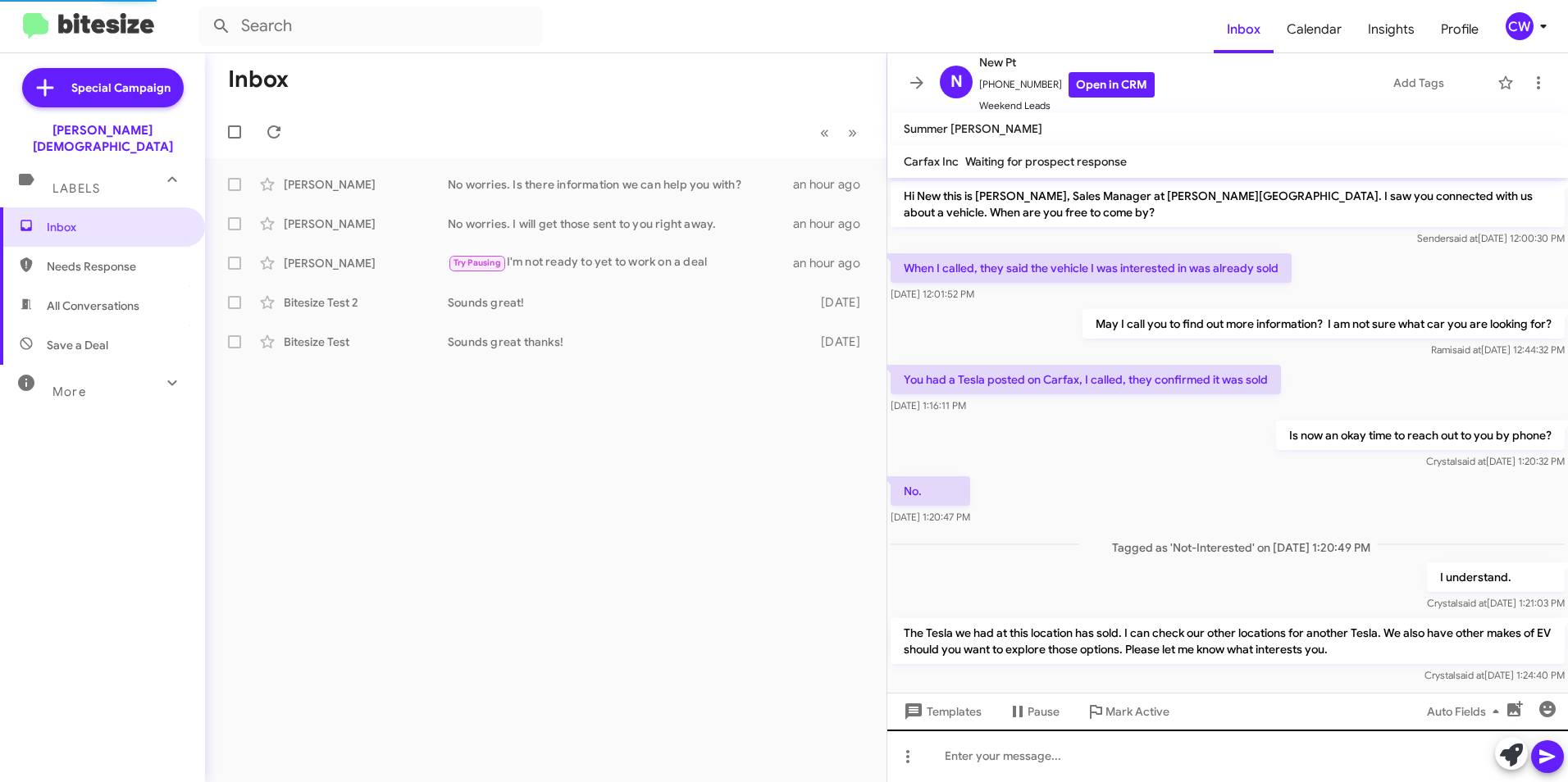
scroll to position [31, 0]
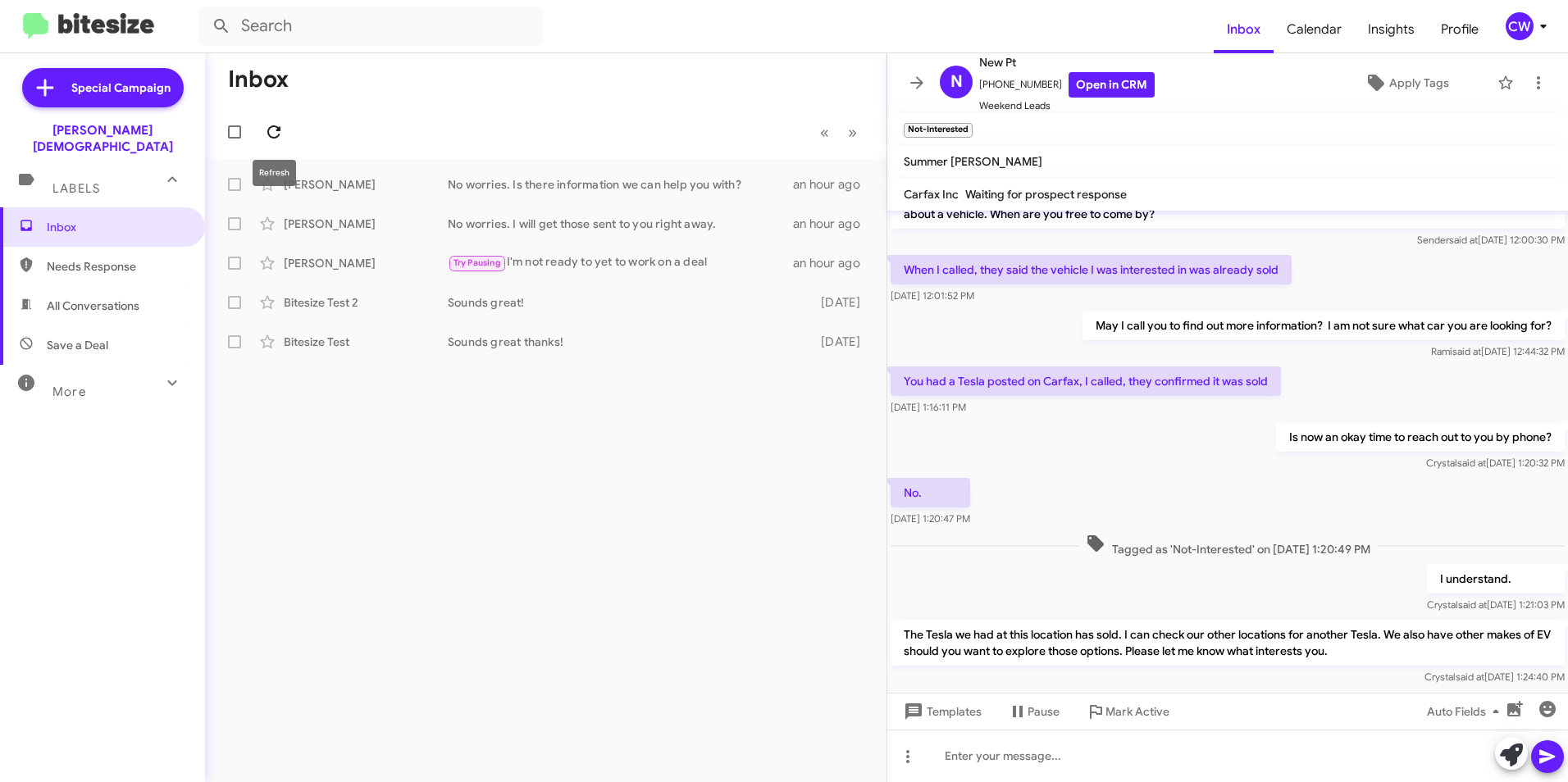
click at [274, 132] on icon at bounding box center [274, 132] width 20 height 20
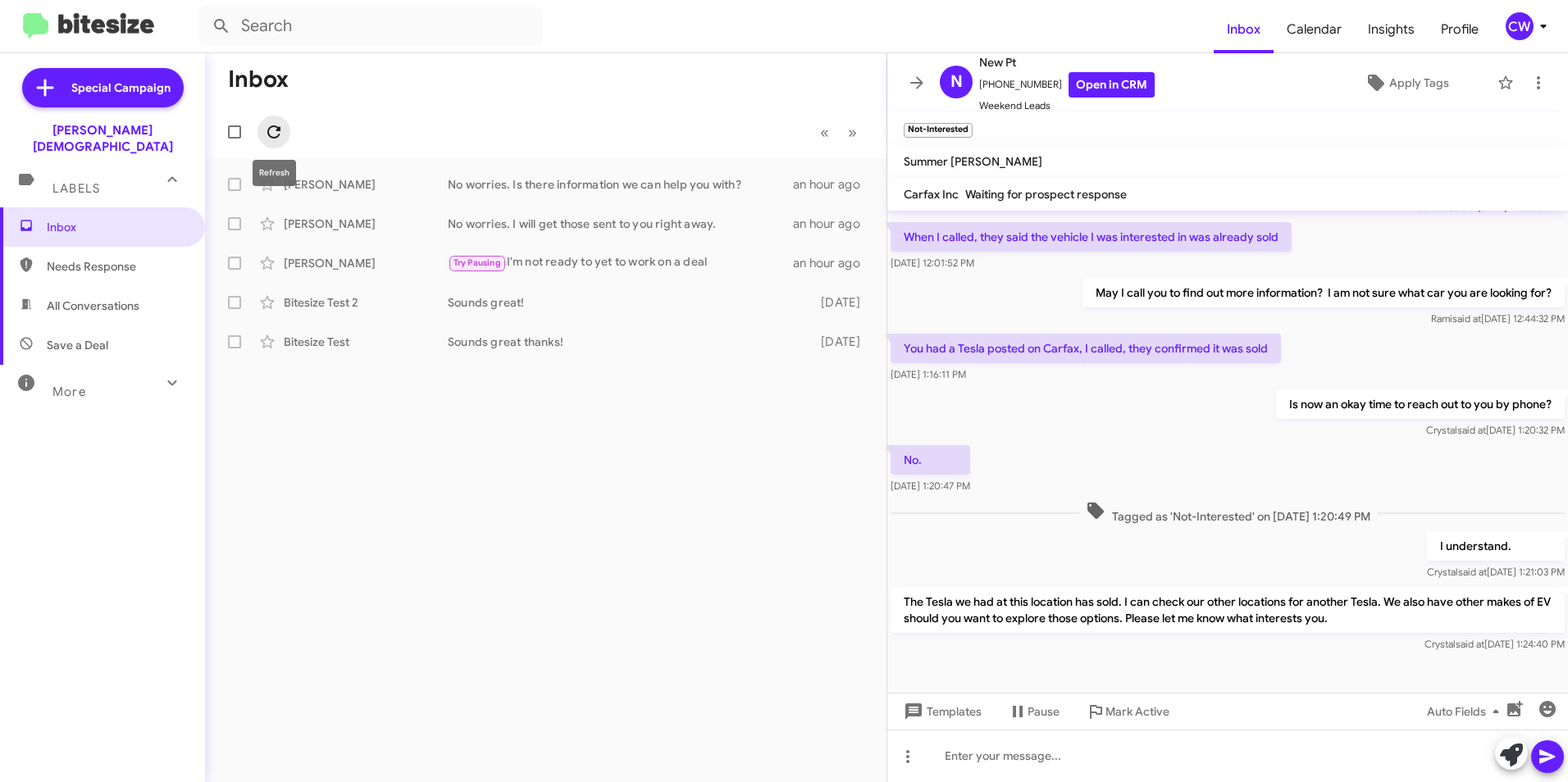
click at [266, 134] on icon at bounding box center [274, 132] width 20 height 20
click at [275, 136] on icon at bounding box center [274, 132] width 20 height 20
click at [273, 138] on icon at bounding box center [274, 132] width 13 height 13
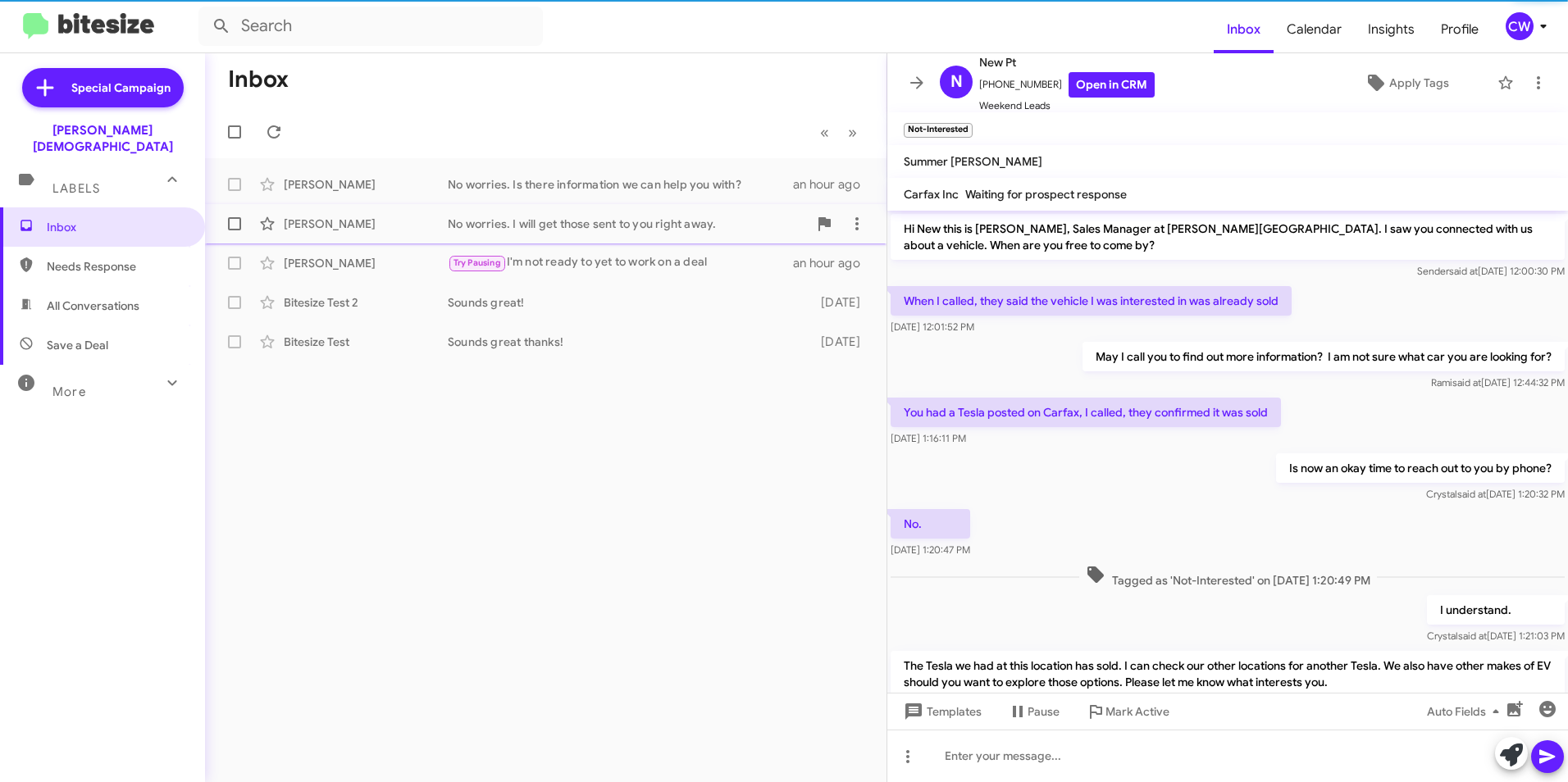
scroll to position [31, 0]
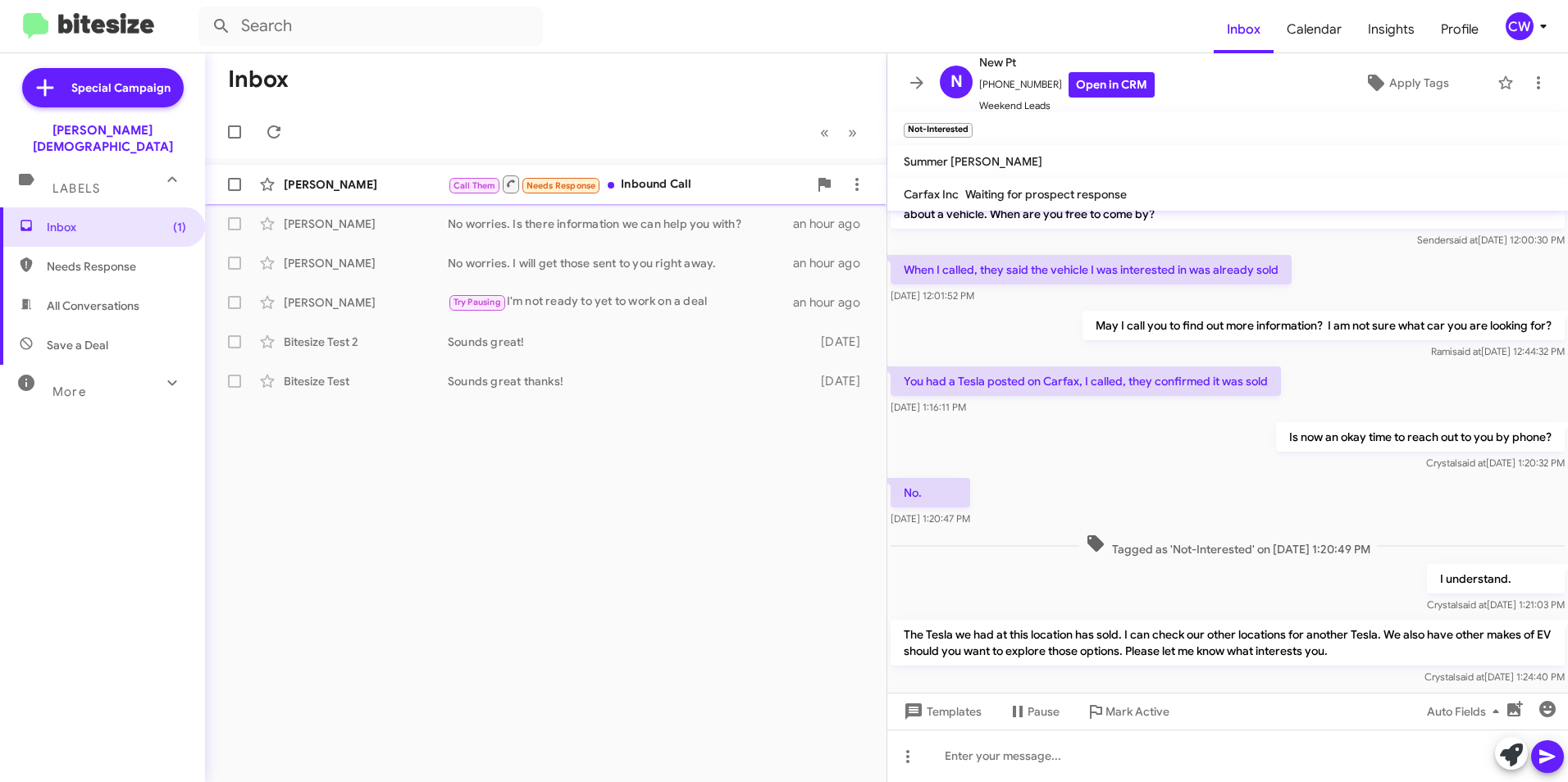
click at [670, 189] on div "Call Them Needs Response Inbound Call" at bounding box center [628, 183] width 360 height 20
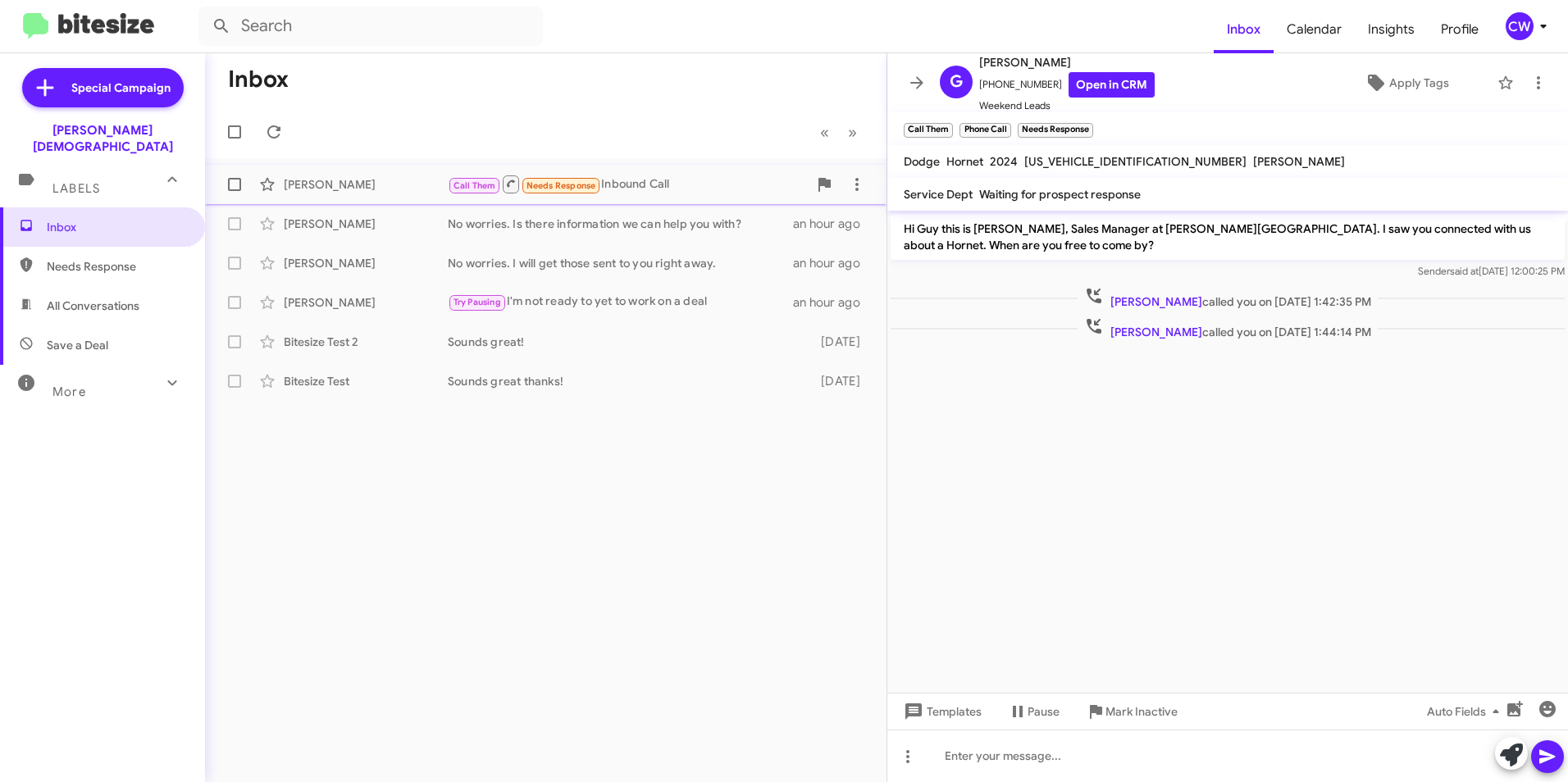
click at [350, 190] on div "[PERSON_NAME]" at bounding box center [366, 184] width 164 height 17
click at [1026, 773] on div at bounding box center [1227, 756] width 681 height 52
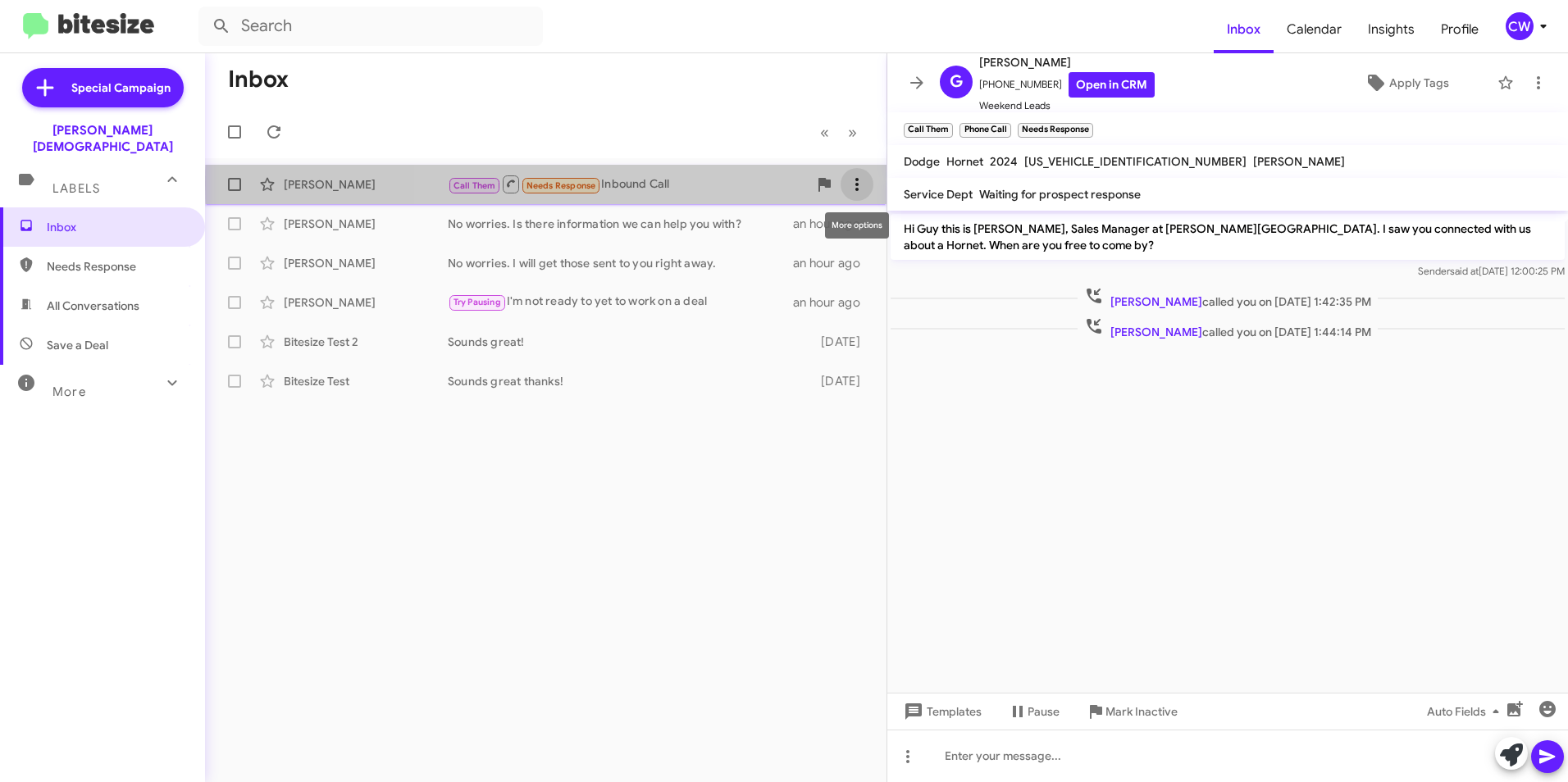
click at [855, 184] on icon at bounding box center [857, 184] width 20 height 20
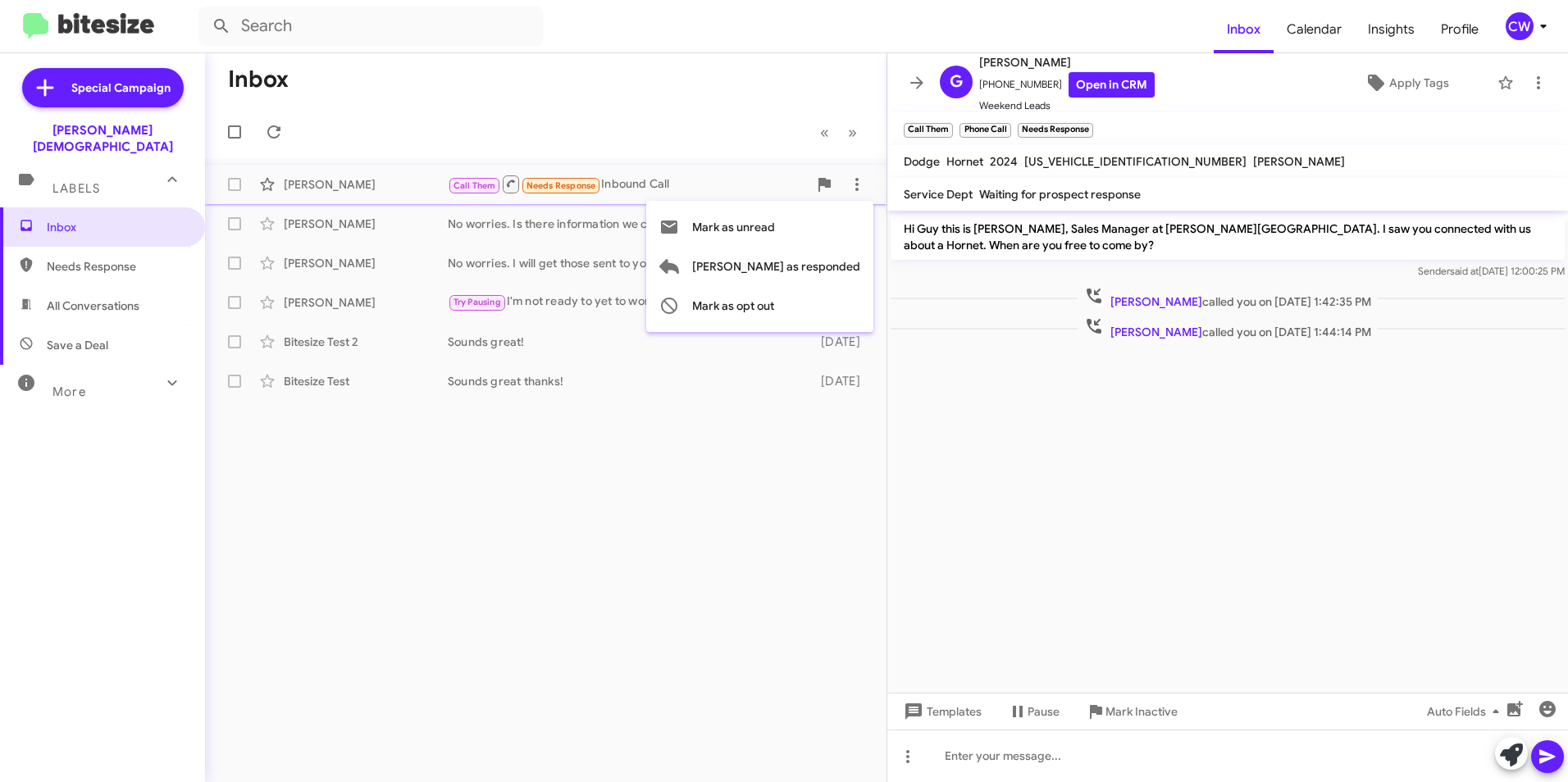
click at [958, 751] on div at bounding box center [784, 391] width 1568 height 782
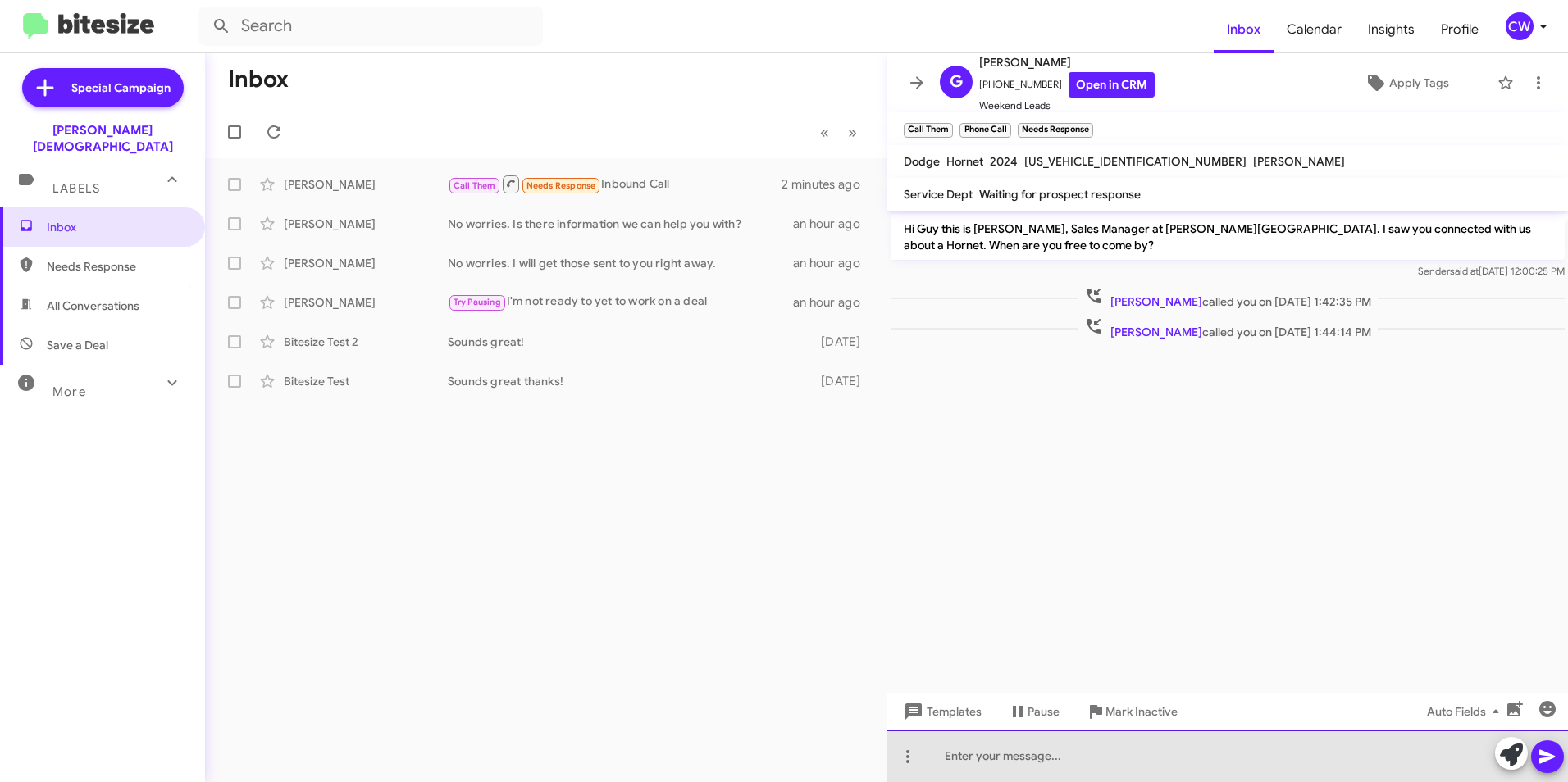
click at [967, 760] on div at bounding box center [1227, 756] width 681 height 52
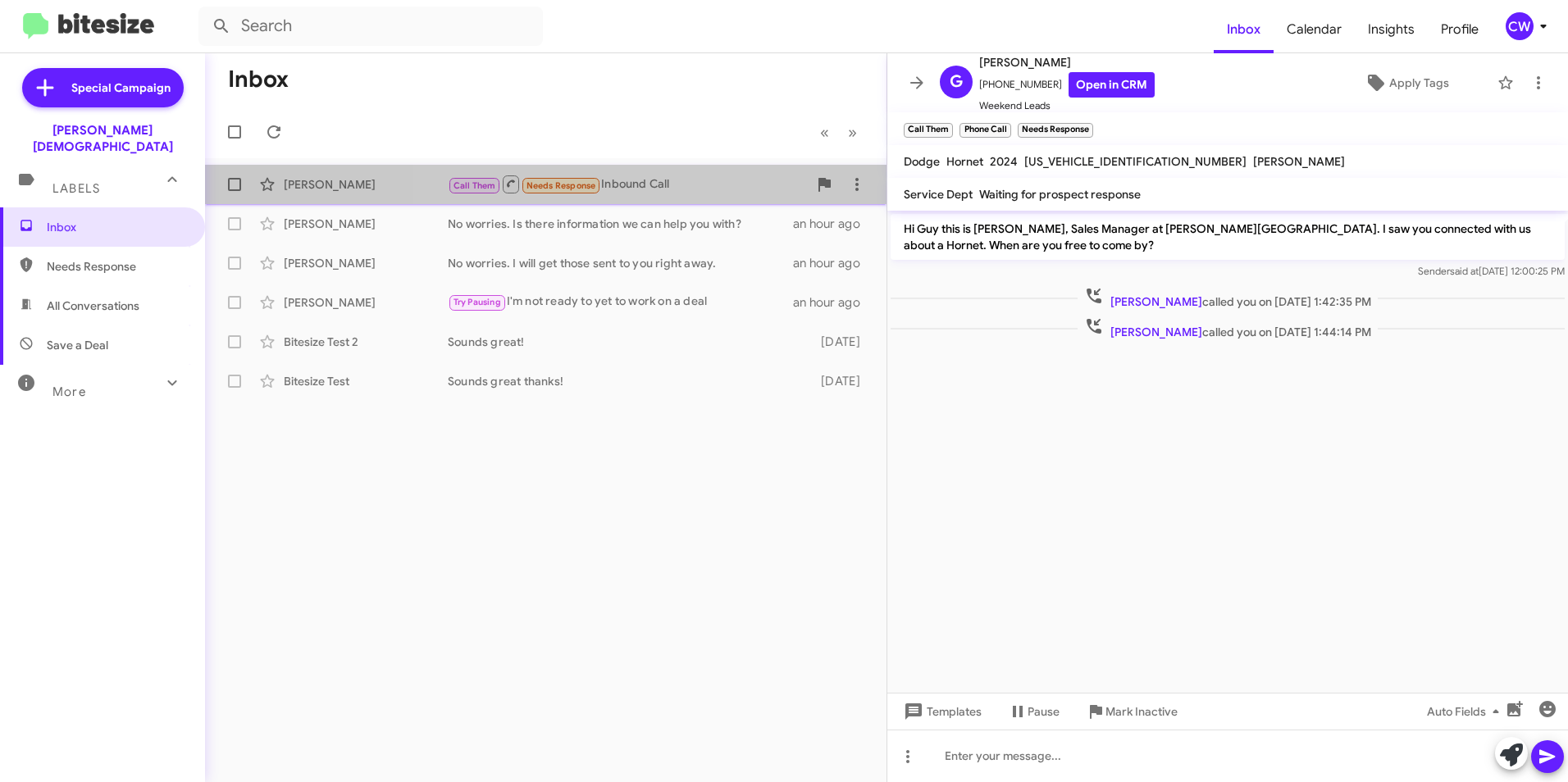
click at [634, 190] on div "Call Them Needs Response Inbound Call" at bounding box center [628, 183] width 360 height 20
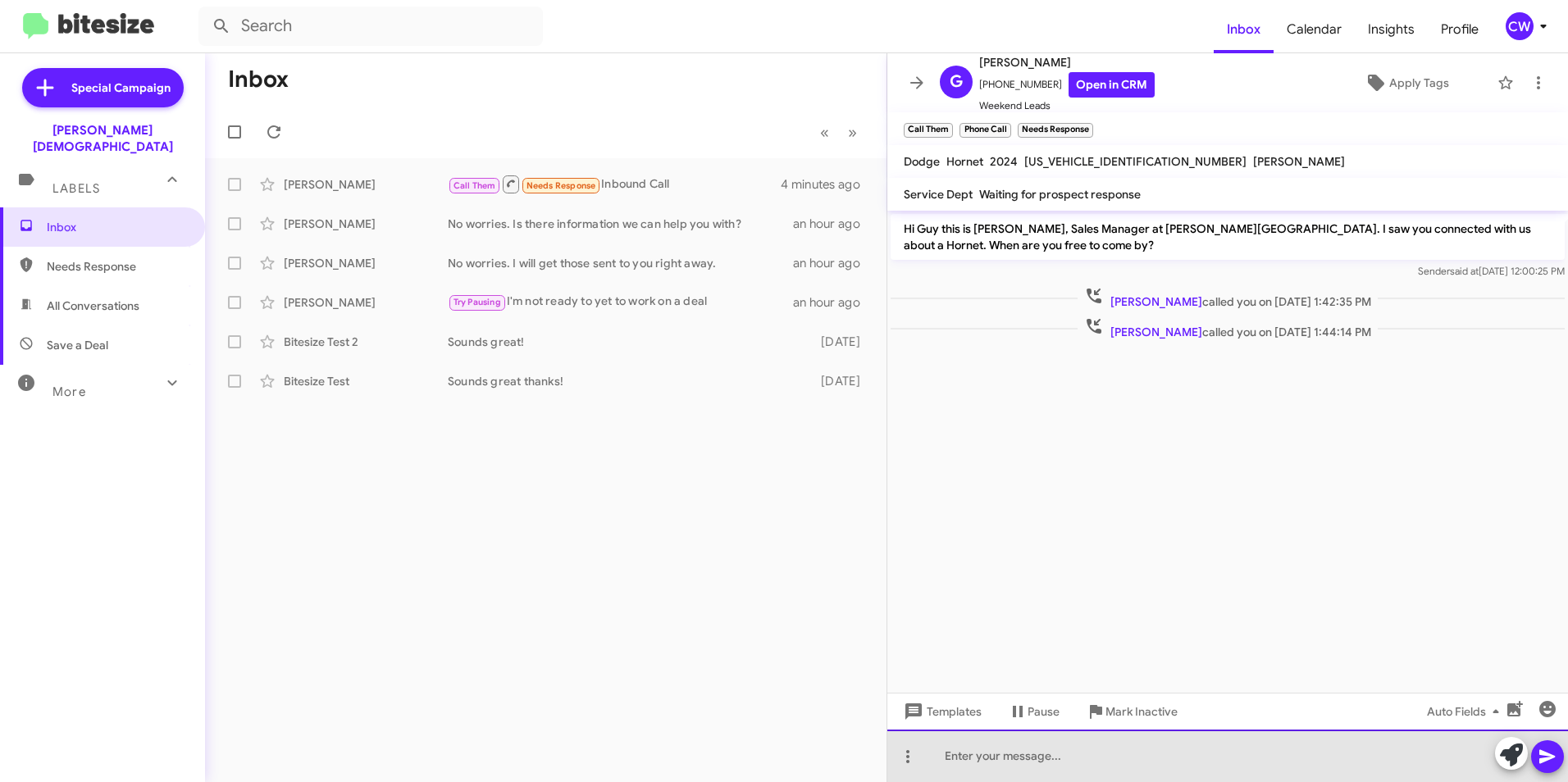
click at [960, 759] on div at bounding box center [1227, 756] width 681 height 52
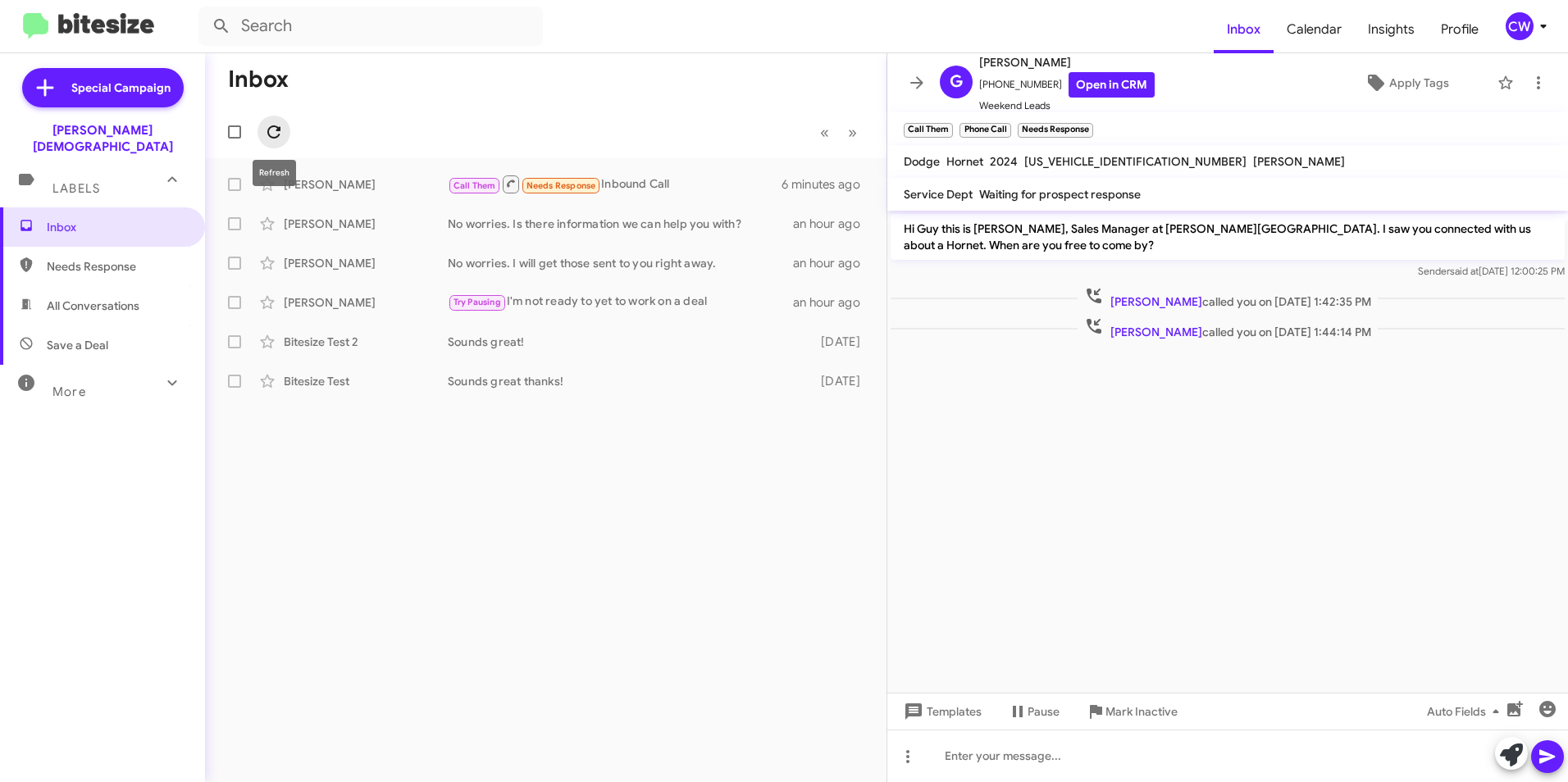
click at [274, 132] on icon at bounding box center [274, 132] width 20 height 20
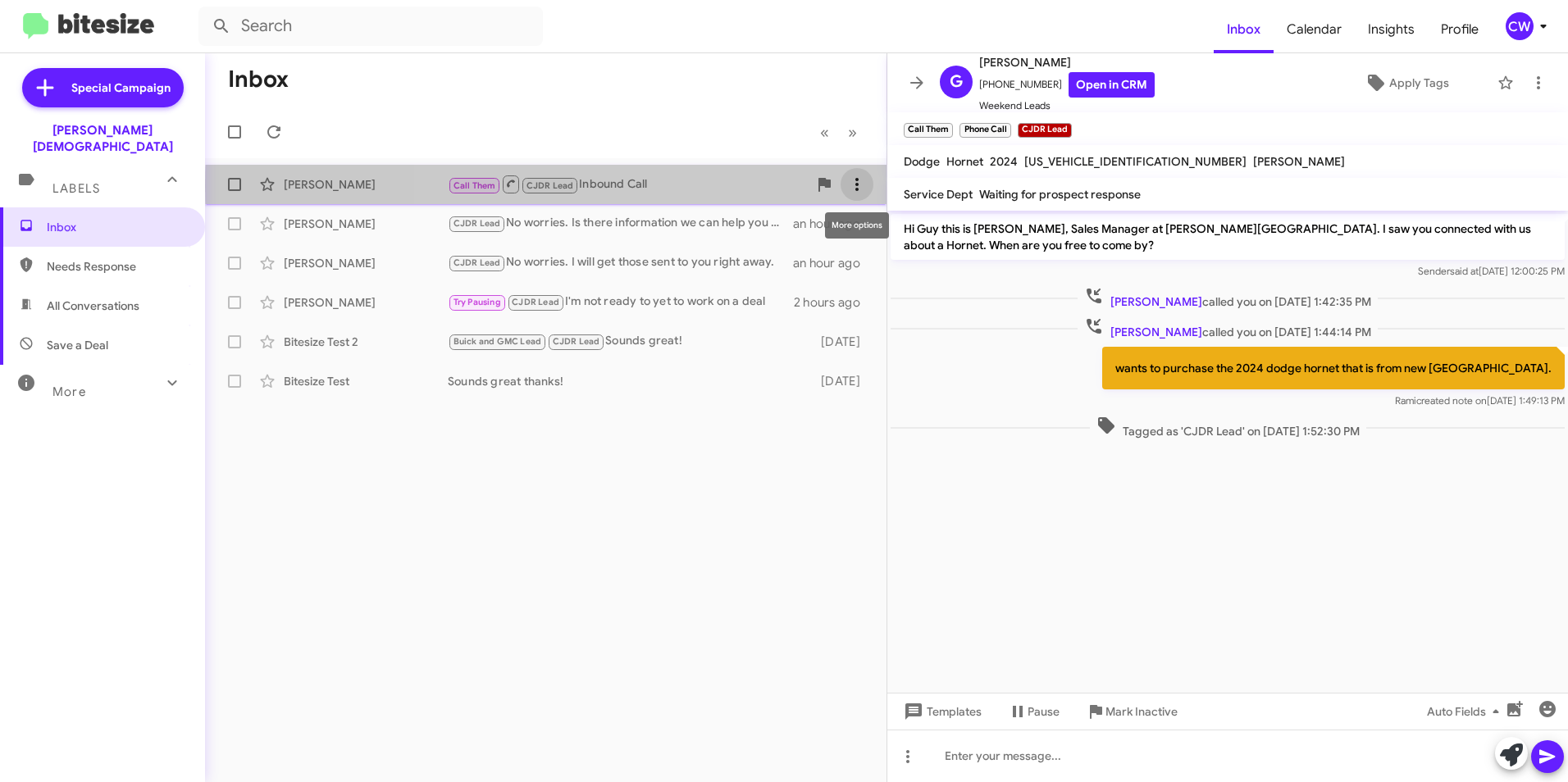
click at [859, 186] on icon at bounding box center [857, 184] width 20 height 20
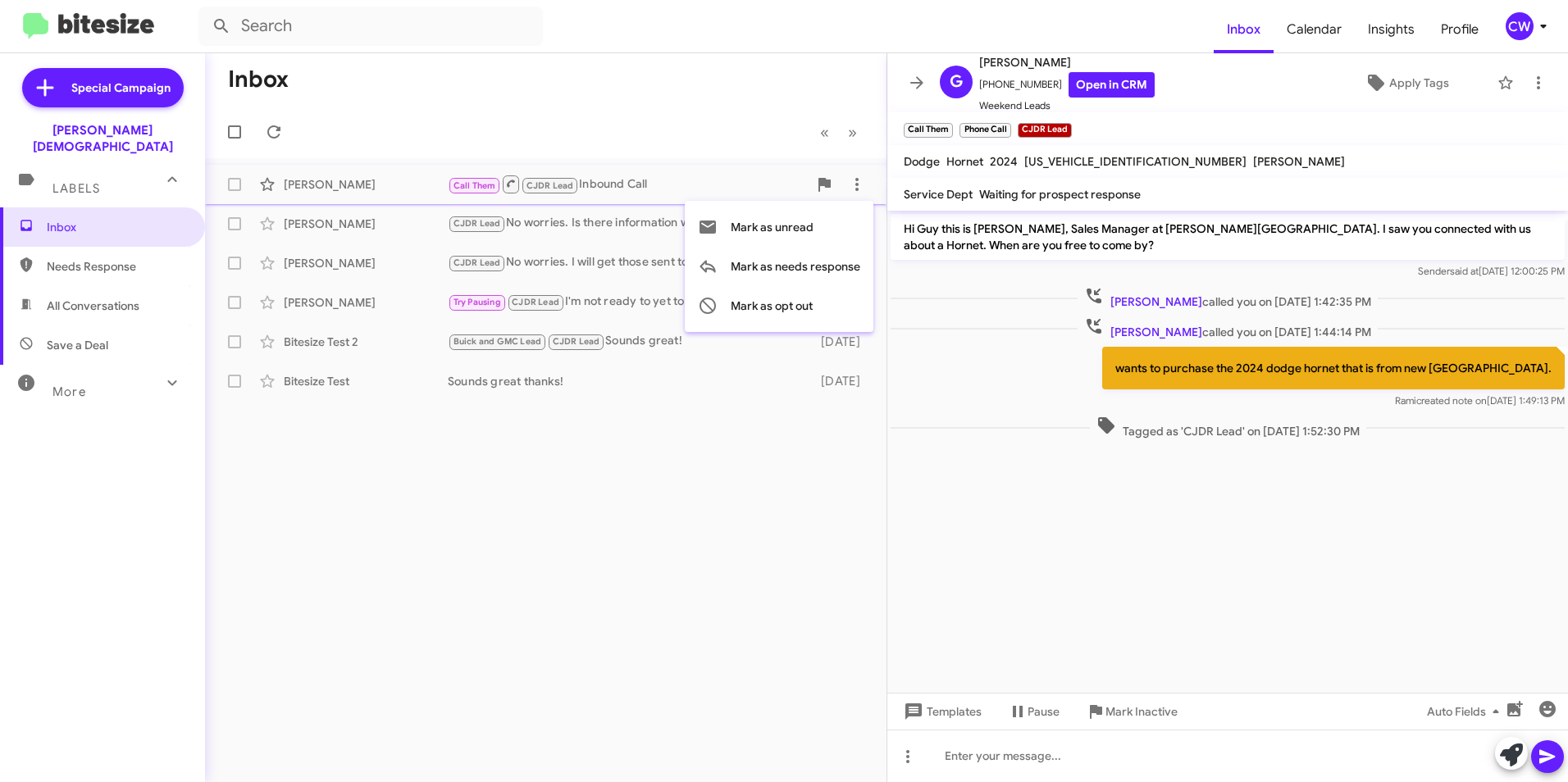
click at [708, 125] on div at bounding box center [784, 391] width 1568 height 782
drag, startPoint x: 479, startPoint y: 186, endPoint x: 371, endPoint y: 417, distance: 255.0
click at [371, 417] on div "Inbox « Previous » Next Guy Stone Call Them CJDR Lead Inbound Call 14 minutes a…" at bounding box center [546, 418] width 682 height 729
click at [857, 183] on icon at bounding box center [857, 184] width 3 height 13
click at [704, 567] on div at bounding box center [784, 391] width 1568 height 782
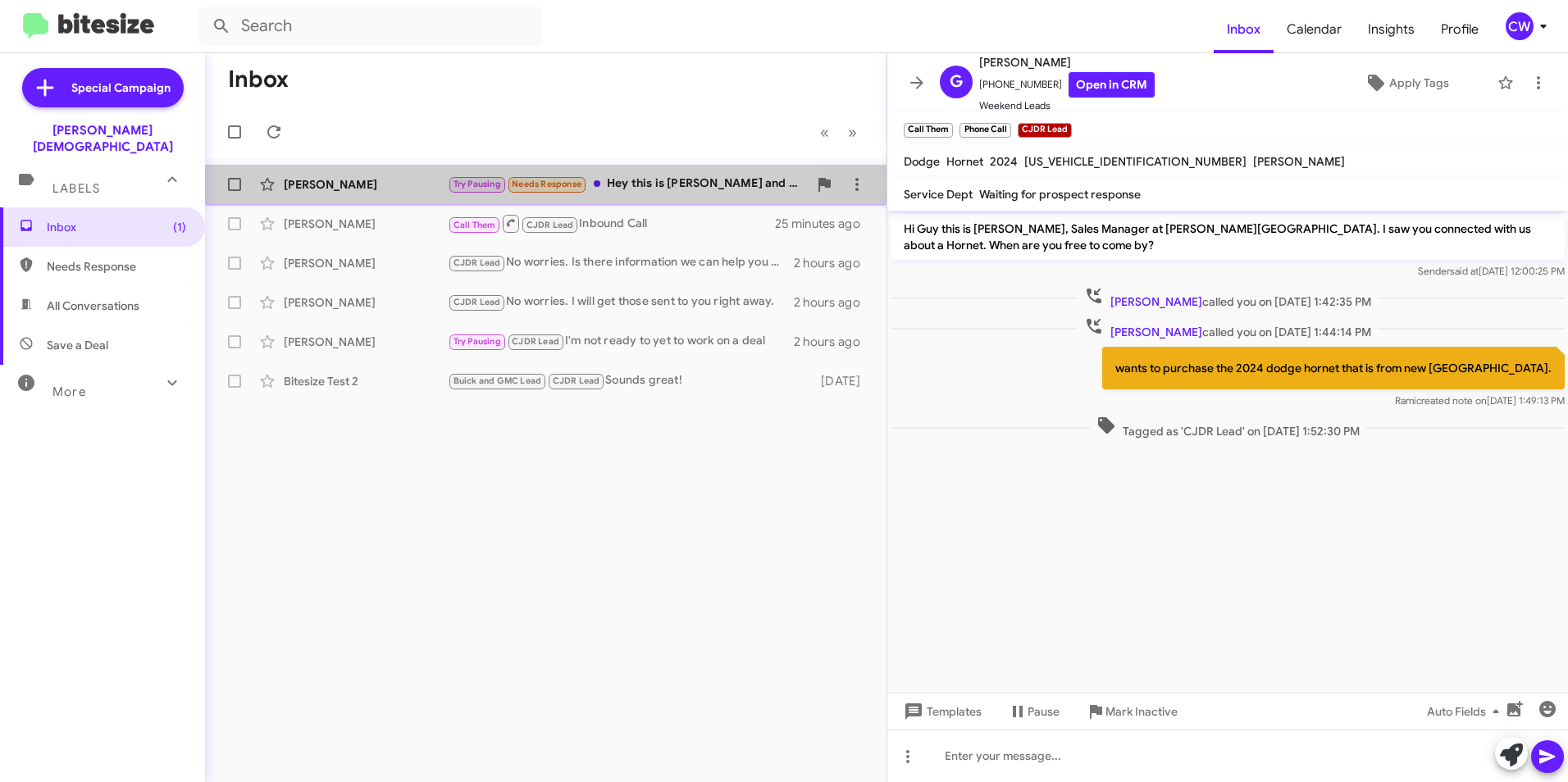
click at [331, 181] on div "[PERSON_NAME]" at bounding box center [366, 184] width 164 height 17
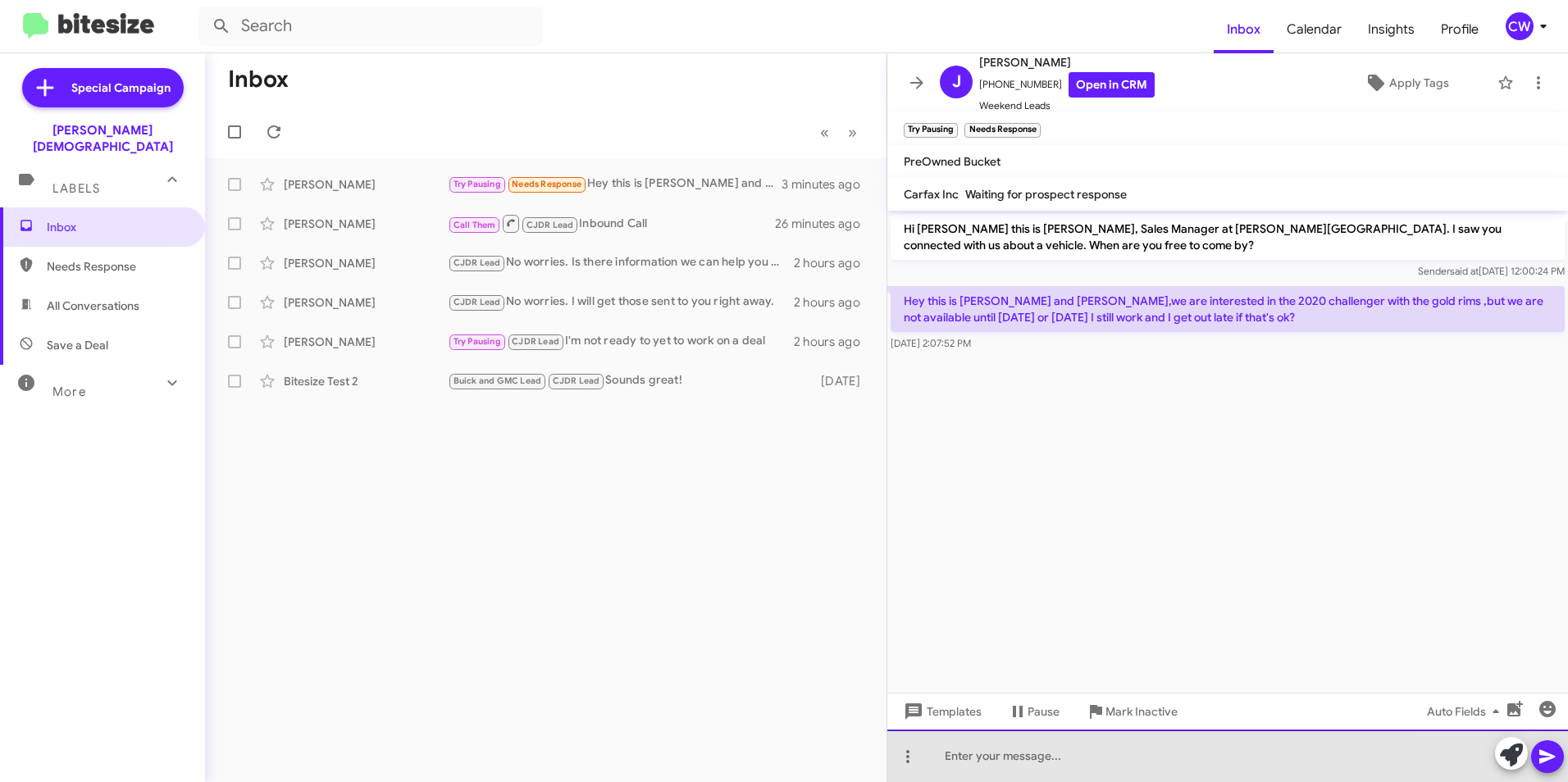
click at [973, 761] on div at bounding box center [1227, 756] width 681 height 52
click at [1031, 753] on div at bounding box center [1227, 756] width 681 height 52
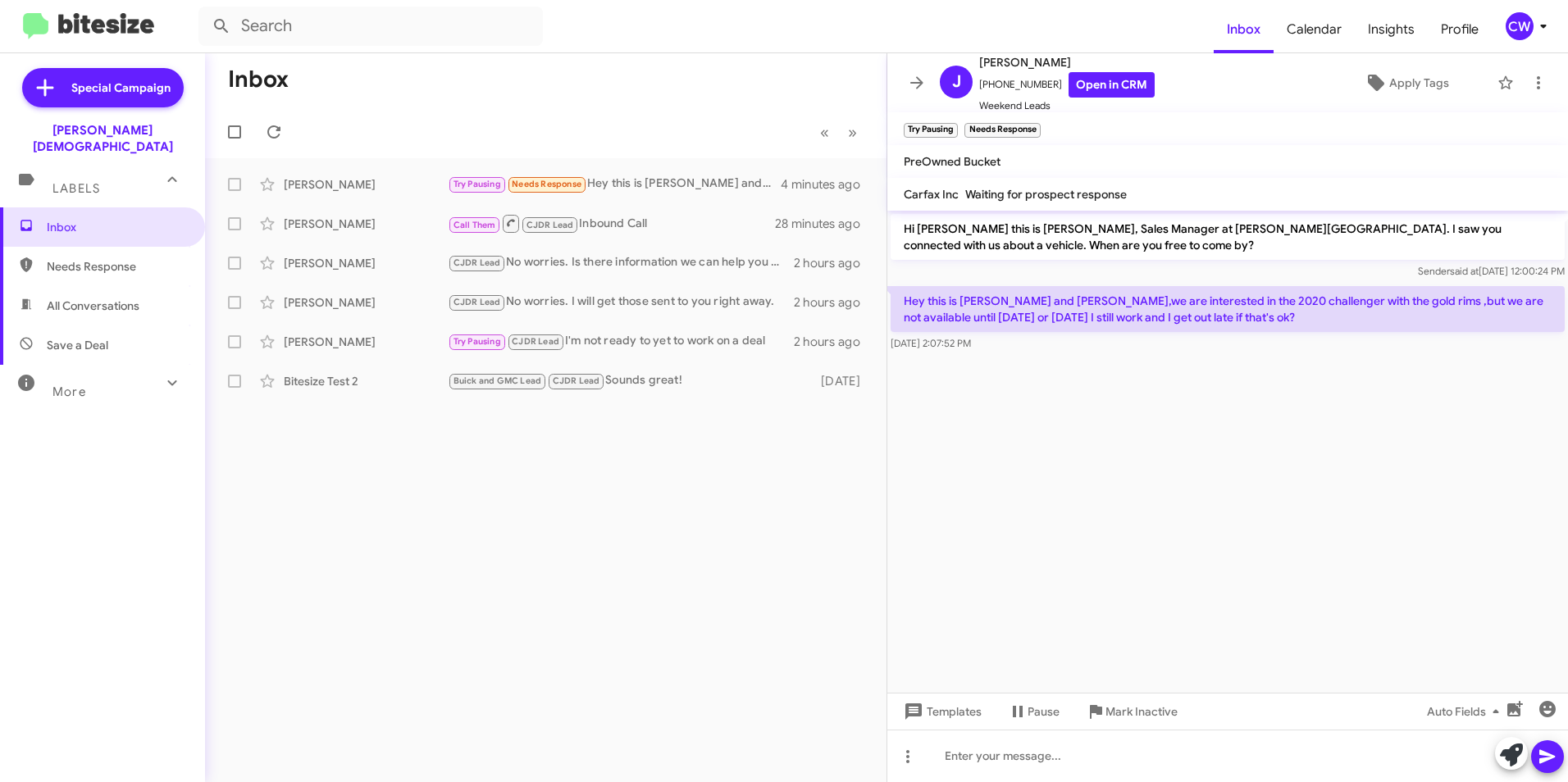
click at [1230, 251] on p "Hi [PERSON_NAME] this is [PERSON_NAME], Sales Manager at [PERSON_NAME][GEOGRAPH…" at bounding box center [1227, 237] width 674 height 46
click at [960, 758] on div at bounding box center [1227, 756] width 681 height 52
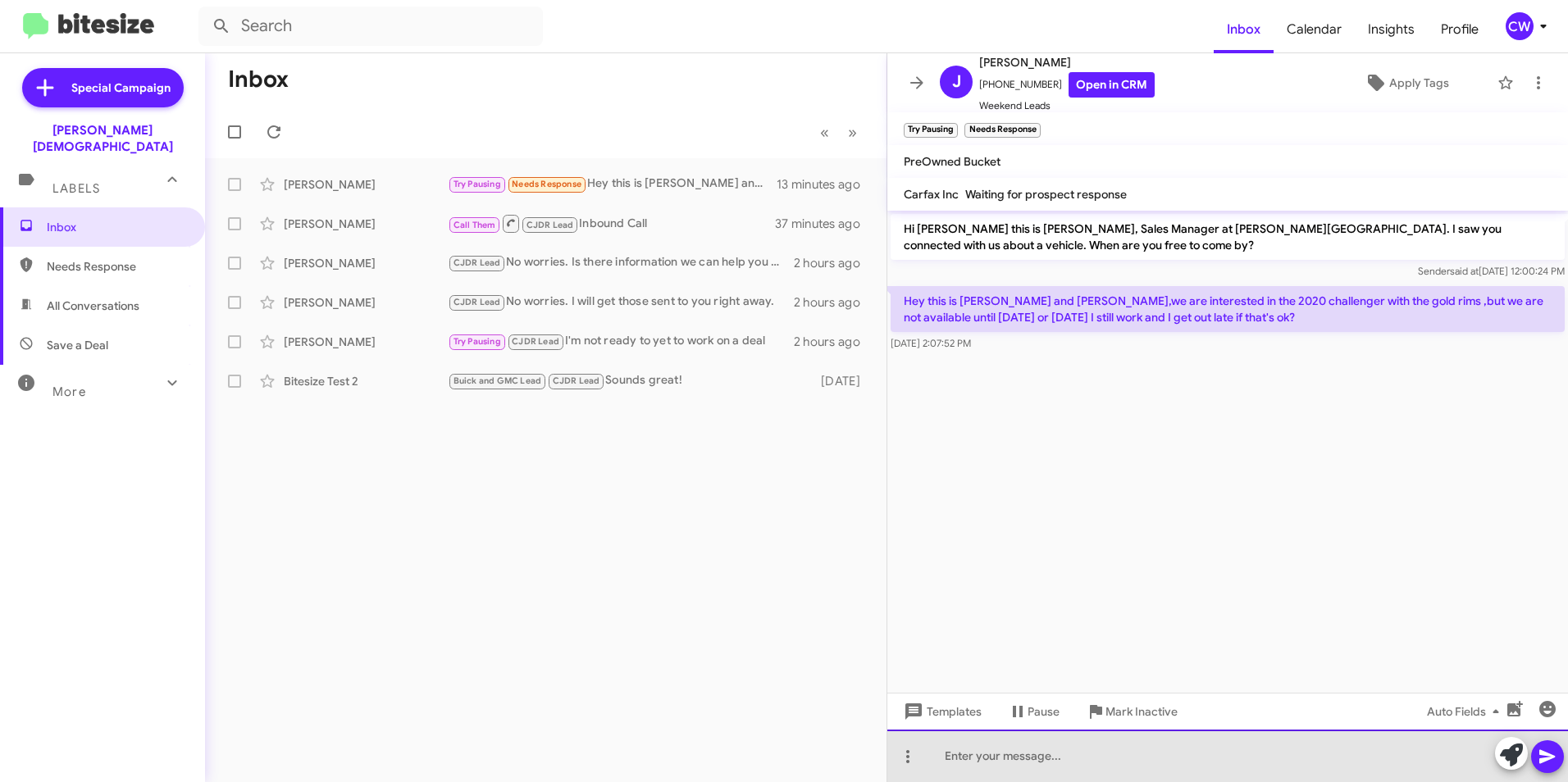
click at [1076, 746] on div at bounding box center [1227, 756] width 681 height 52
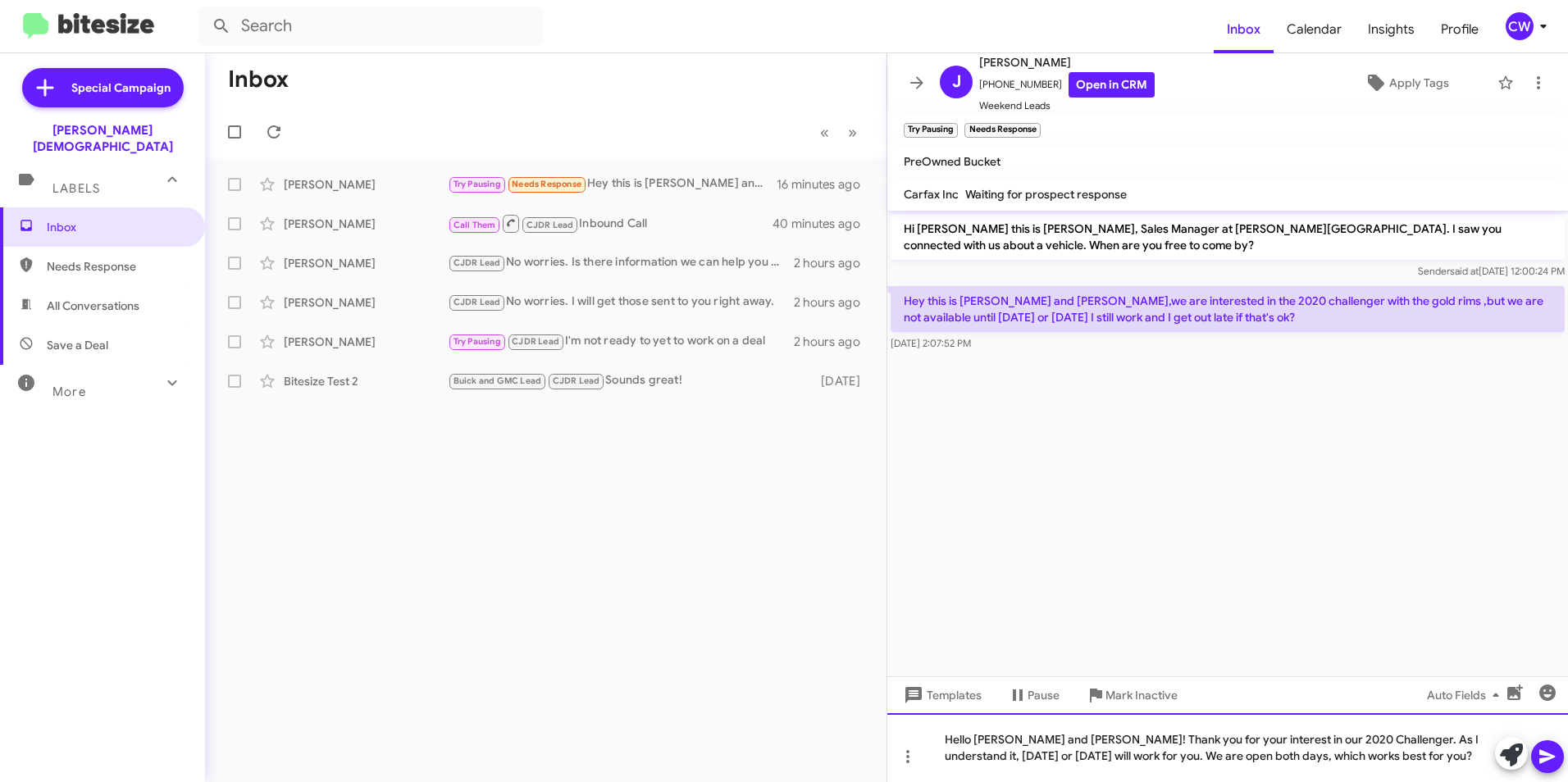
click at [1253, 758] on div "Hello Paul and Andrea! Thank you for your interest in our 2020 Challenger. As I…" at bounding box center [1227, 747] width 681 height 69
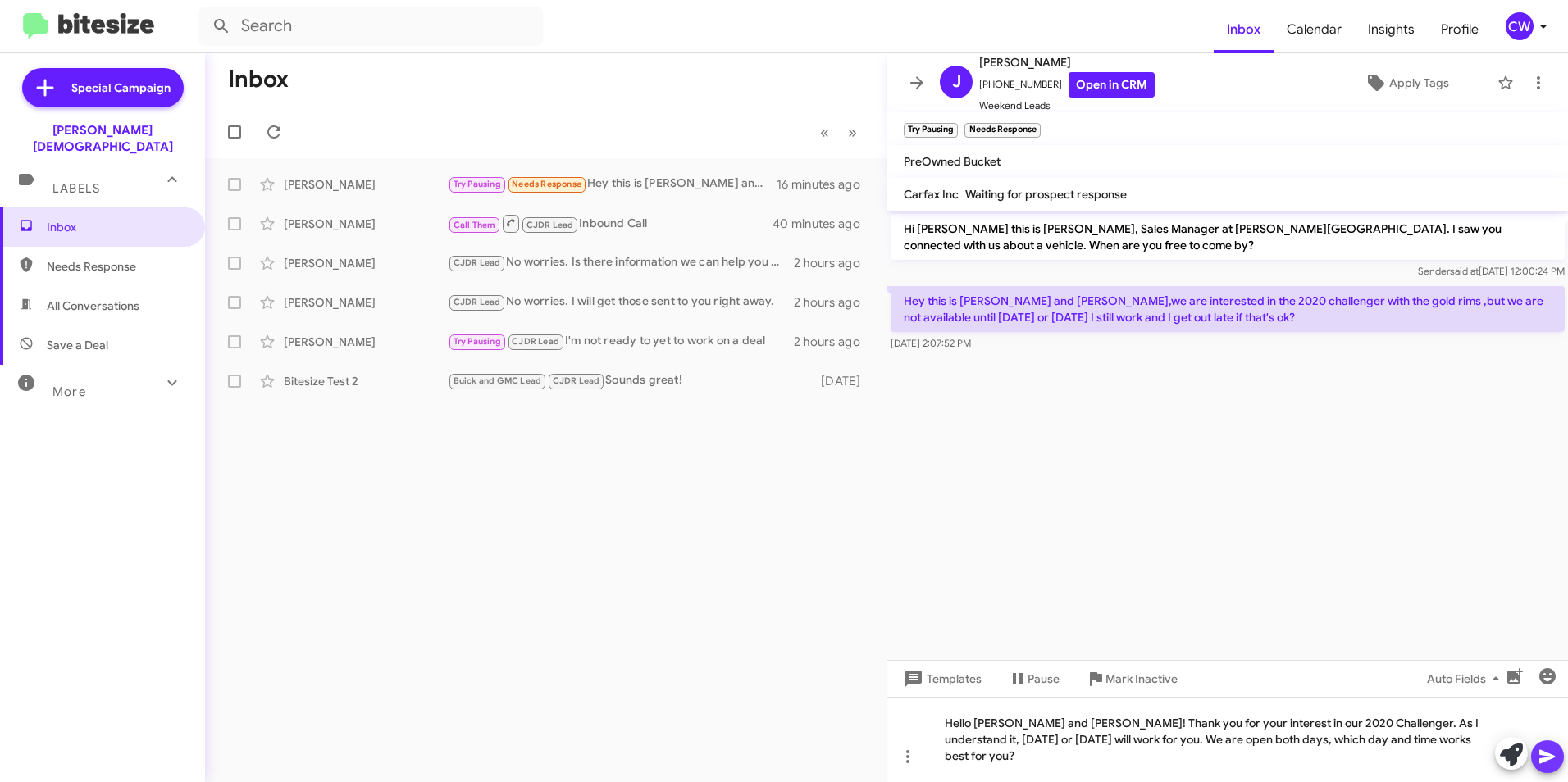
click at [1540, 758] on icon at bounding box center [1547, 758] width 16 height 14
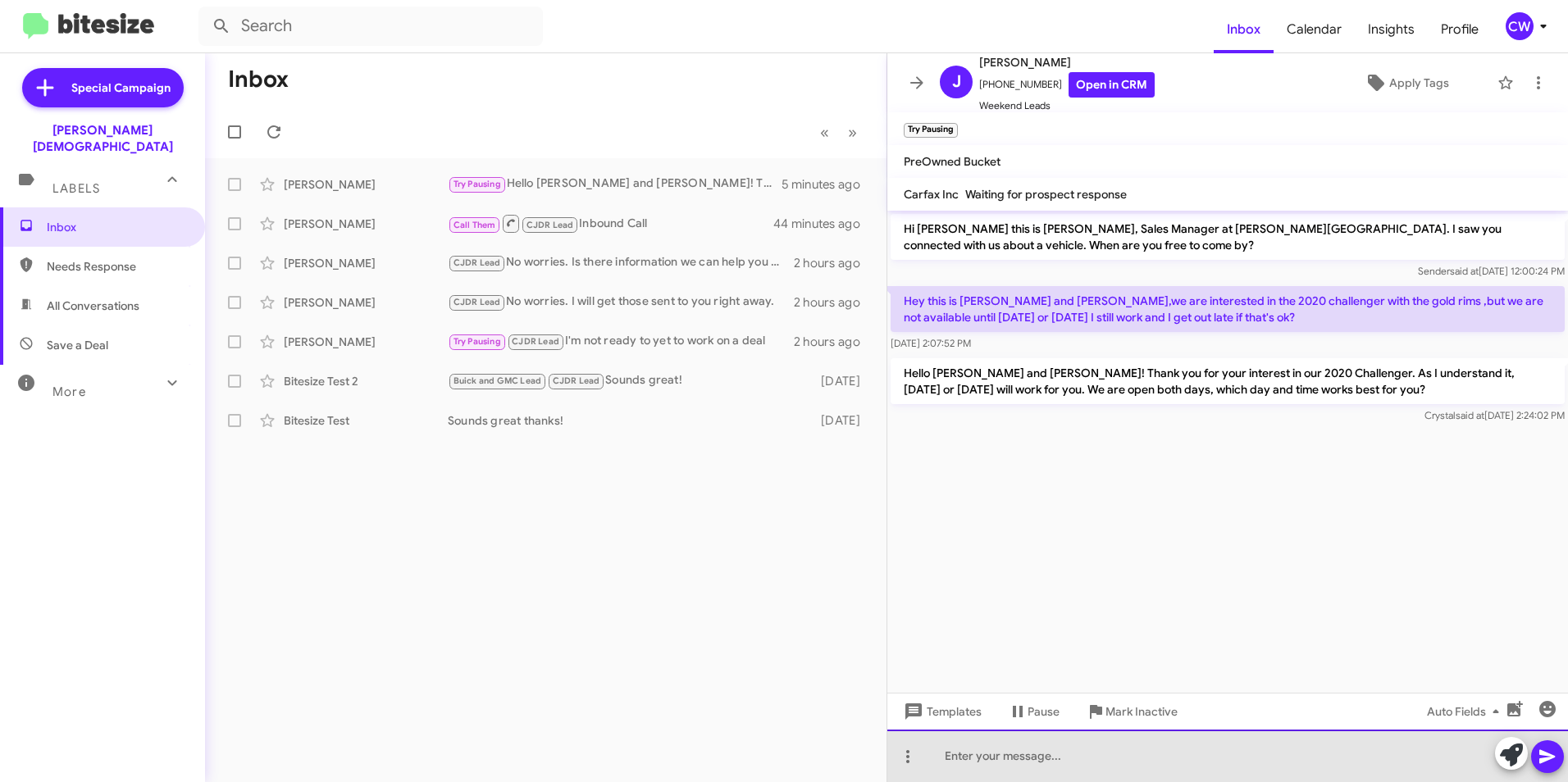
click at [1008, 760] on div at bounding box center [1227, 756] width 681 height 52
click at [1165, 764] on div "Our [DATE] hours of operation are 9:00-5:00pm" at bounding box center [1227, 756] width 681 height 52
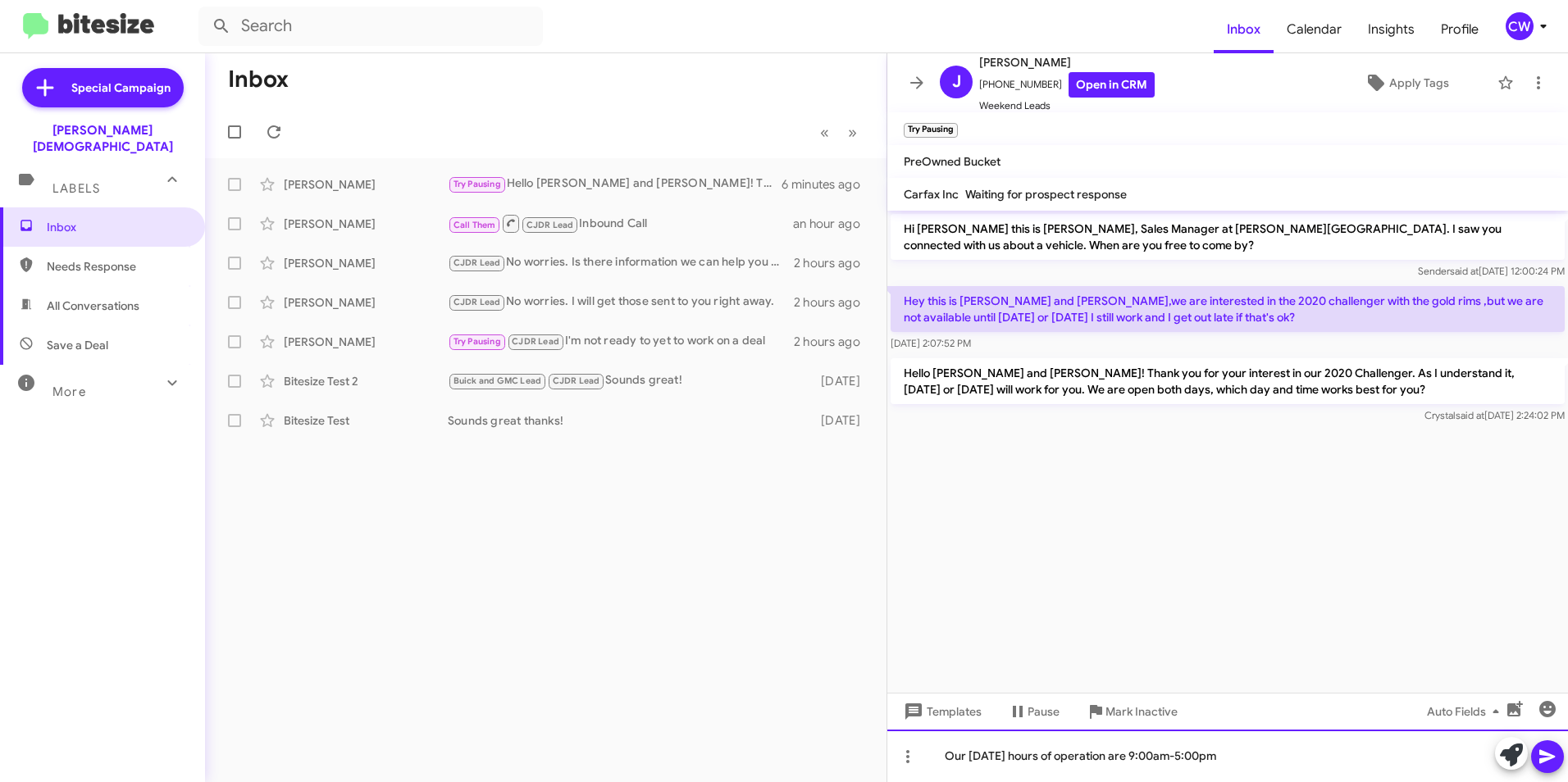
click at [1263, 768] on div "Our [DATE] hours of operation are 9:00am-5:00pm" at bounding box center [1227, 756] width 681 height 52
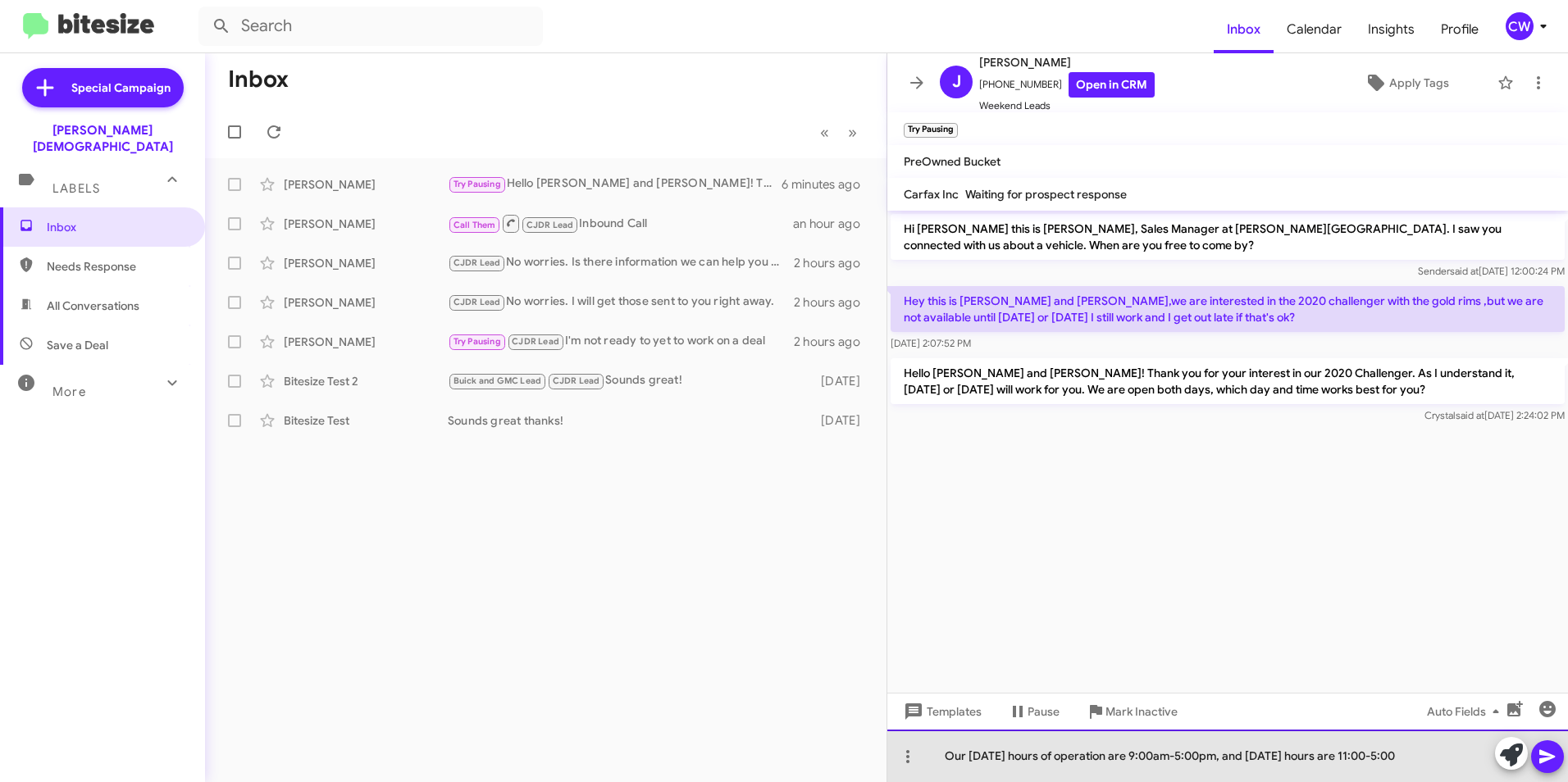
click at [1377, 761] on div "Our [DATE] hours of operation are 9:00am-5:00pm, and [DATE] hours are 11:00-5:00" at bounding box center [1227, 756] width 681 height 52
click at [1439, 763] on div "Our Saturday hours of operation are 9:00am-5:00pm, and Sunday hours are 11:00am…" at bounding box center [1227, 756] width 681 height 52
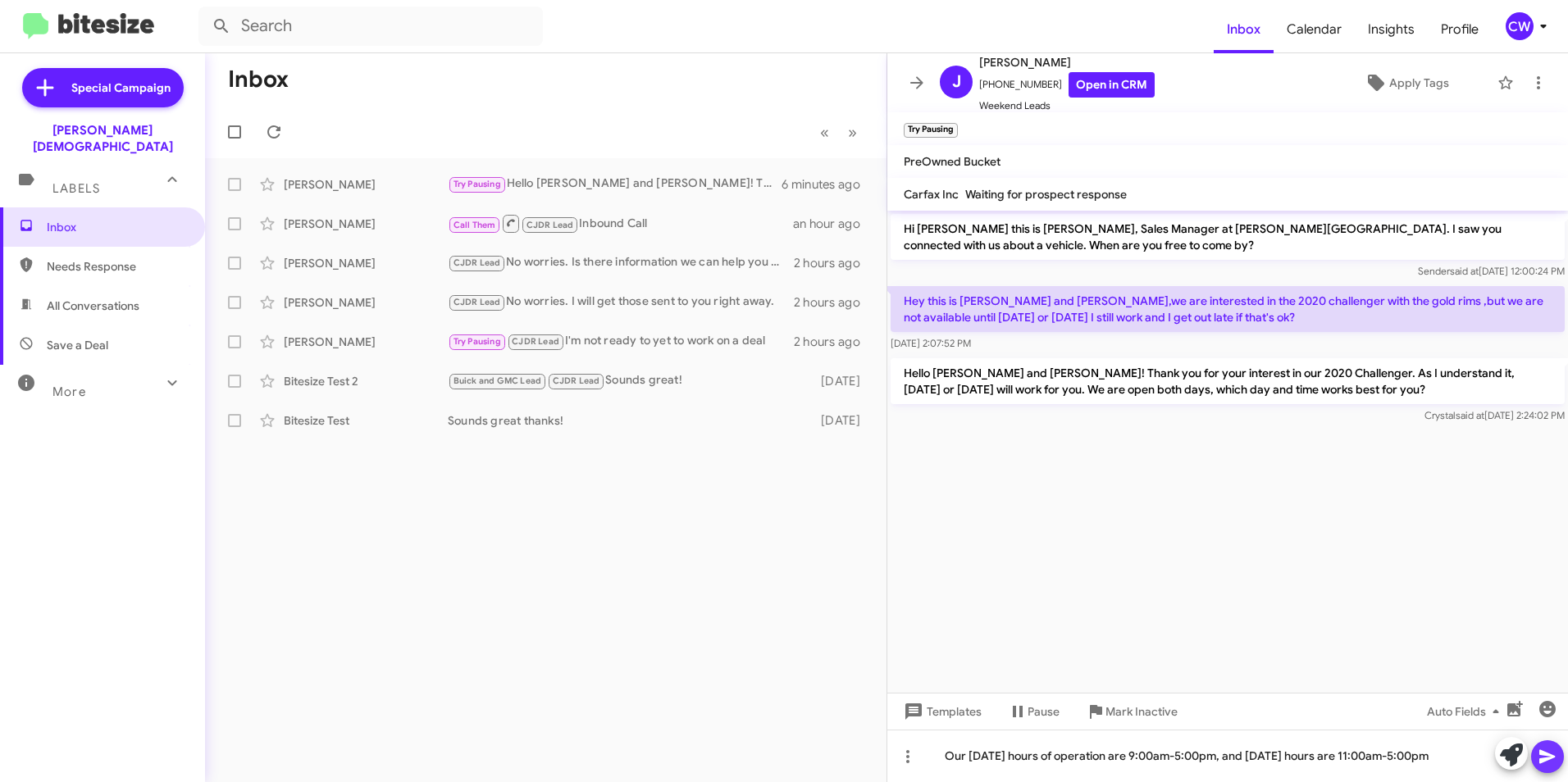
click at [1547, 763] on icon at bounding box center [1548, 757] width 20 height 20
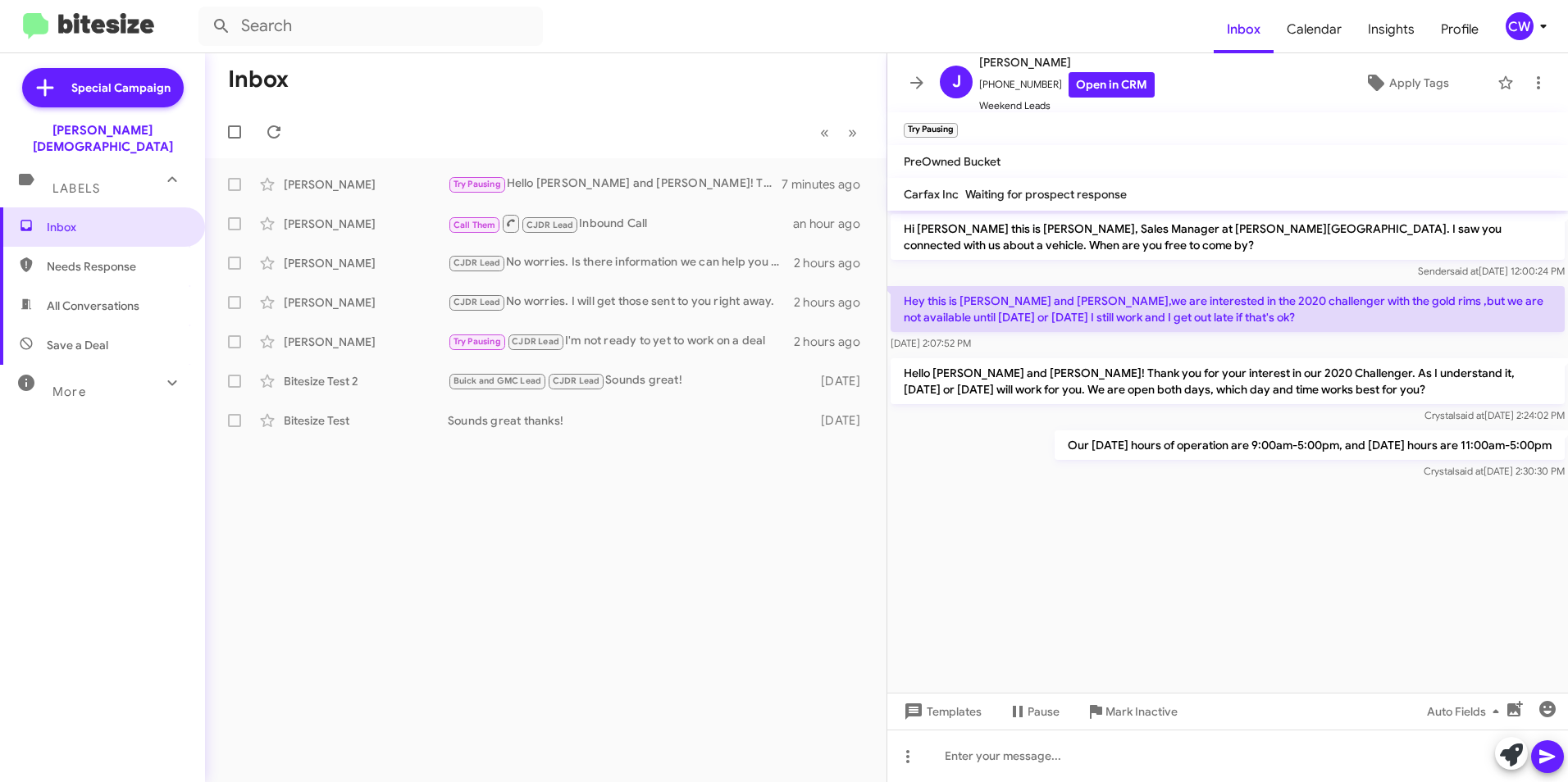
click at [1315, 450] on p "Our [DATE] hours of operation are 9:00am-5:00pm, and [DATE] hours are 11:00am-5…" at bounding box center [1310, 446] width 510 height 30
click at [1143, 767] on div at bounding box center [1227, 756] width 681 height 52
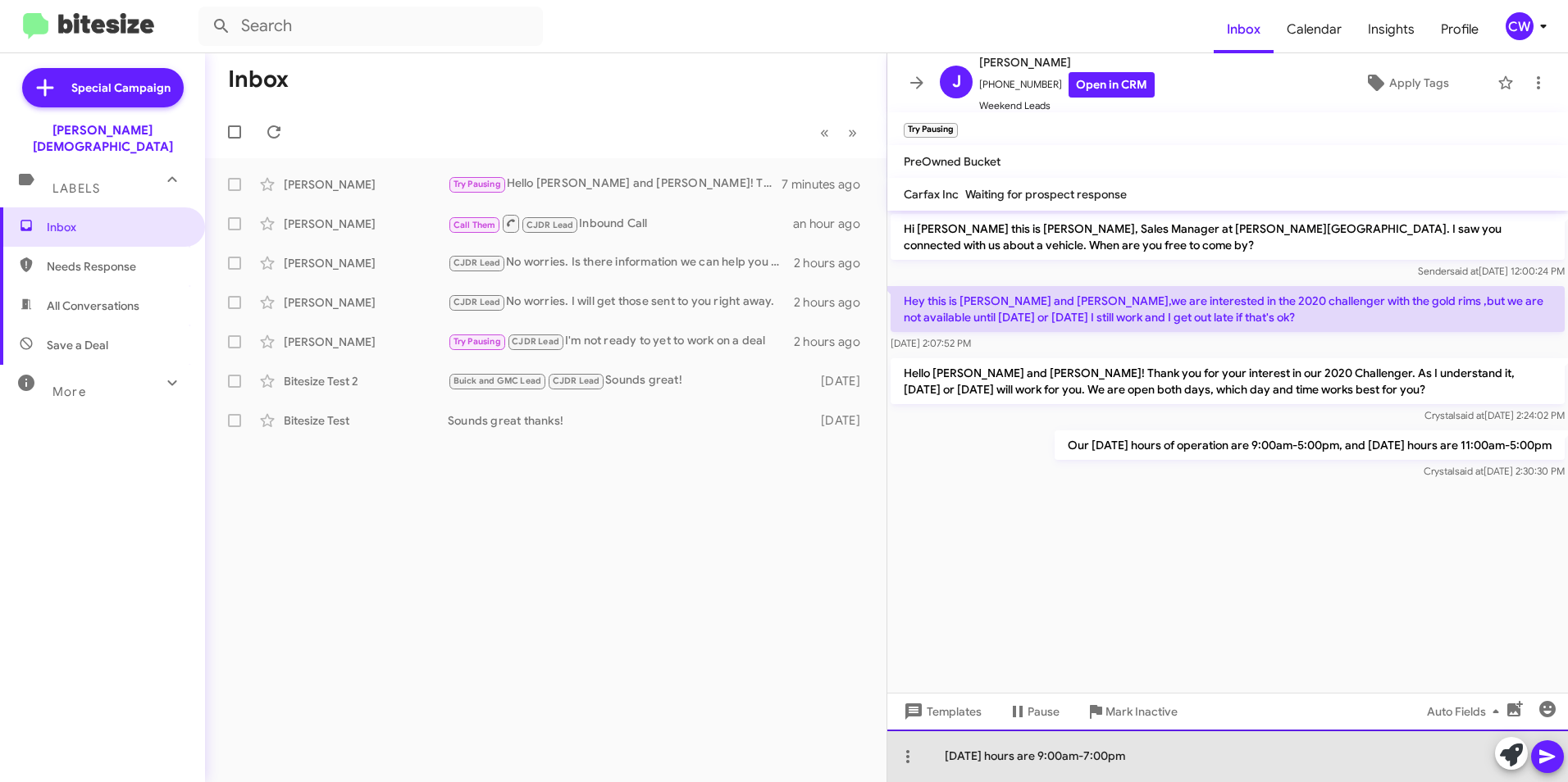
click at [945, 758] on div "Saturday hours are 9:00am-7:00pm" at bounding box center [1227, 756] width 681 height 52
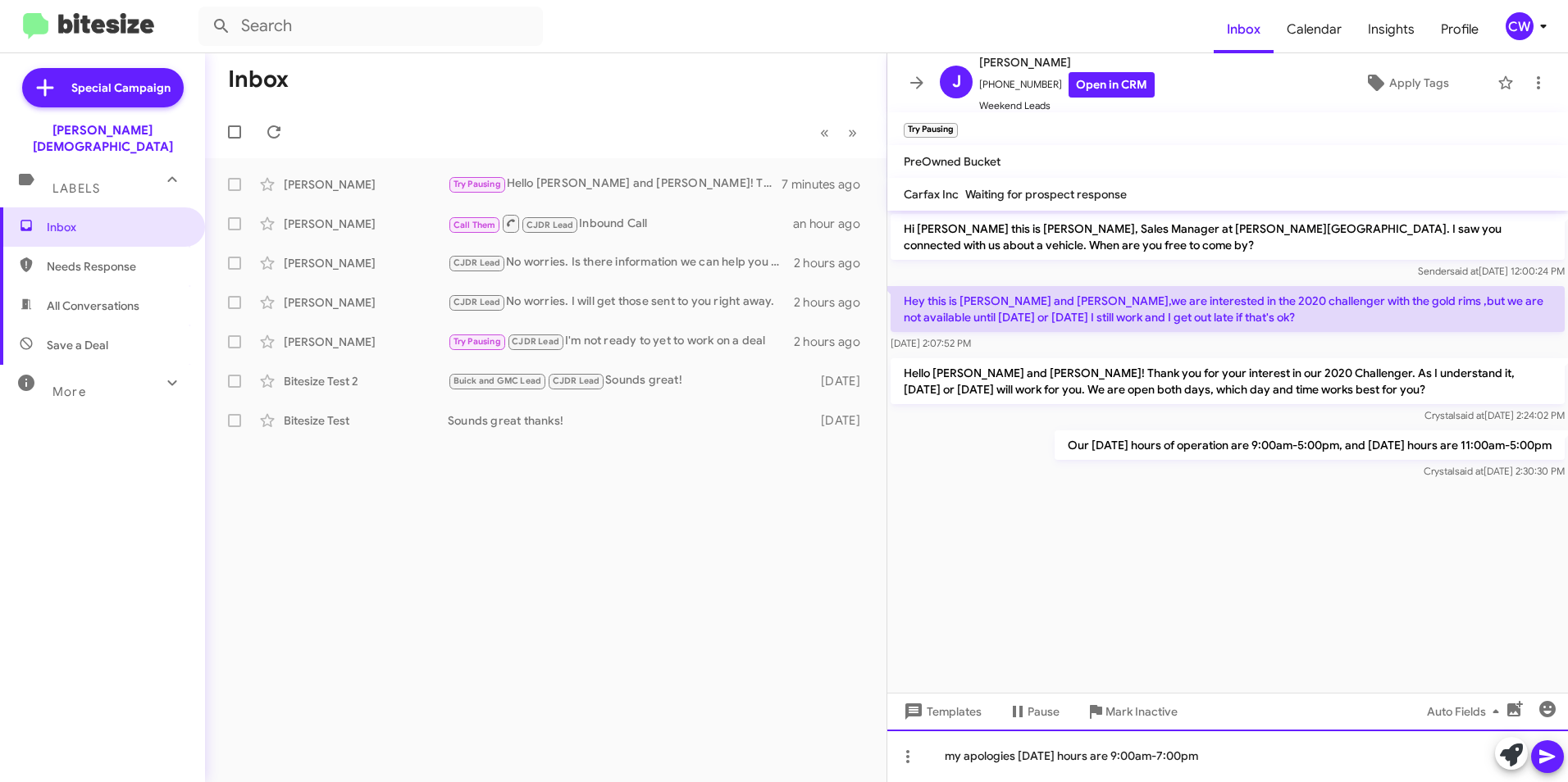
click at [961, 764] on div "my apologies Saturday hours are 9:00am-7:00pm" at bounding box center [1227, 756] width 681 height 52
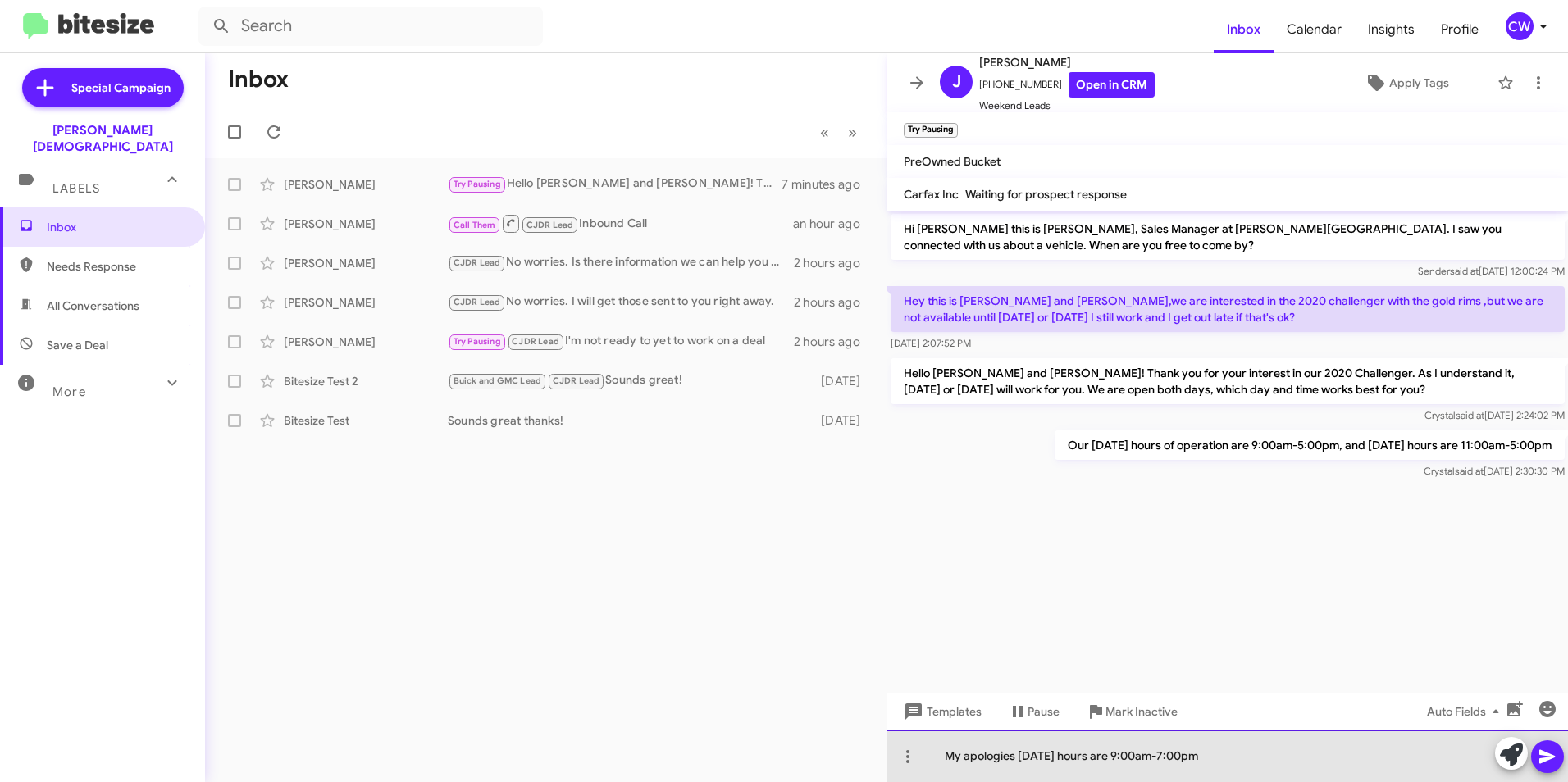
click at [1218, 761] on div "My apologies Saturday hours are 9:00am-7:00pm" at bounding box center [1227, 756] width 681 height 52
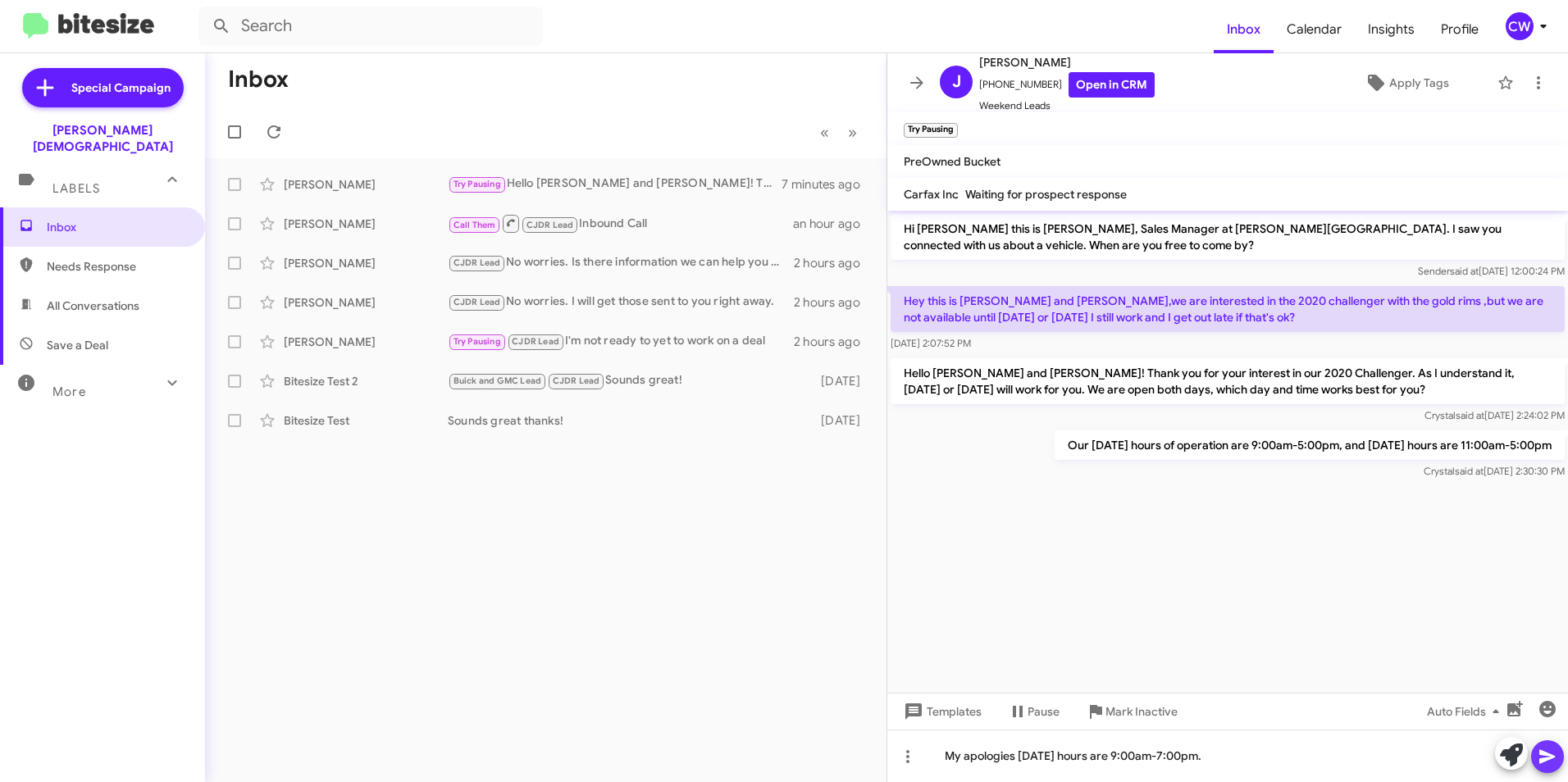
click at [1545, 760] on icon at bounding box center [1547, 758] width 16 height 14
click at [79, 219] on span "Inbox" at bounding box center [116, 227] width 140 height 17
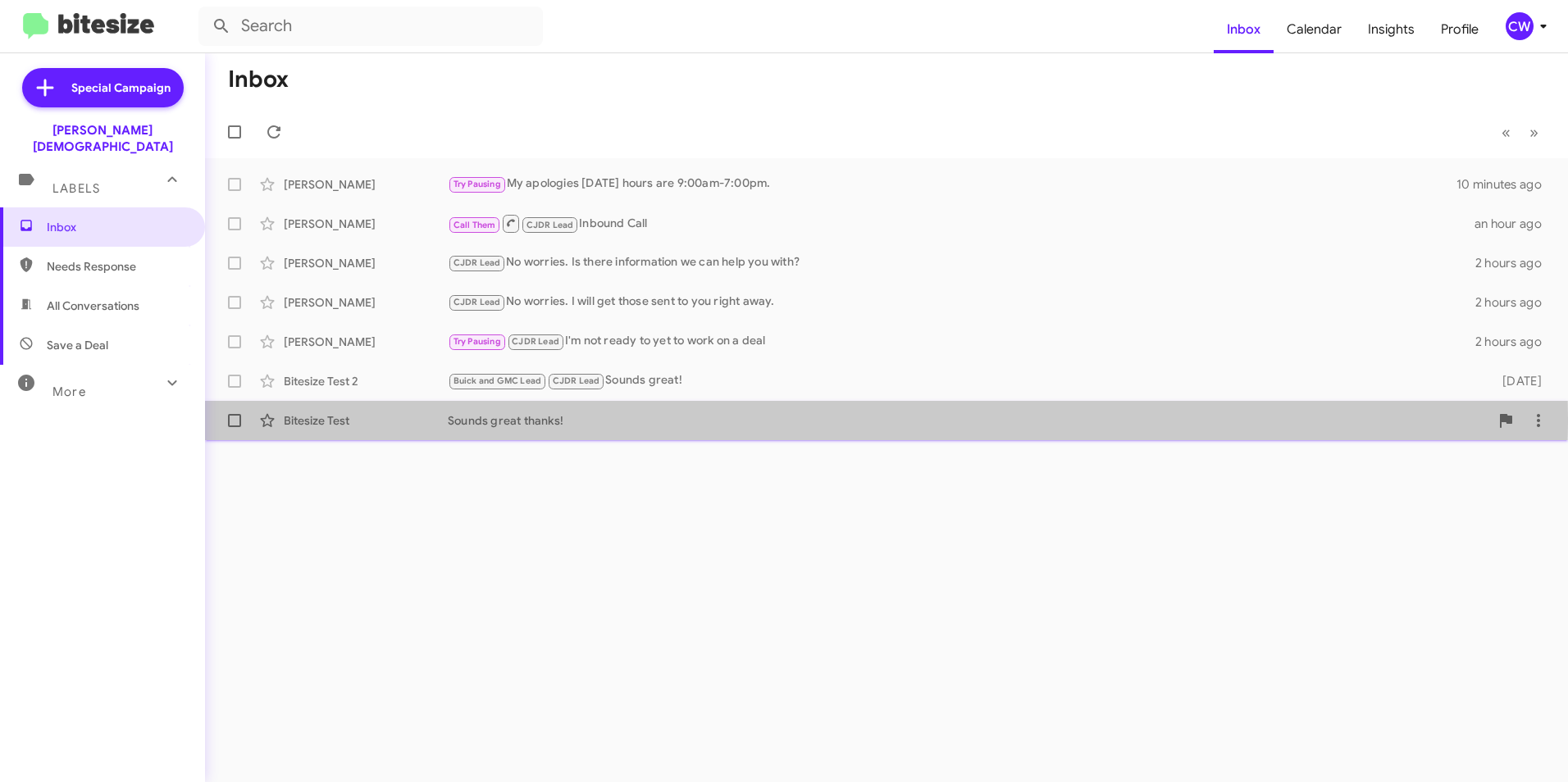
click at [537, 419] on div "Sounds great thanks!" at bounding box center [968, 420] width 1042 height 17
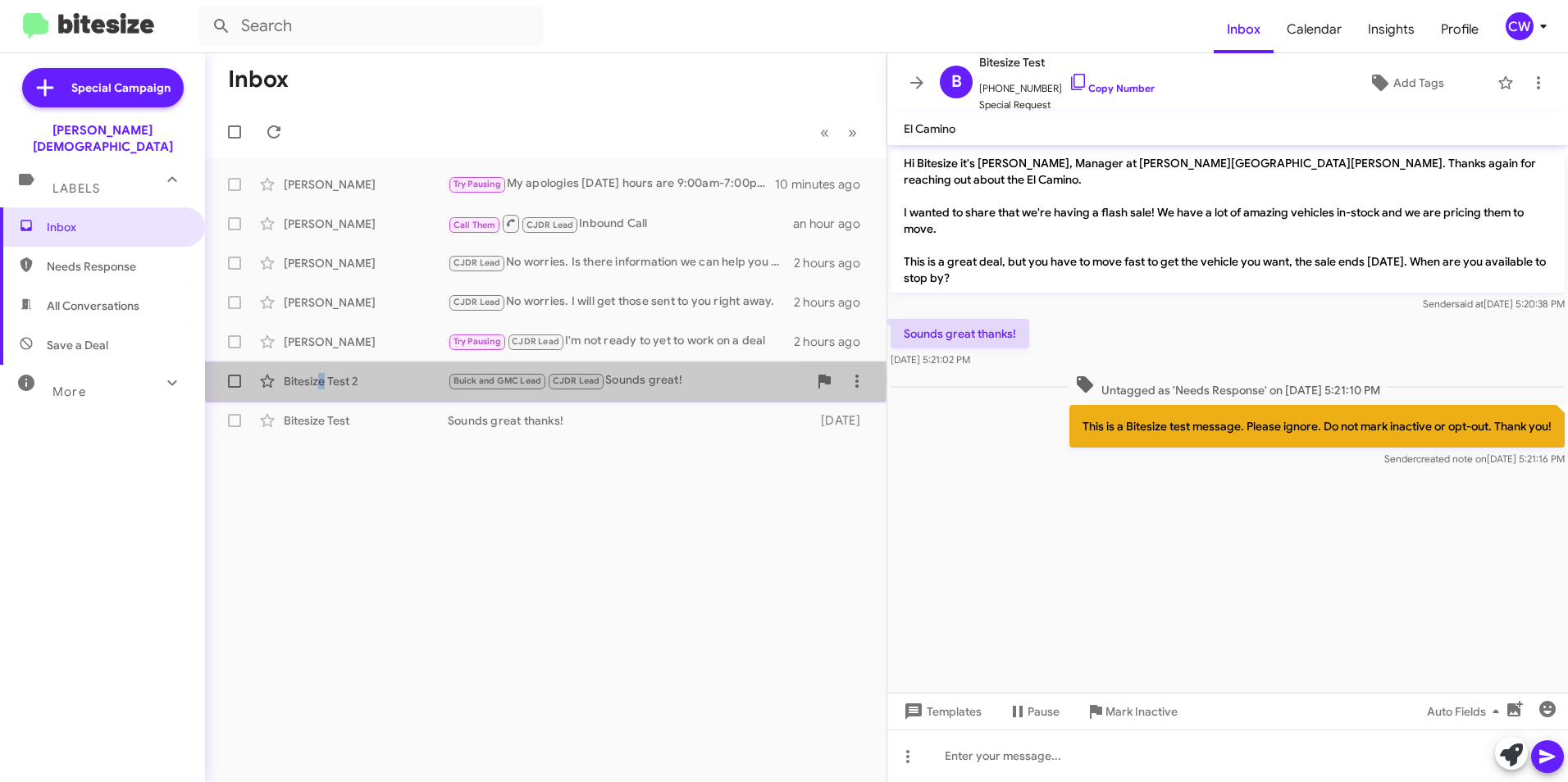
click at [323, 379] on div "Bitesize Test 2" at bounding box center [366, 381] width 164 height 17
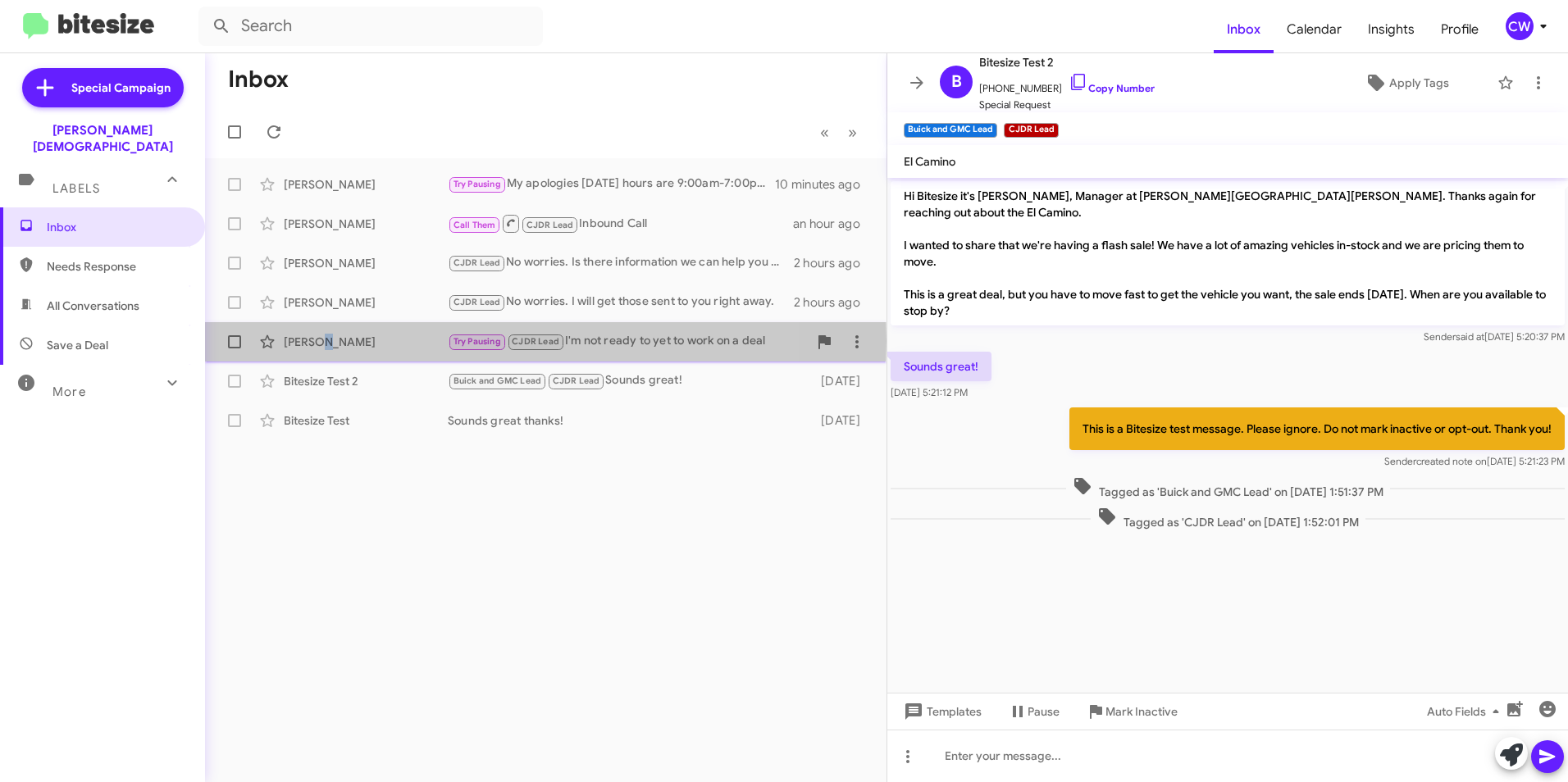
drag, startPoint x: 323, startPoint y: 379, endPoint x: 323, endPoint y: 341, distance: 38.0
click at [323, 341] on div "[PERSON_NAME]" at bounding box center [366, 342] width 164 height 17
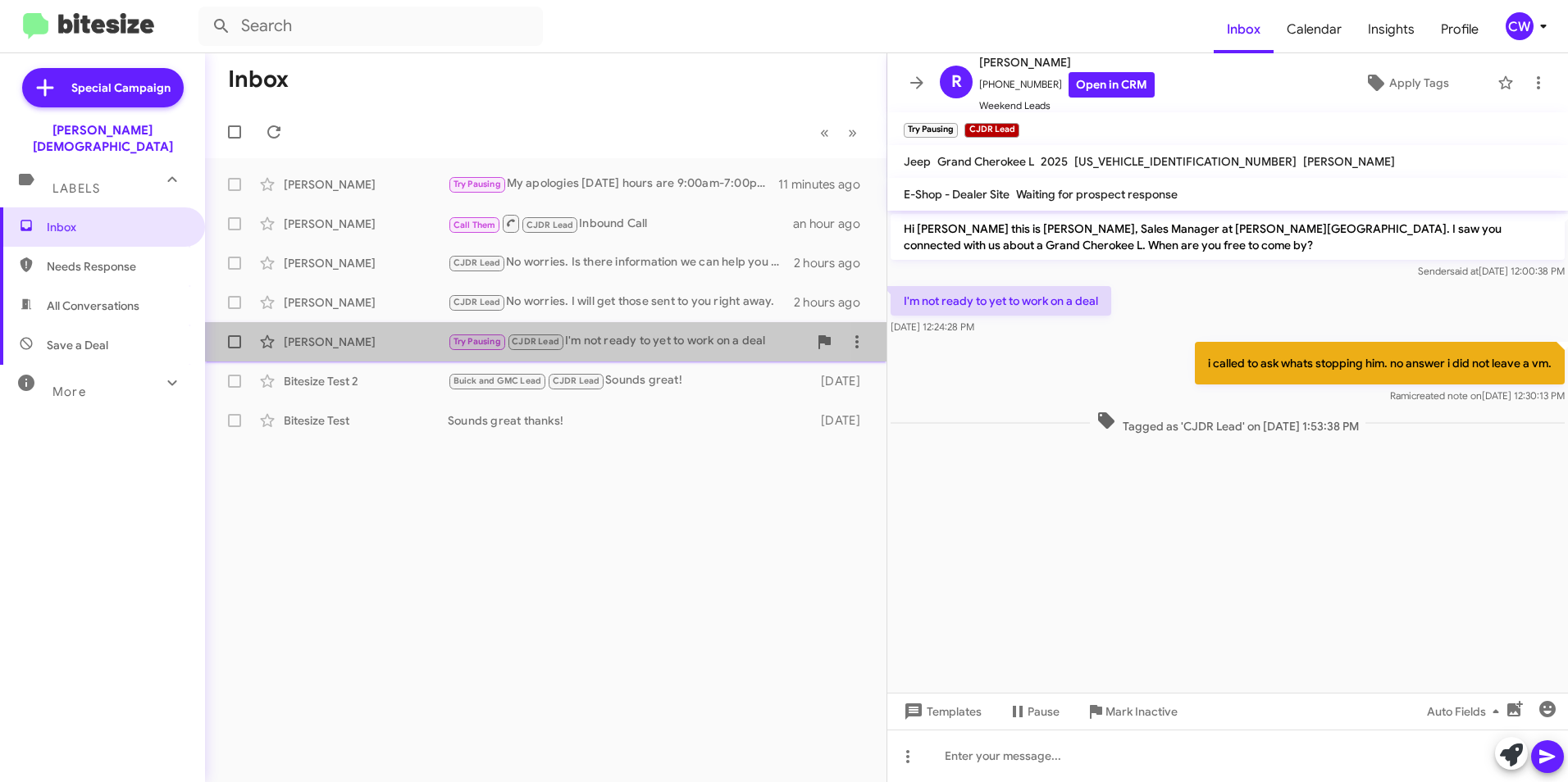
click at [348, 340] on div "[PERSON_NAME]" at bounding box center [366, 342] width 164 height 17
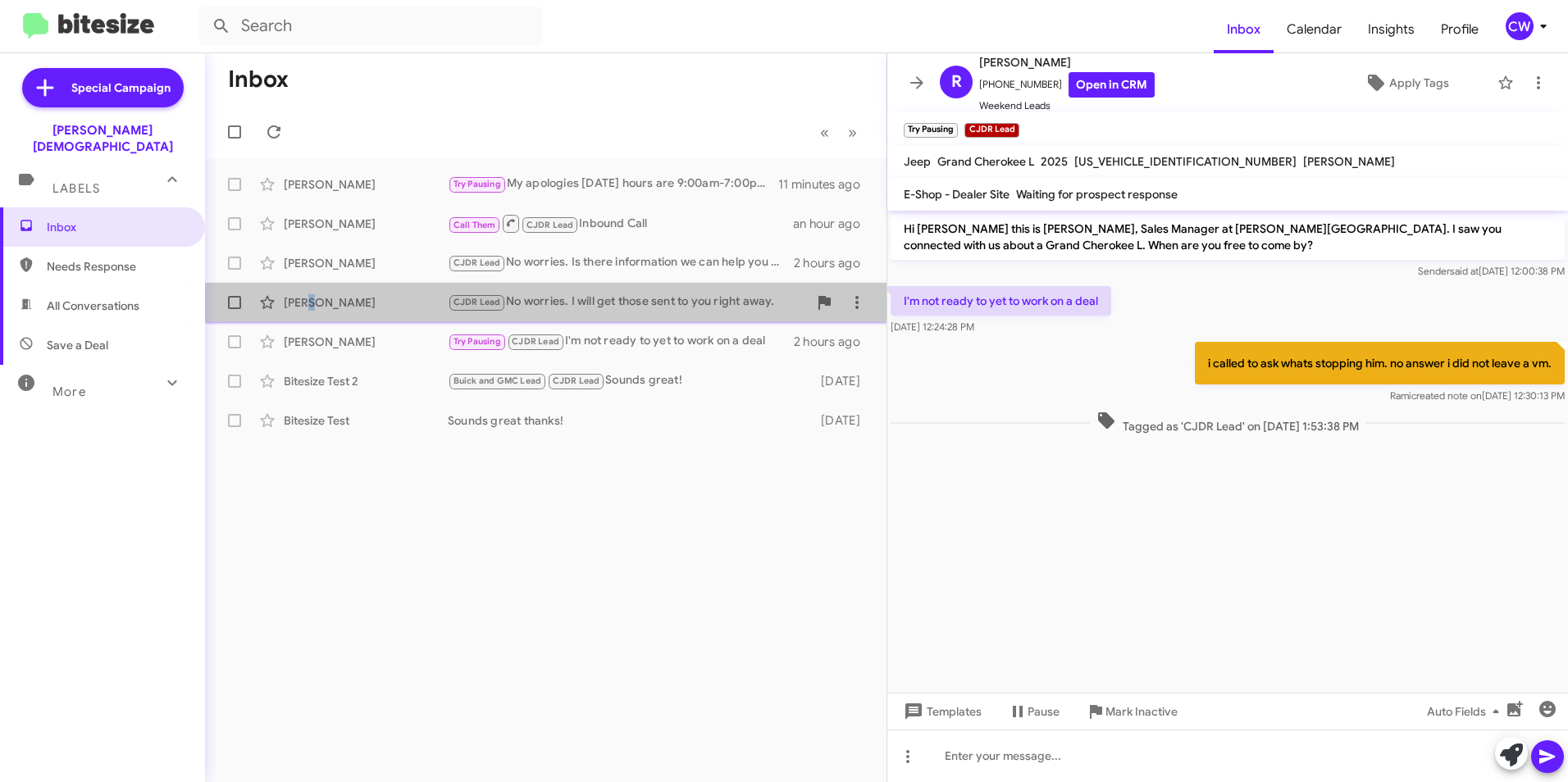
click at [313, 300] on div "[PERSON_NAME]" at bounding box center [366, 302] width 164 height 17
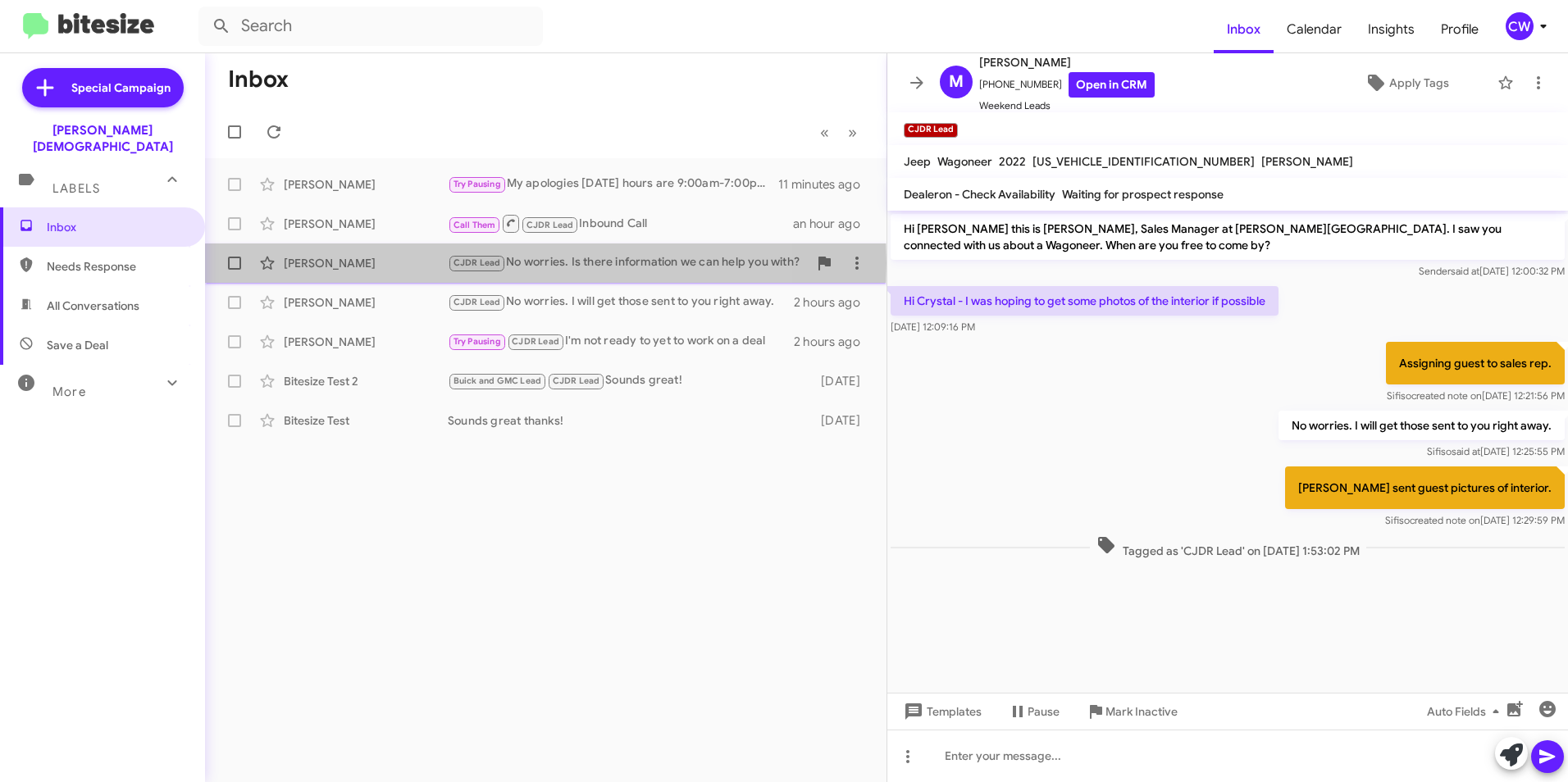
drag, startPoint x: 313, startPoint y: 300, endPoint x: 318, endPoint y: 263, distance: 37.3
click at [318, 263] on div "[PERSON_NAME]" at bounding box center [366, 263] width 164 height 17
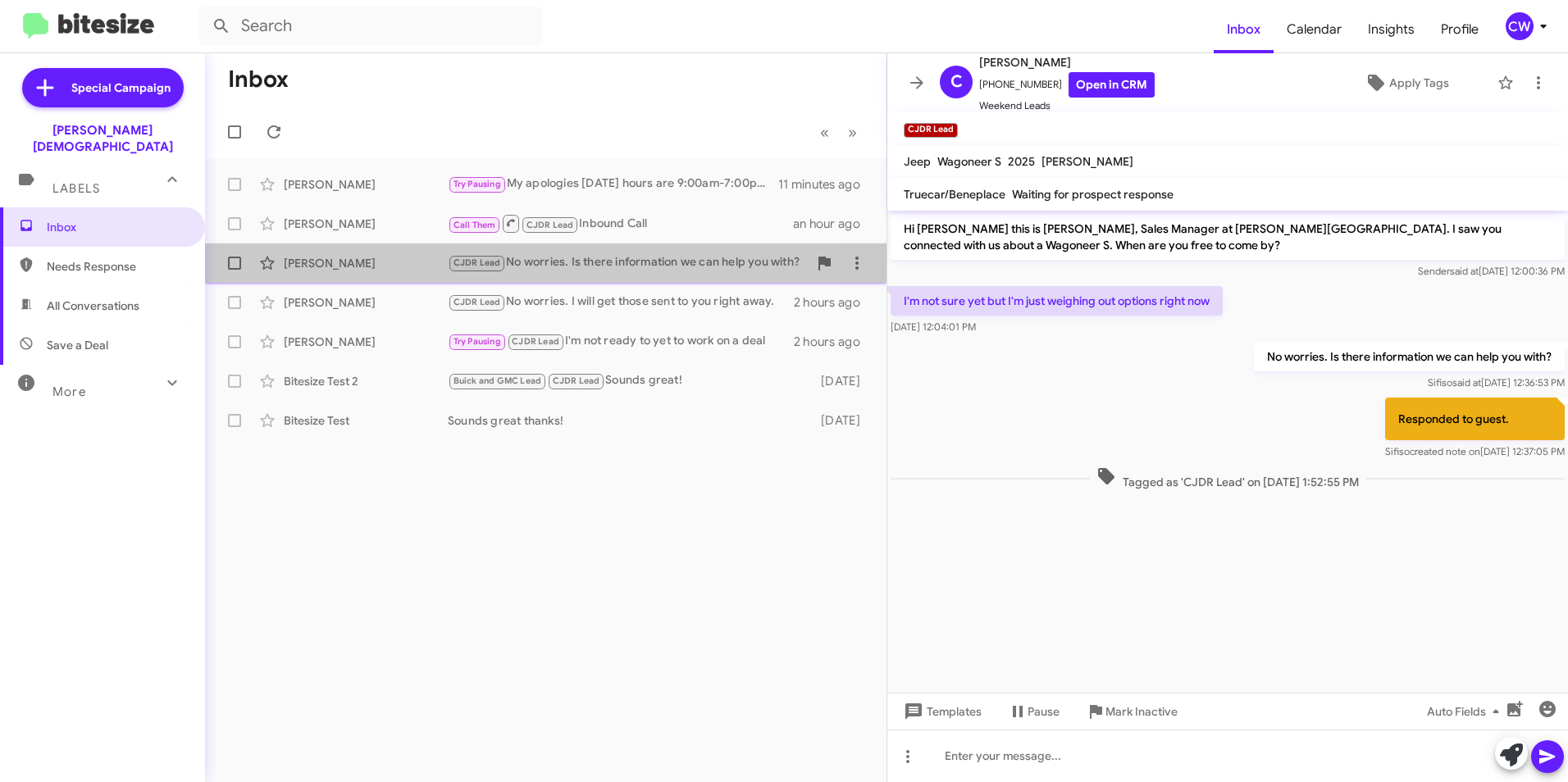
click at [342, 256] on div "[PERSON_NAME]" at bounding box center [366, 263] width 164 height 17
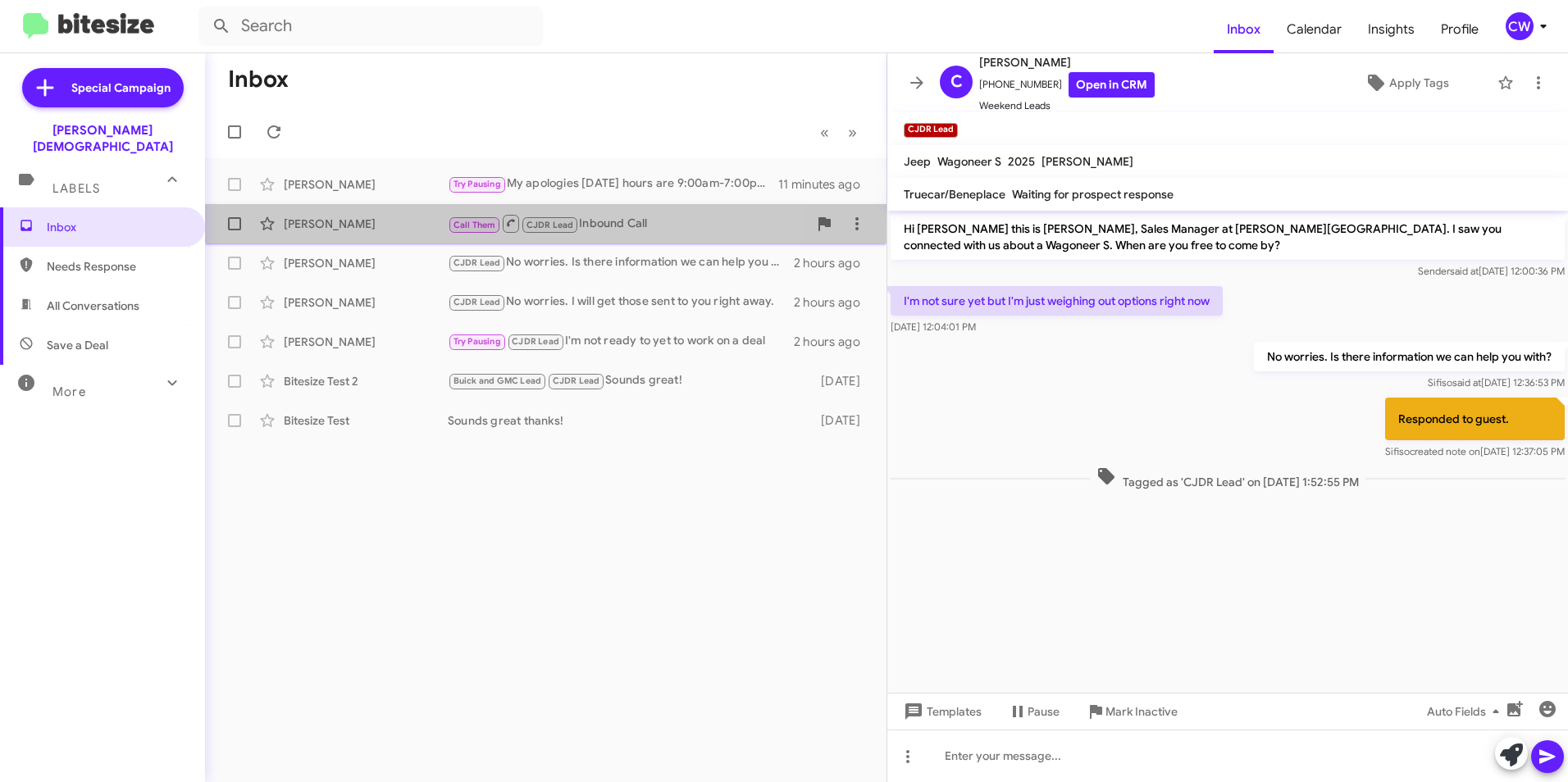
click at [326, 230] on div "[PERSON_NAME]" at bounding box center [366, 224] width 164 height 17
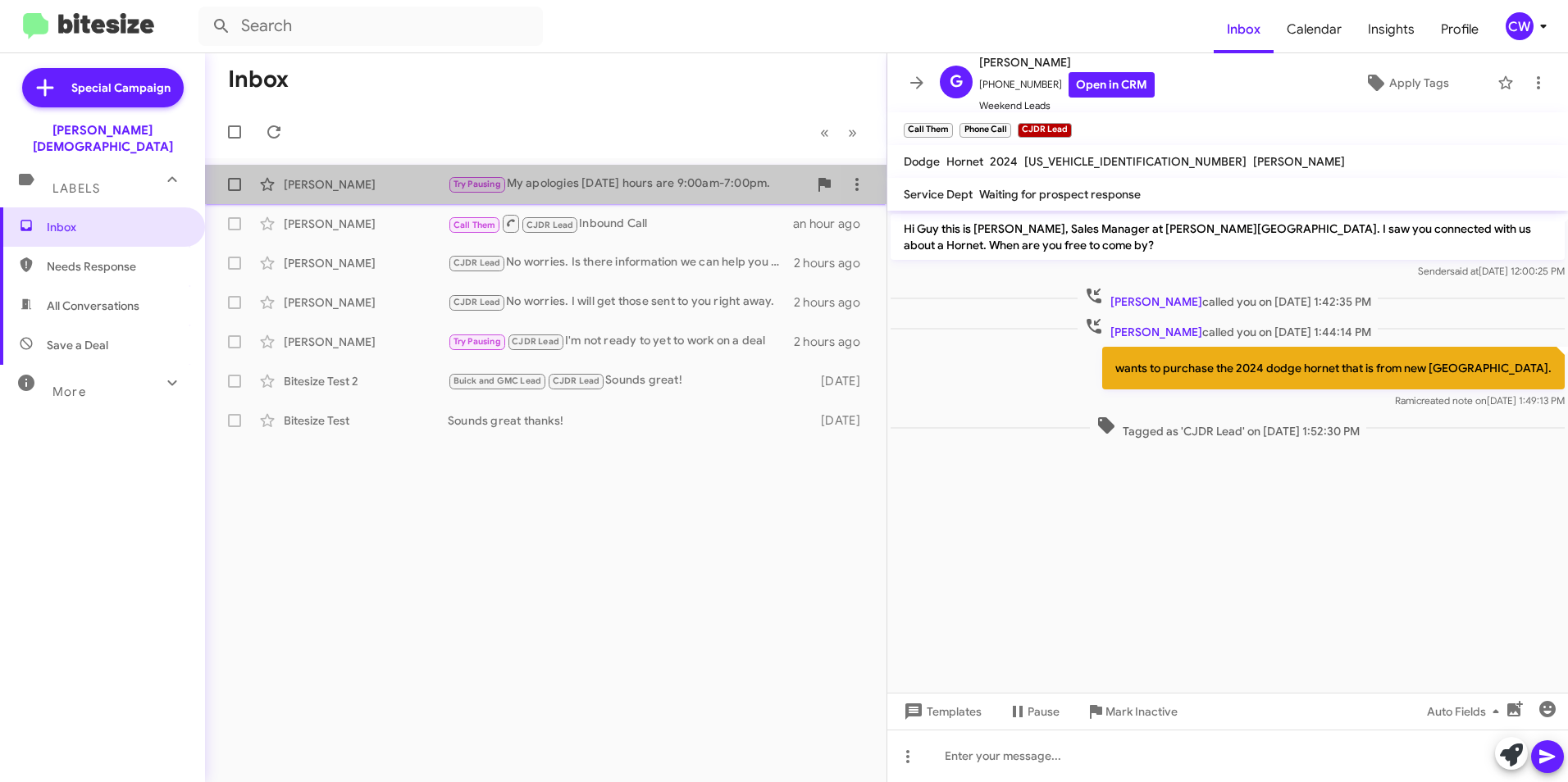
click at [343, 189] on div "[PERSON_NAME]" at bounding box center [366, 184] width 164 height 17
